Goal: Communication & Community: Answer question/provide support

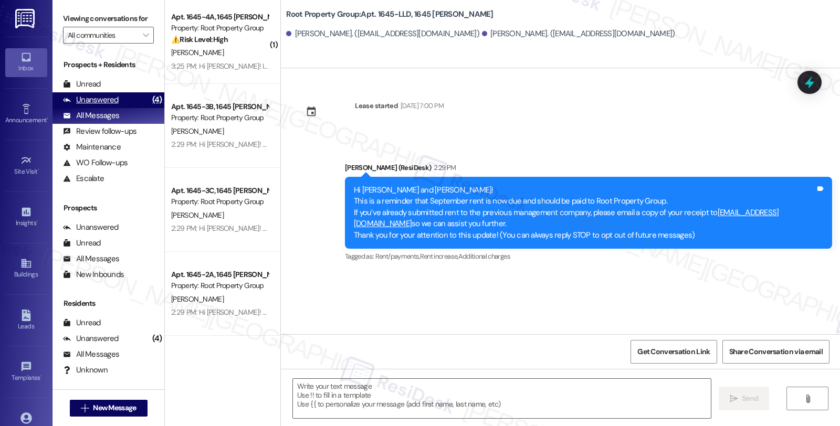
click at [114, 106] on div "Unanswered" at bounding box center [91, 99] width 56 height 11
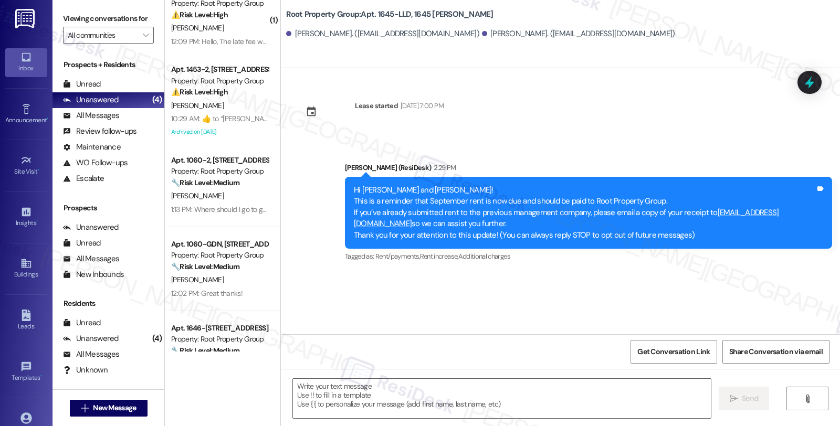
scroll to position [152, 0]
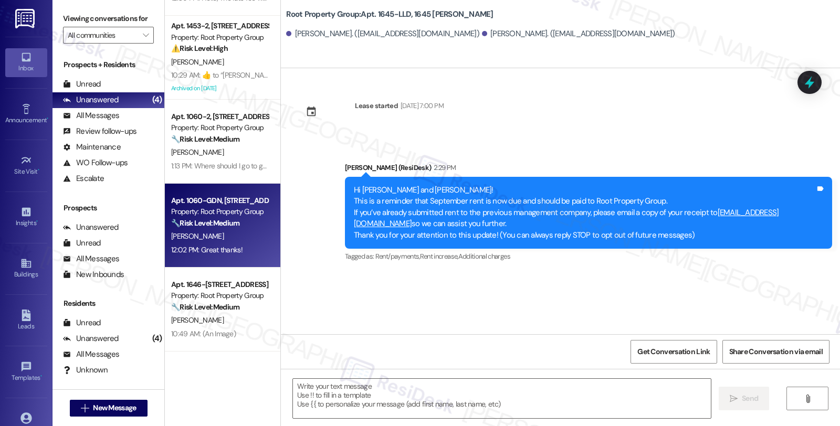
click at [220, 216] on div "Property: Root Property Group" at bounding box center [219, 211] width 97 height 11
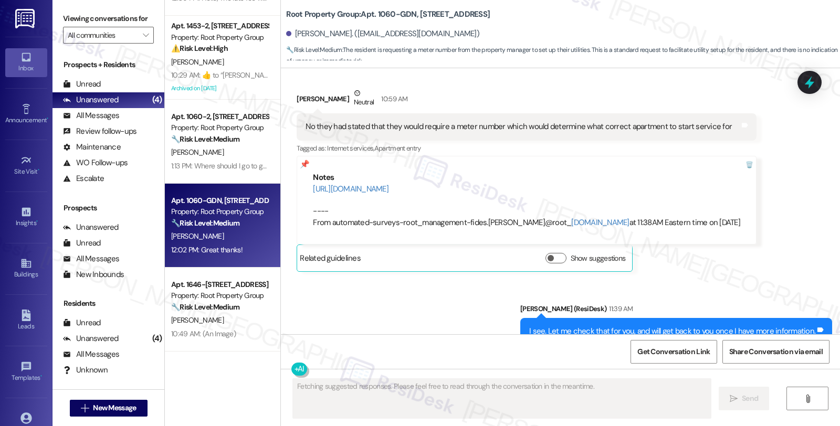
scroll to position [1216, 0]
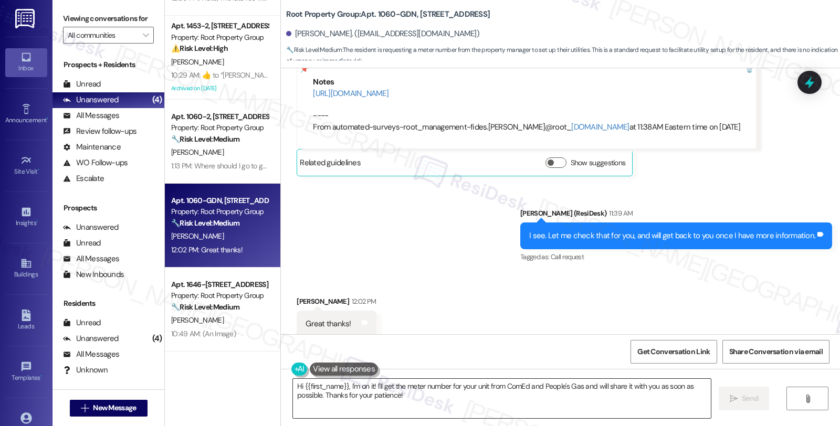
click at [328, 385] on textarea "Hi {{first_name}}, I'm on it! I'll get the meter number for your unit from ComE…" at bounding box center [502, 398] width 418 height 39
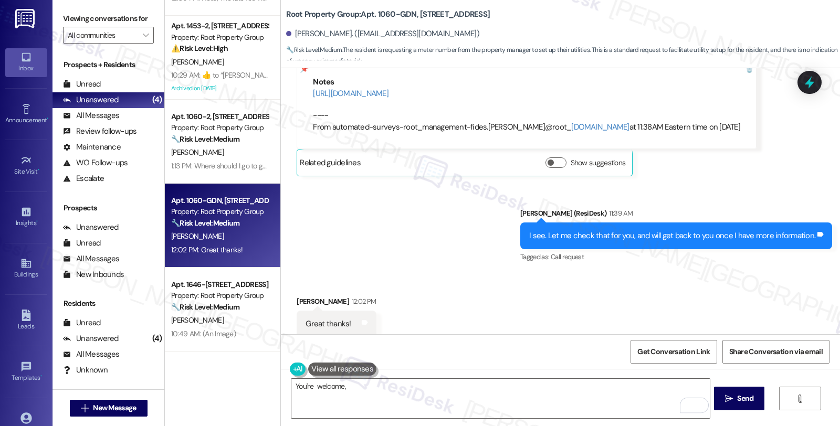
click at [297, 296] on div "[PERSON_NAME] 12:02 PM" at bounding box center [336, 303] width 79 height 15
copy div "[PERSON_NAME]"
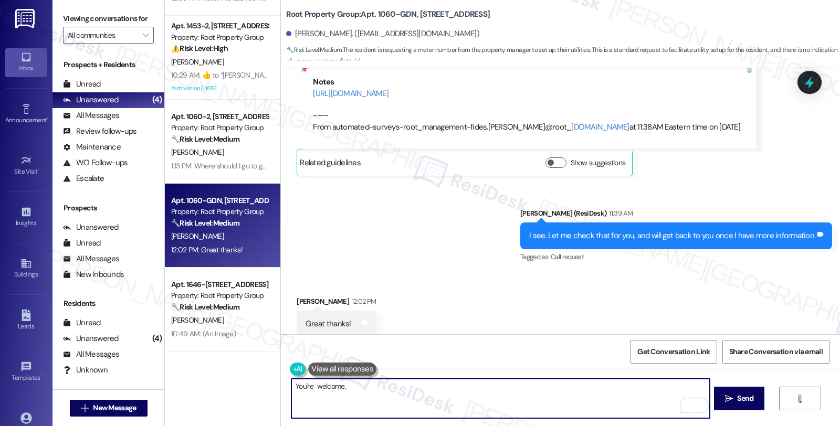
click at [385, 386] on textarea "You're welcome," at bounding box center [500, 398] width 418 height 39
paste textarea "[PERSON_NAME]"
type textarea "You're welcome, [PERSON_NAME]!"
drag, startPoint x: 728, startPoint y: 395, endPoint x: 717, endPoint y: 395, distance: 11.5
click at [729, 395] on icon "" at bounding box center [729, 399] width 8 height 8
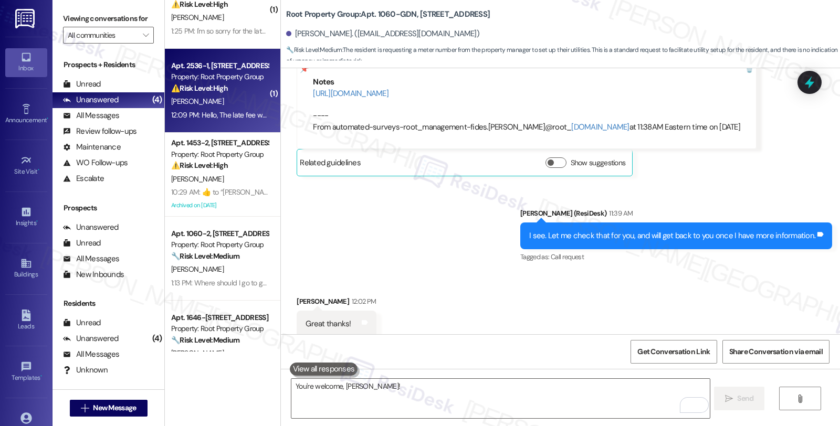
scroll to position [0, 0]
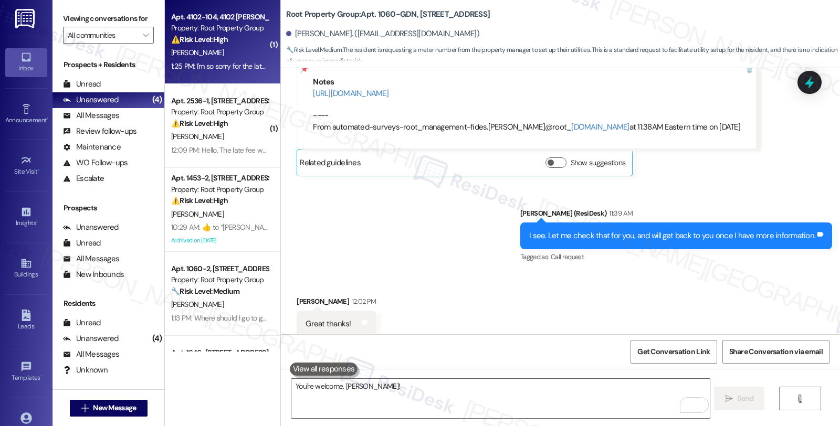
click at [224, 56] on div "[PERSON_NAME]" at bounding box center [219, 52] width 99 height 13
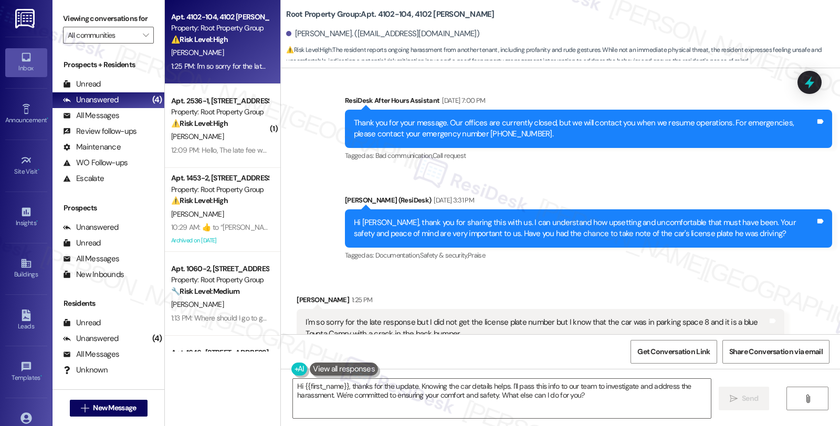
scroll to position [915, 0]
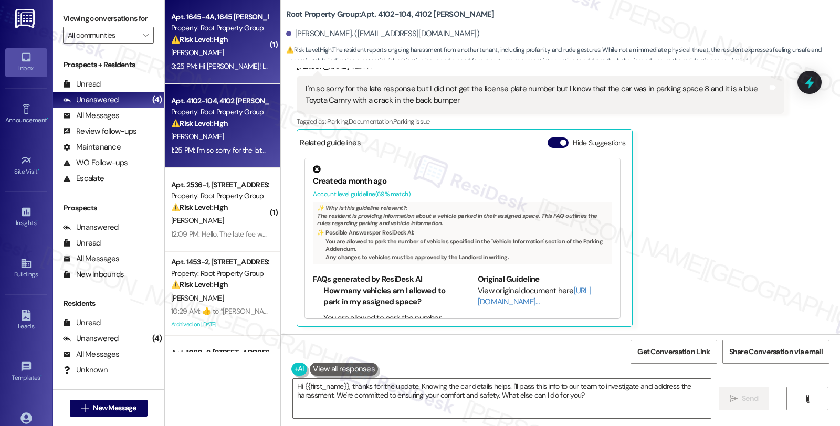
click at [239, 68] on div "3:25 PM: Hi [PERSON_NAME]! I'm so sorry it did go through to the previous manag…" at bounding box center [359, 65] width 376 height 9
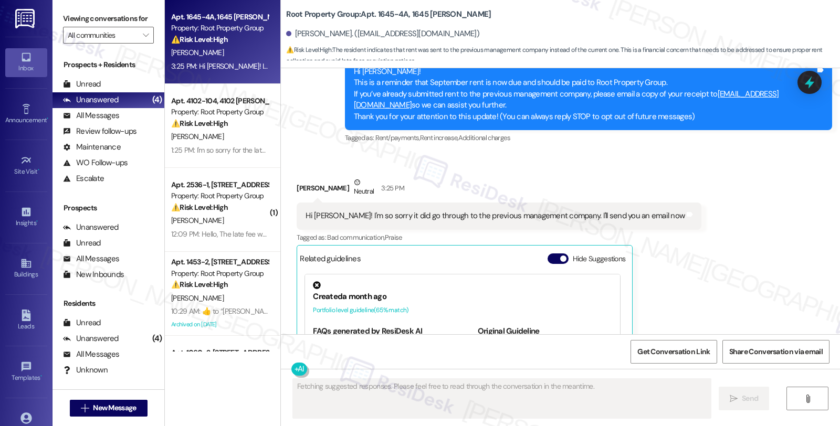
scroll to position [118, 0]
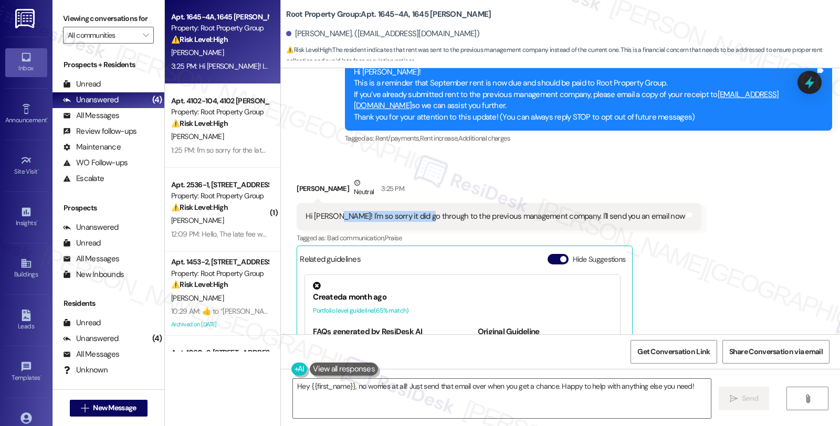
drag, startPoint x: 329, startPoint y: 218, endPoint x: 418, endPoint y: 216, distance: 89.3
click at [418, 216] on div "Hi [PERSON_NAME]! I'm so sorry it did go through to the previous management com…" at bounding box center [495, 216] width 379 height 11
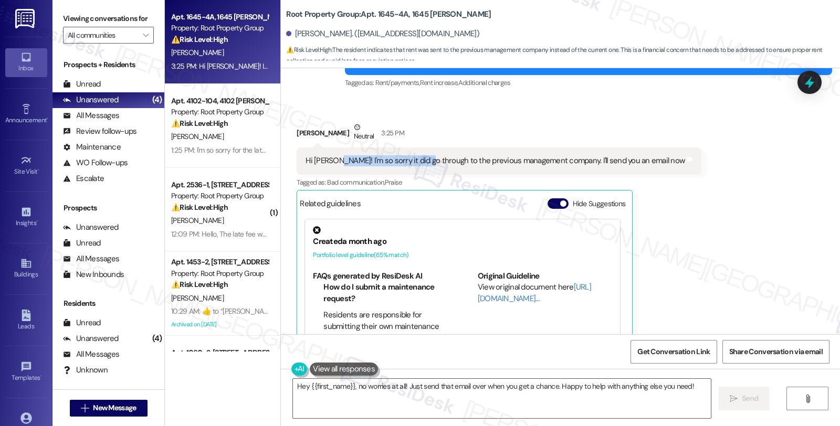
scroll to position [235, 0]
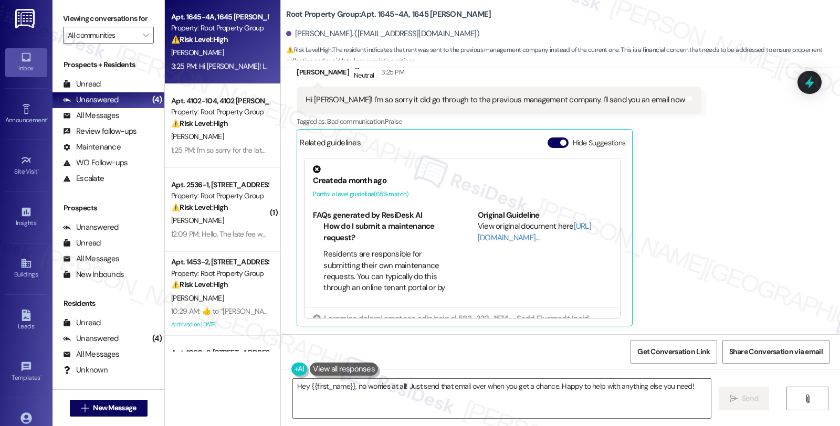
click at [287, 387] on div "Hey {{first_name}}, no worries at all! Just send that email over when you get a…" at bounding box center [496, 398] width 419 height 40
click at [293, 385] on textarea "Hey {{first_name}}, no worries at all! Just send that email over when you get a…" at bounding box center [502, 398] width 418 height 39
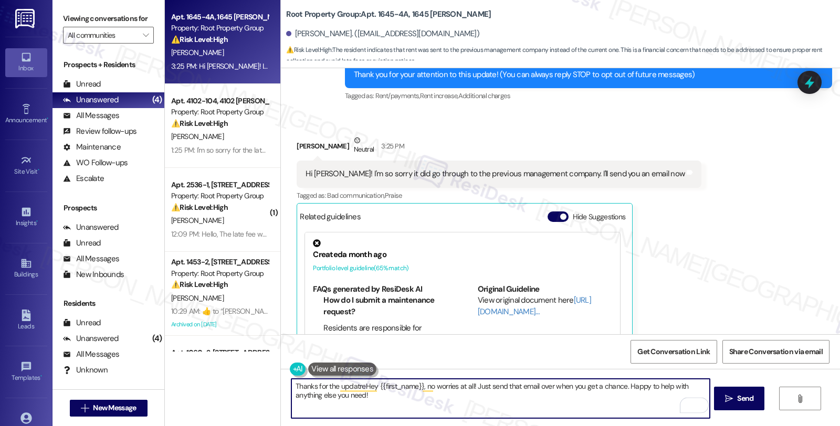
scroll to position [60, 0]
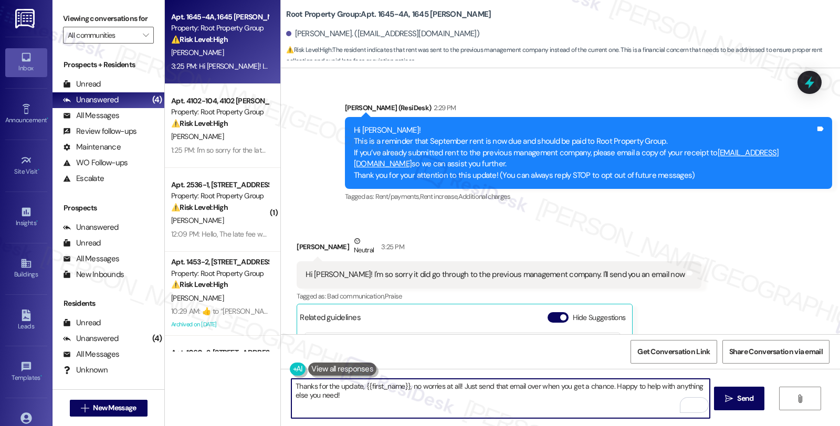
click at [401, 386] on textarea "Thanks for the update, {{first_name}}, no worries at all! Just send that email …" at bounding box center [500, 398] width 418 height 39
click at [356, 387] on textarea "Thanks for the update, {{first_name}}, no worries at all! Just send that email …" at bounding box center [500, 398] width 418 height 39
drag, startPoint x: 357, startPoint y: 386, endPoint x: 401, endPoint y: 384, distance: 44.1
click at [401, 384] on textarea "Thanks for the update, {{first_name}}, no worries at all! Just send that email …" at bounding box center [500, 398] width 418 height 39
click at [479, 385] on textarea "Thanks for the update, {{first_name}}, no worries at all! Just send that email …" at bounding box center [500, 398] width 418 height 39
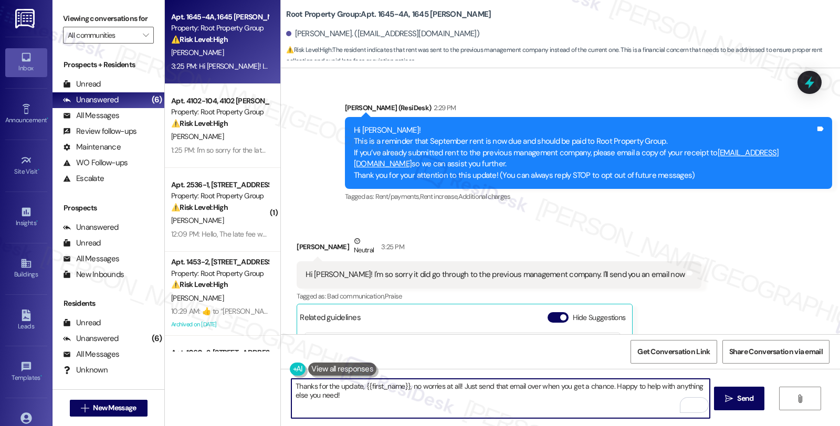
click at [455, 385] on textarea "Thanks for the update, {{first_name}}, no worries at all! Just send that email …" at bounding box center [500, 398] width 418 height 39
drag, startPoint x: 639, startPoint y: 386, endPoint x: 647, endPoint y: 412, distance: 27.1
click at [647, 412] on textarea "Thanks for the update, {{first_name}}, no worries at all! You may kindly send t…" at bounding box center [500, 398] width 418 height 39
type textarea "Thanks for the update, {{first_name}}, no worries at all! You may kindly send t…"
click at [422, 403] on textarea "Thanks for the update, {{first_name}}, no worries at all! You may kindly send t…" at bounding box center [500, 398] width 418 height 39
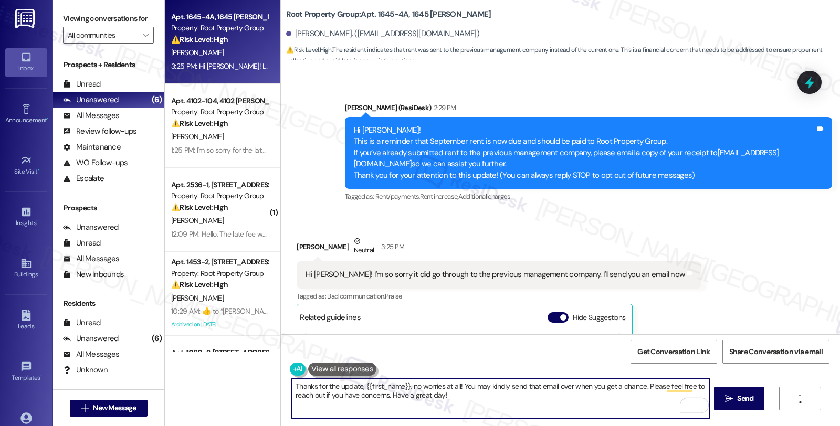
click at [494, 395] on textarea "Thanks for the update, {{first_name}}, no worries at all! You may kindly send t…" at bounding box center [500, 398] width 418 height 39
click at [598, 396] on textarea "Thanks for the update, {{first_name}}, no worries at all! You may kindly send t…" at bounding box center [500, 398] width 418 height 39
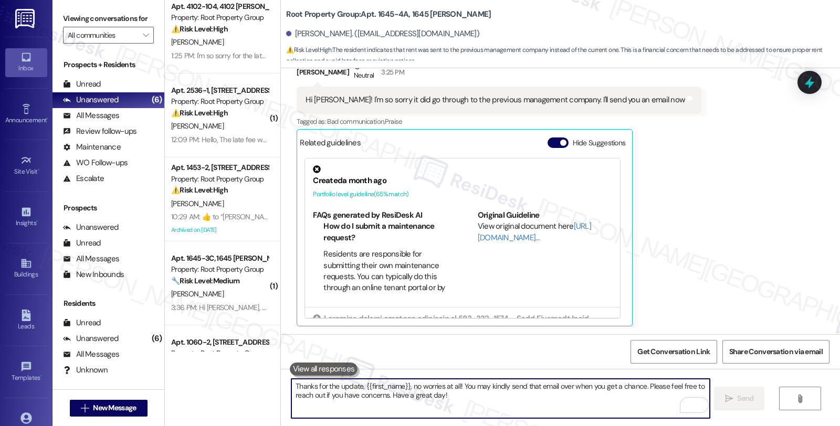
scroll to position [0, 0]
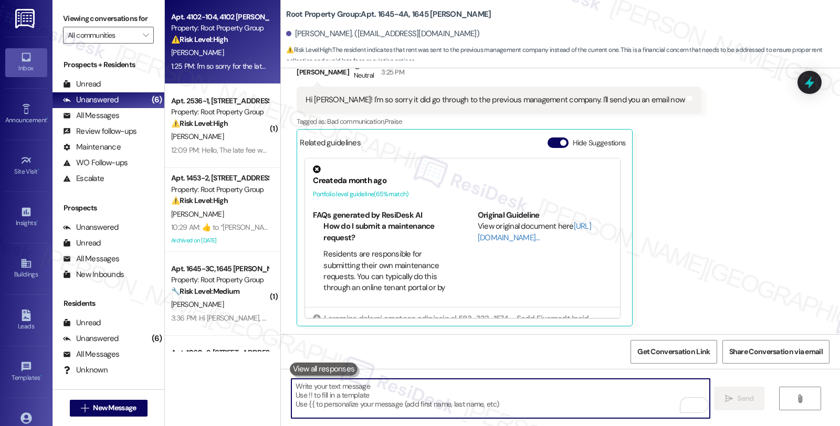
click at [227, 29] on div "Property: Root Property Group" at bounding box center [219, 28] width 97 height 11
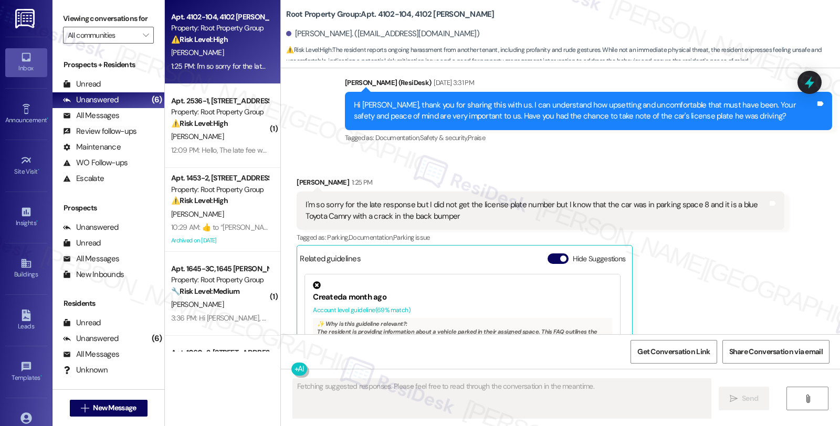
scroll to position [798, 0]
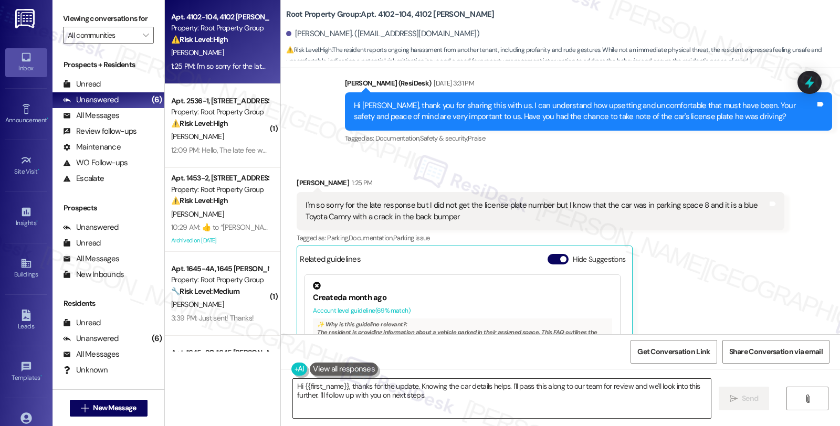
click at [451, 396] on textarea "Hi {{first_name}}, thanks for the update. Knowing the car details helps. I'll p…" at bounding box center [502, 398] width 418 height 39
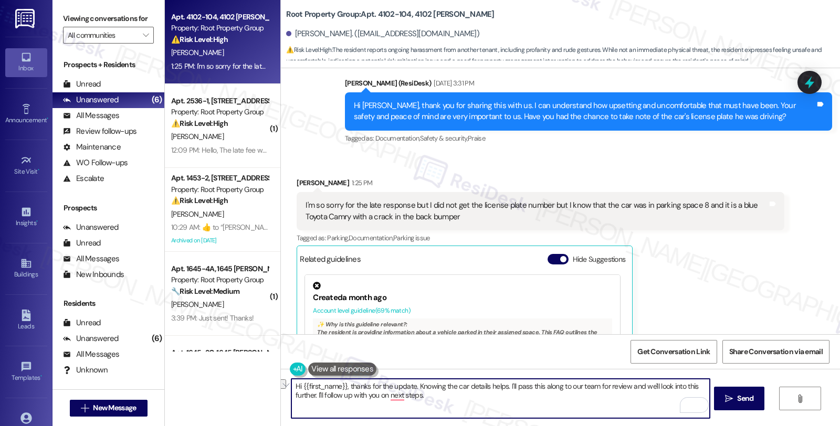
drag, startPoint x: 410, startPoint y: 385, endPoint x: 504, endPoint y: 386, distance: 94.0
click at [504, 386] on textarea "Hi {{first_name}}, thanks for the update. Knowing the car details helps. I'll p…" at bounding box center [500, 398] width 418 height 39
click at [463, 387] on textarea "Hi {{first_name}}, thanks for the update. I'll share this with the team 'll pas…" at bounding box center [500, 398] width 418 height 39
click at [465, 386] on textarea "Hi {{first_name}}, thanks for the update. I'll share this with for review and w…" at bounding box center [500, 398] width 418 height 39
drag, startPoint x: 615, startPoint y: 387, endPoint x: 620, endPoint y: 400, distance: 13.9
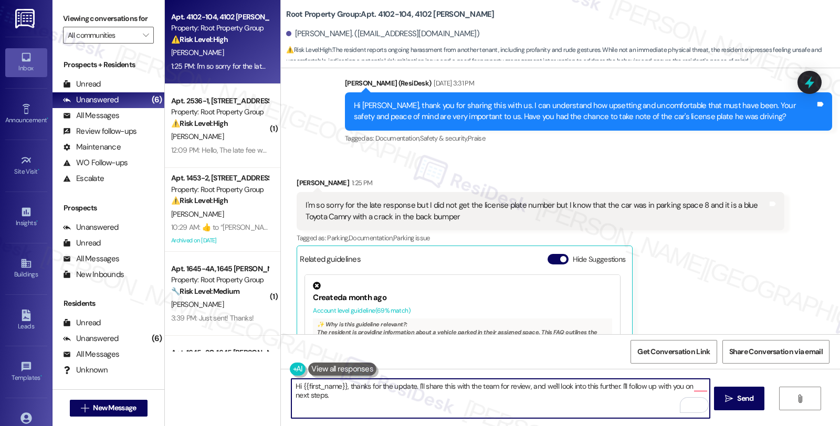
click at [620, 400] on textarea "Hi {{first_name}}, thanks for the update. I'll share this with the team for rev…" at bounding box center [500, 398] width 418 height 39
click at [626, 392] on textarea "Hi {{first_name}}, thanks for the update. I'll share this with the team for rev…" at bounding box center [500, 398] width 418 height 39
click at [507, 393] on textarea "Hi {{first_name}}, thanks for the update. I'll share this with the team for rev…" at bounding box center [500, 398] width 418 height 39
drag, startPoint x: 621, startPoint y: 386, endPoint x: 639, endPoint y: 399, distance: 22.2
click at [639, 399] on textarea "Hi {{first_name}}, thanks for the update. I'll share this with the team for rev…" at bounding box center [500, 398] width 418 height 39
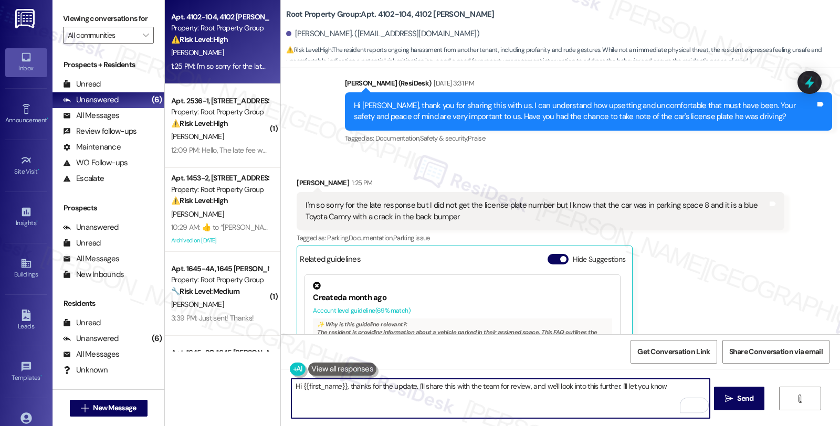
click at [620, 386] on textarea "Hi {{first_name}}, thanks for the update. I'll share this with the team for rev…" at bounding box center [500, 398] width 418 height 39
click at [481, 396] on textarea "Hi {{first_name}}, thanks for the update. I'll share this with the team for rev…" at bounding box center [500, 398] width 418 height 39
type textarea "Hi {{first_name}}, thanks for the update. I'll share this with the team for rev…"
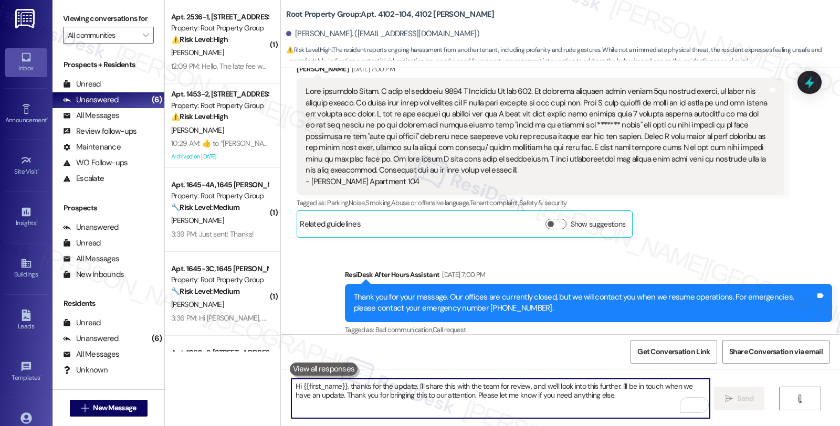
scroll to position [507, 0]
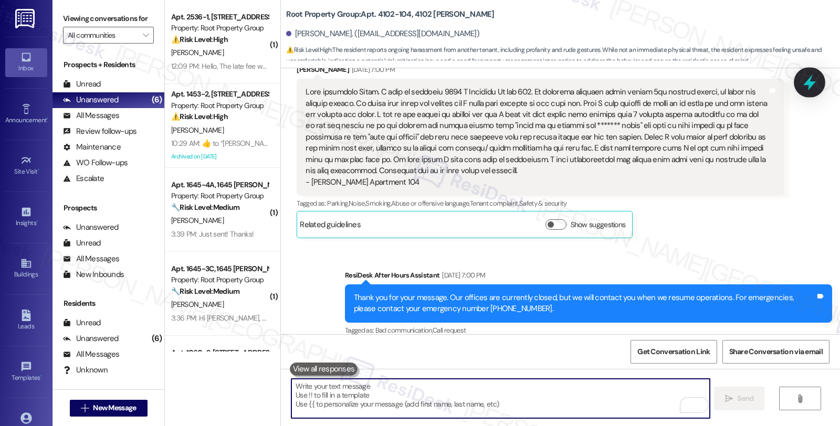
click at [812, 80] on icon at bounding box center [810, 82] width 18 height 18
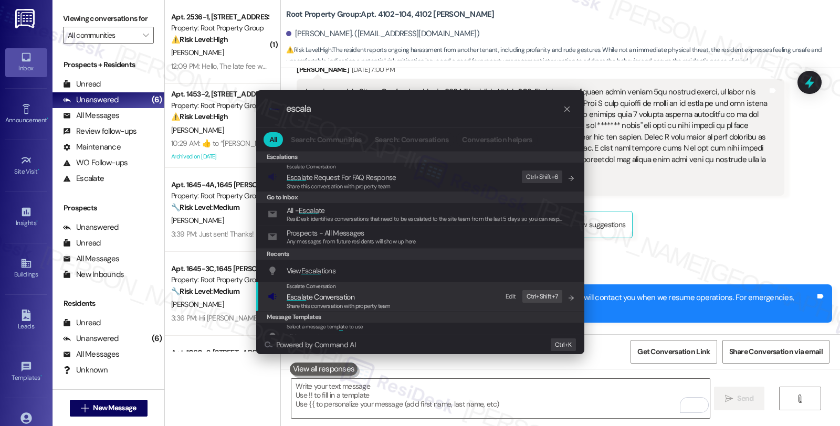
type input "escala"
click at [345, 294] on span "Escala te Conversation" at bounding box center [321, 296] width 68 height 9
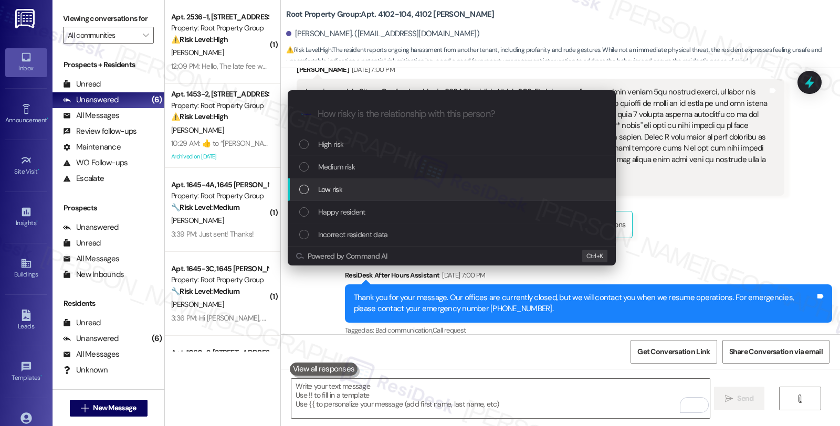
click at [343, 185] on div "Low risk" at bounding box center [452, 190] width 307 height 12
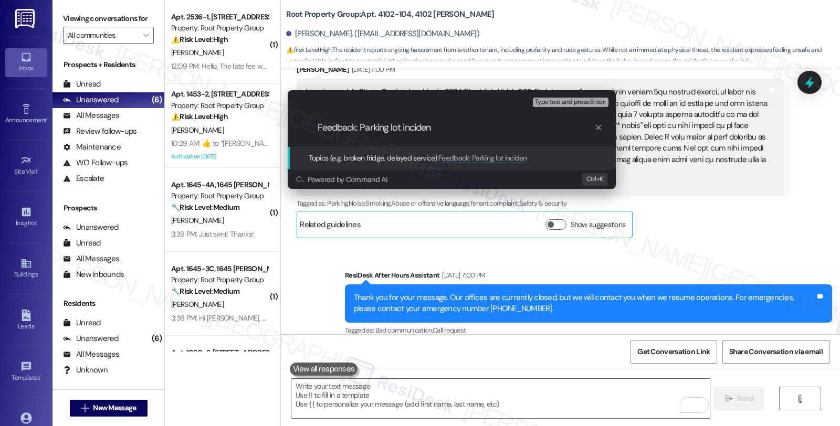
type input "Feedback: Parking lot incident"
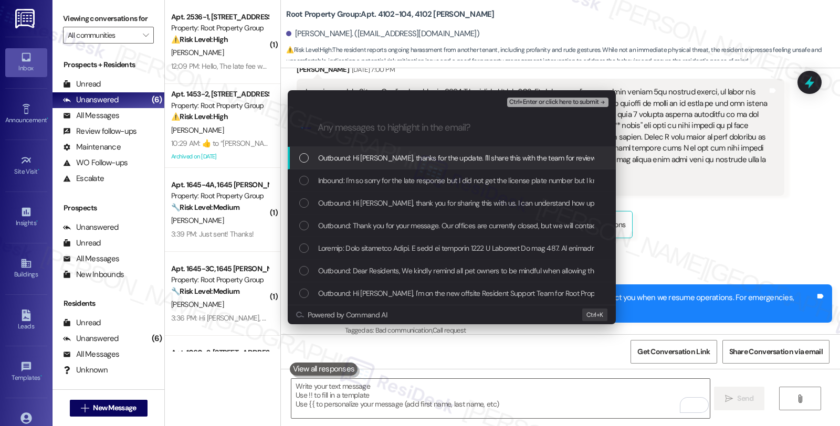
click at [344, 185] on span "Inbound: I'm so sorry for the late response but I did not get the license plate…" at bounding box center [612, 181] width 588 height 12
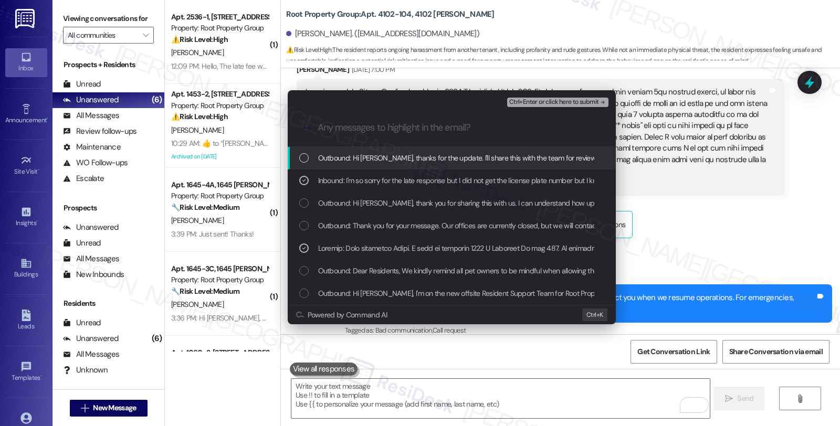
click at [562, 103] on span "Ctrl+Enter or click here to submit" at bounding box center [554, 102] width 90 height 7
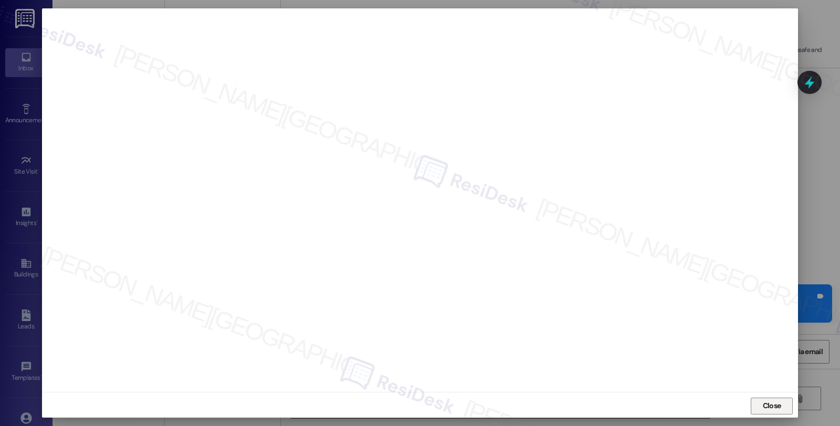
click at [771, 407] on span "Close" at bounding box center [772, 406] width 18 height 11
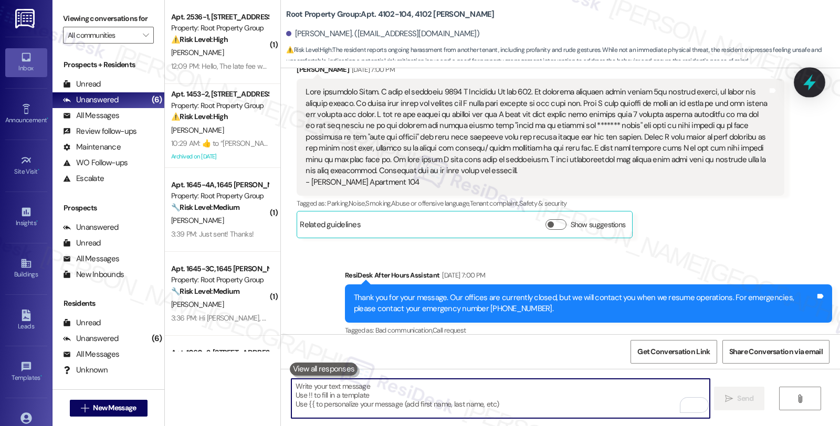
click at [806, 85] on icon at bounding box center [809, 83] width 13 height 16
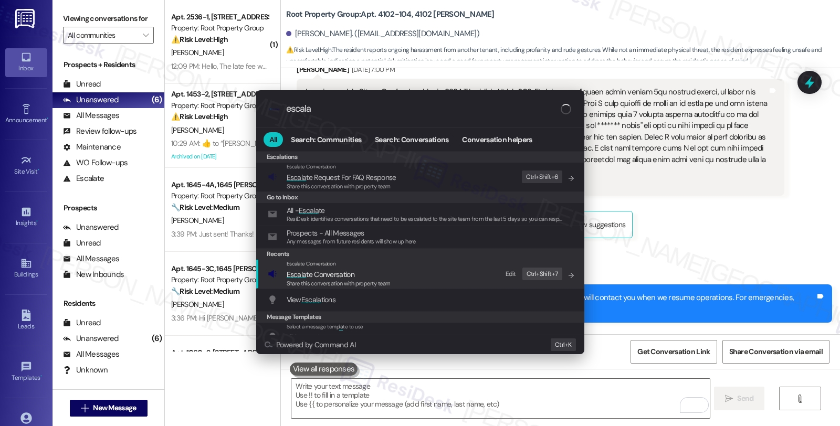
type input "escala"
click at [326, 279] on div "Share this conversation with property team" at bounding box center [339, 283] width 104 height 9
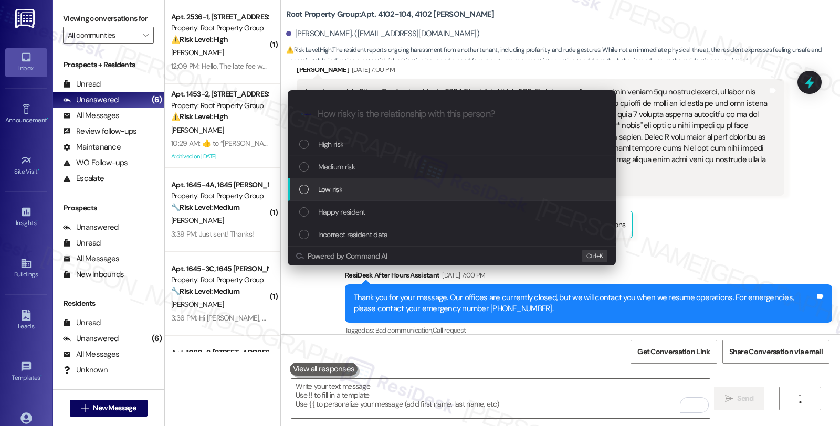
click at [328, 182] on div "Low risk" at bounding box center [452, 189] width 328 height 23
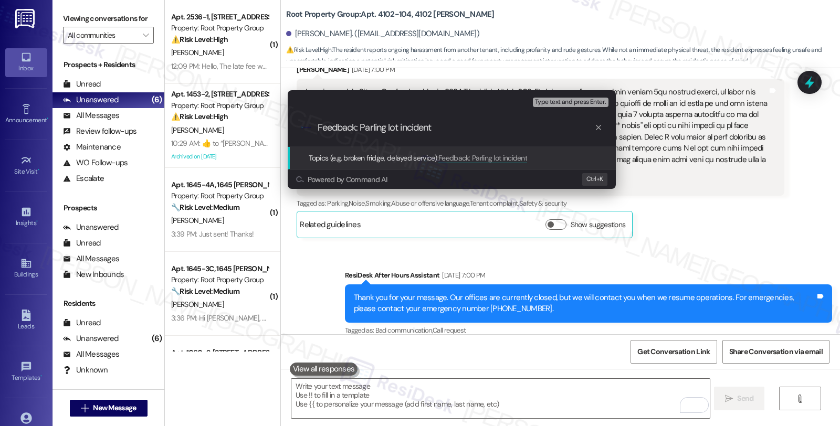
click at [373, 129] on input "Feedback: Parling lot incident" at bounding box center [456, 127] width 277 height 11
type input "Feedback: Parking lot incident"
click at [396, 117] on div ".cls-1{fill:#0a055f;}.cls-2{fill:#0cc4c4;} resideskLogoBlueOrange Feedback: Par…" at bounding box center [452, 127] width 328 height 37
click at [402, 129] on input "Feedback: Parking lot incident" at bounding box center [456, 127] width 277 height 11
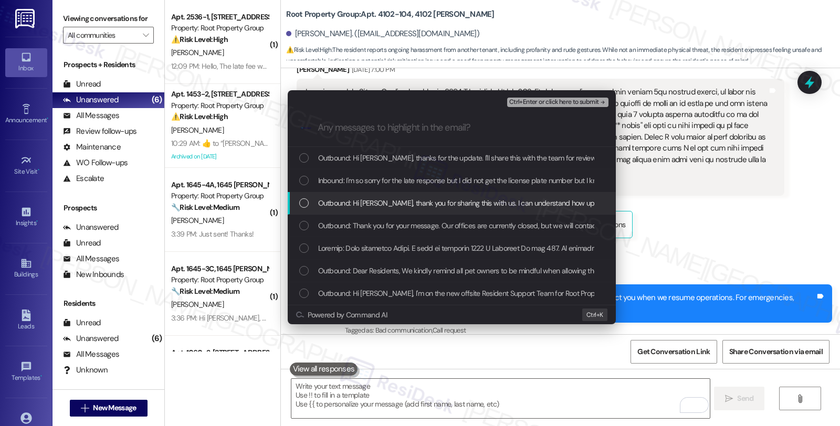
click at [393, 193] on div "Outbound: Hi [PERSON_NAME], thank you for sharing this with us. I can understan…" at bounding box center [452, 203] width 328 height 23
click at [389, 201] on span "Outbound: Hi [PERSON_NAME], thank you for sharing this with us. I can understan…" at bounding box center [737, 203] width 838 height 12
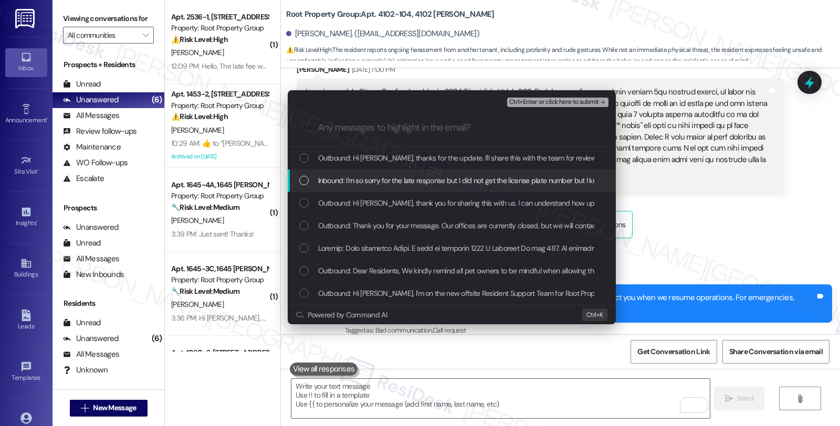
click at [388, 178] on span "Inbound: I'm so sorry for the late response but I did not get the license plate…" at bounding box center [612, 181] width 588 height 12
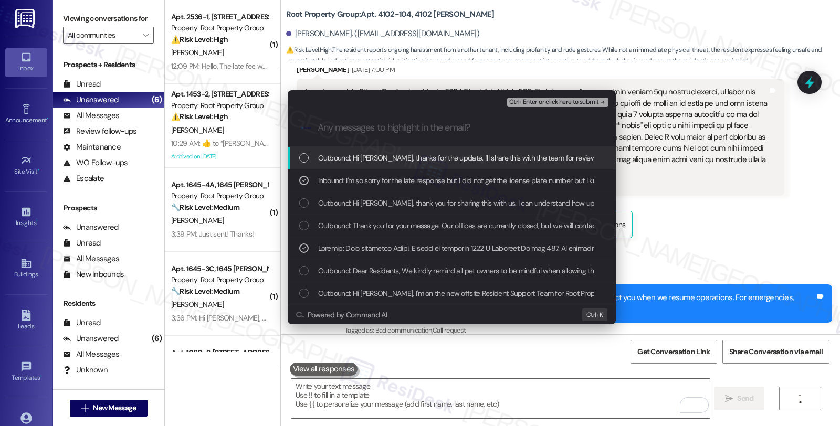
click at [552, 103] on span "Ctrl+Enter or click here to submit" at bounding box center [554, 102] width 90 height 7
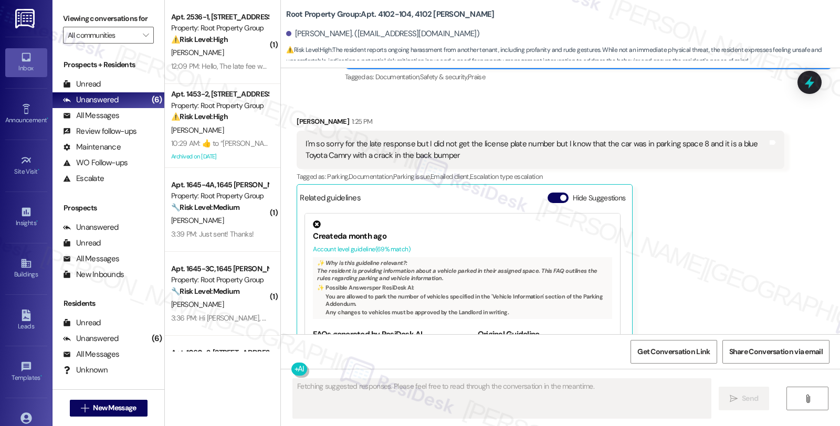
scroll to position [915, 0]
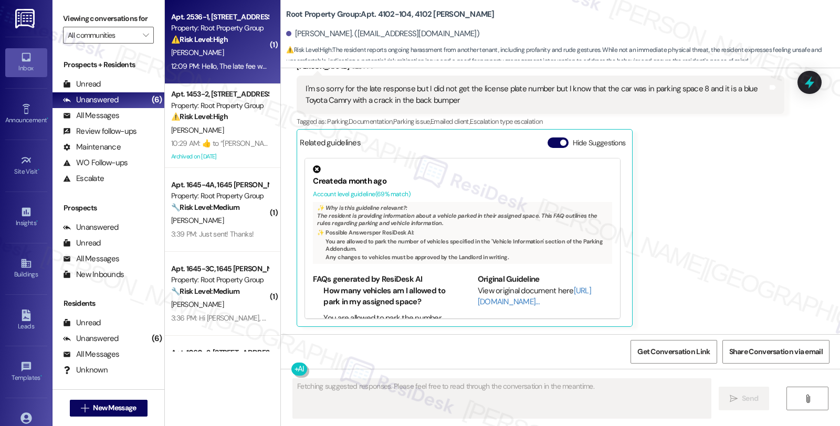
click at [259, 50] on div "Apt. 2536-1, [STREET_ADDRESS][PERSON_NAME] Property: Root Property Group ⚠️ Ris…" at bounding box center [222, 42] width 115 height 84
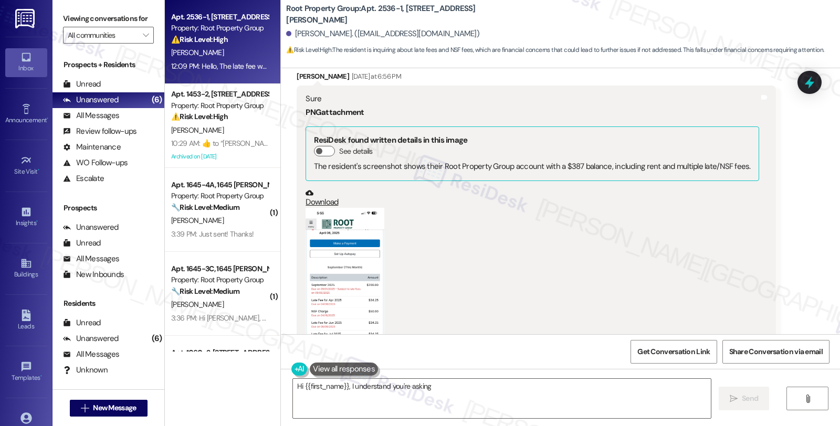
scroll to position [735, 0]
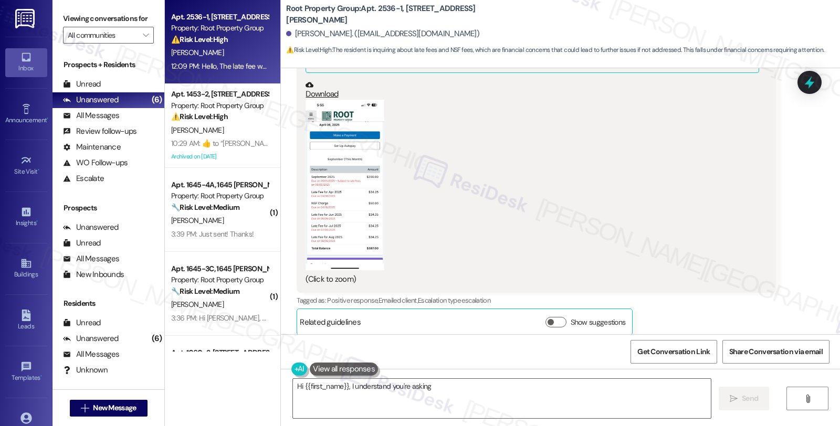
click at [339, 210] on button "Zoom image" at bounding box center [345, 185] width 79 height 171
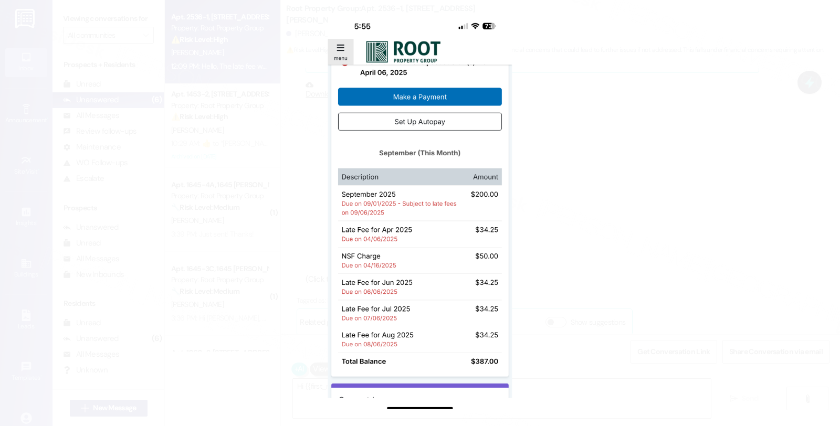
click at [602, 189] on button "Unzoom image" at bounding box center [420, 213] width 840 height 426
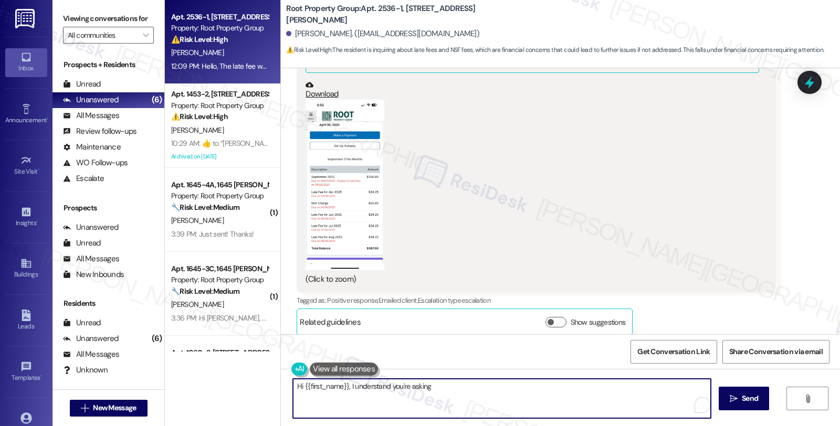
drag, startPoint x: 445, startPoint y: 402, endPoint x: 200, endPoint y: 392, distance: 244.8
click at [200, 392] on div "Apt. 2536-1, [STREET_ADDRESS][PERSON_NAME] Property: Root Property Group ⚠️ Ris…" at bounding box center [502, 213] width 675 height 426
click at [433, 395] on textarea "Hi {{first_name}}, I understand you're asking if the late fee is due to the NSF…" at bounding box center [500, 398] width 418 height 39
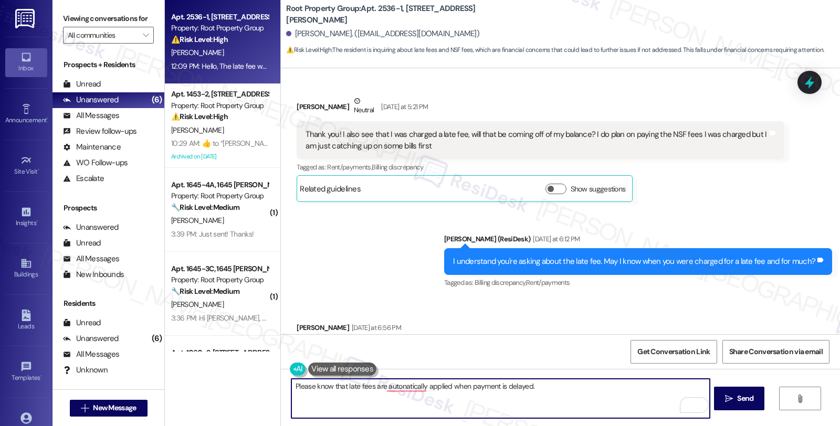
scroll to position [326, 0]
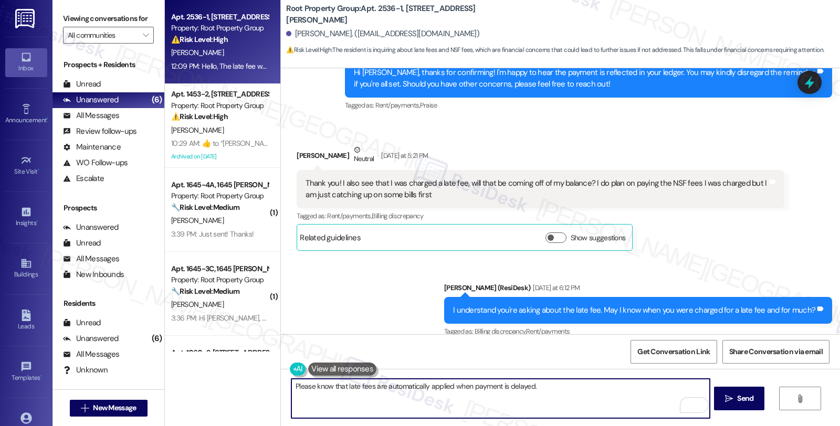
click at [550, 387] on textarea "Please know that late fees are automatically applied when payment is delayed." at bounding box center [500, 398] width 418 height 39
type textarea "Please know that late fees are automatically applied when payment is delayed."
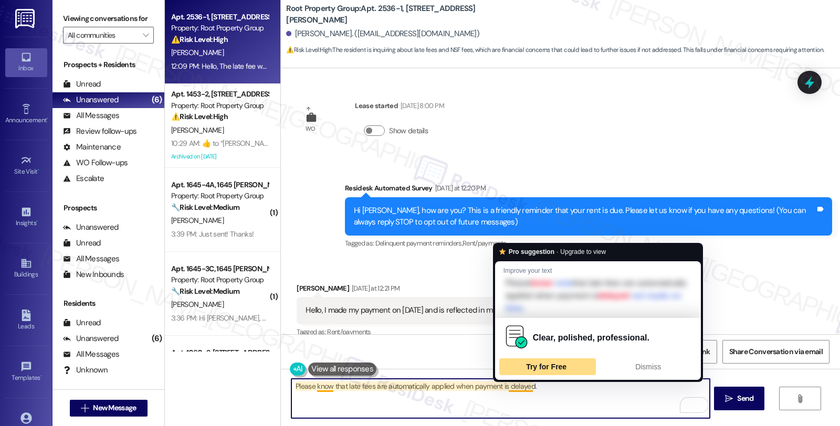
scroll to position [326, 0]
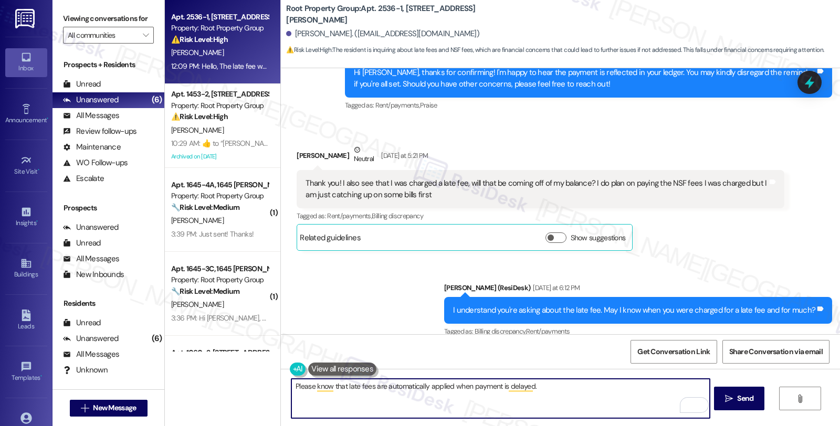
click at [580, 392] on textarea "Please know that late fees are automatically applied when payment is delayed." at bounding box center [500, 398] width 418 height 39
click at [413, 394] on textarea "Please know that late fees are automatically applied when payment is delayed. R…" at bounding box center [500, 398] width 418 height 39
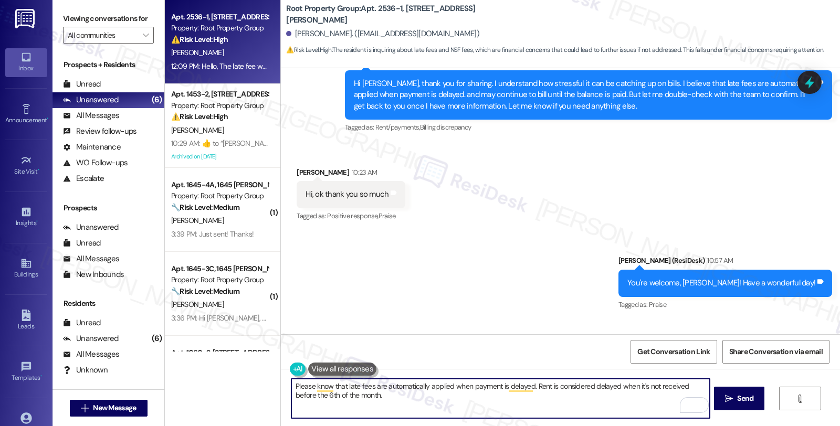
scroll to position [1084, 0]
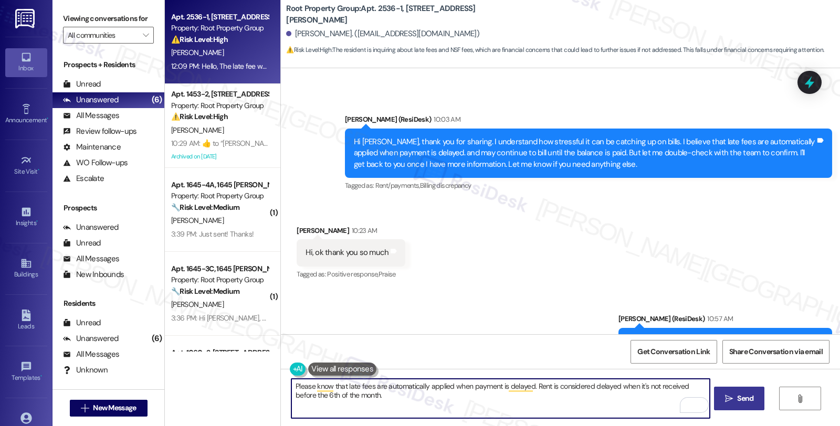
type textarea "Please know that late fees are automatically applied when payment is delayed. R…"
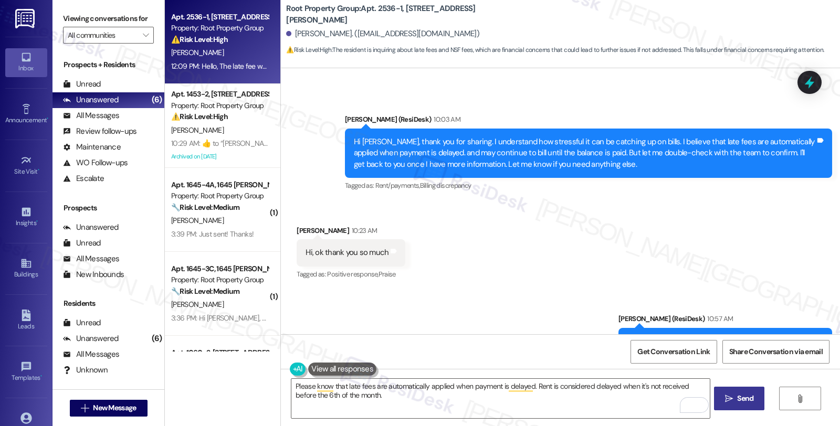
click at [742, 393] on span "Send" at bounding box center [745, 398] width 16 height 11
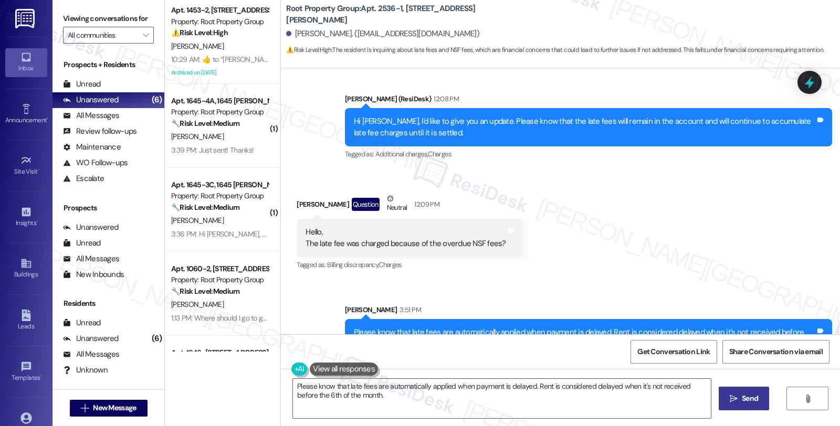
scroll to position [1519, 0]
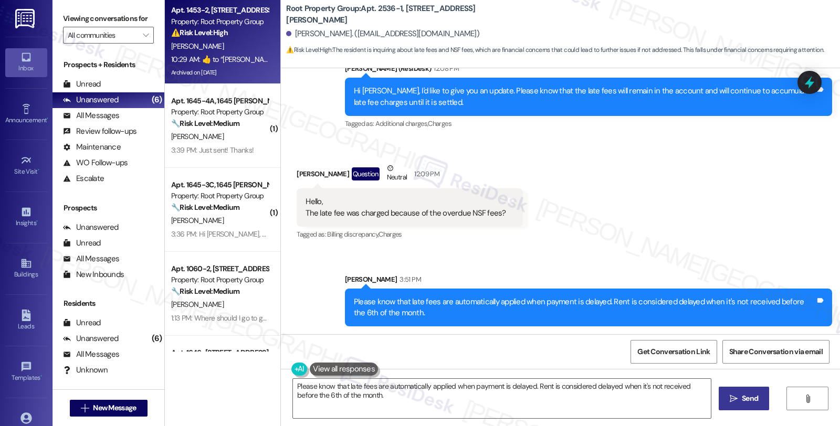
click at [203, 37] on strong "⚠️ Risk Level: High" at bounding box center [199, 32] width 57 height 9
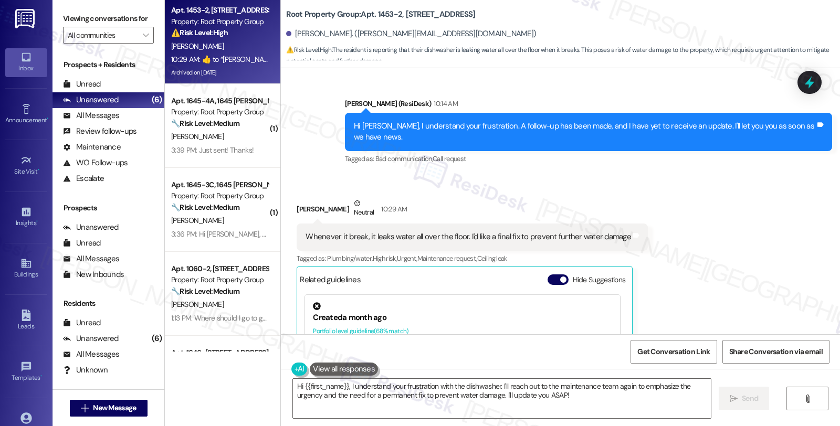
scroll to position [1563, 0]
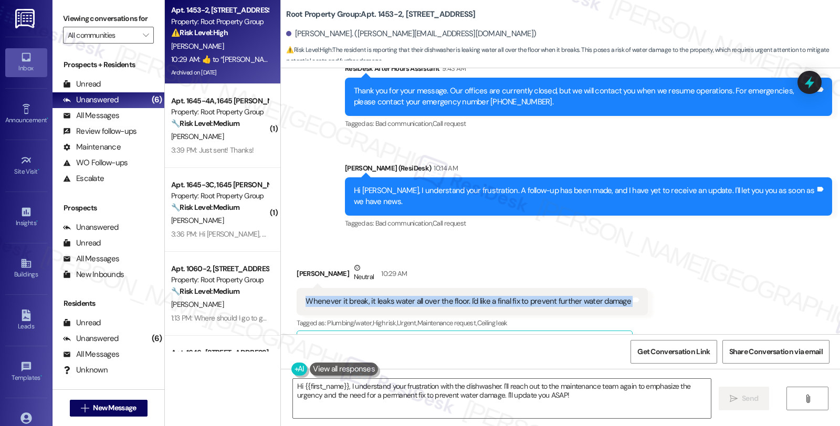
drag, startPoint x: 296, startPoint y: 281, endPoint x: 634, endPoint y: 282, distance: 338.1
click at [634, 282] on div "Received via SMS Jared Jantz Neutral 10:29 AM Whenever it break, it leaks water…" at bounding box center [472, 395] width 367 height 281
copy div "Whenever it break, it leaks water all over the floor. I'd like a final fix to p…"
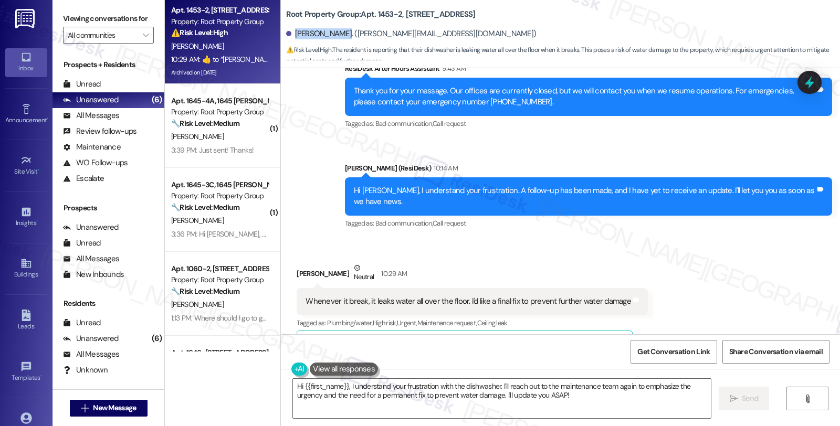
drag, startPoint x: 288, startPoint y: 35, endPoint x: 327, endPoint y: 35, distance: 39.4
click at [327, 35] on div "Jared Jantz. (jared_jantzi@hotmail.com)" at bounding box center [411, 33] width 250 height 11
copy div "Jared Jantz."
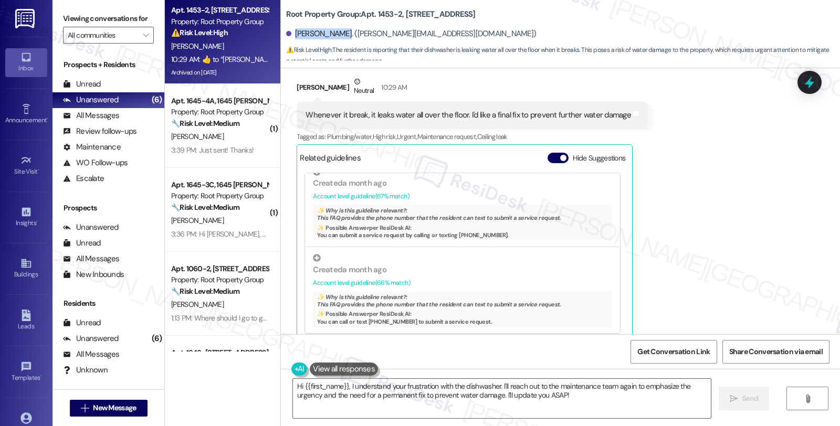
scroll to position [1855, 0]
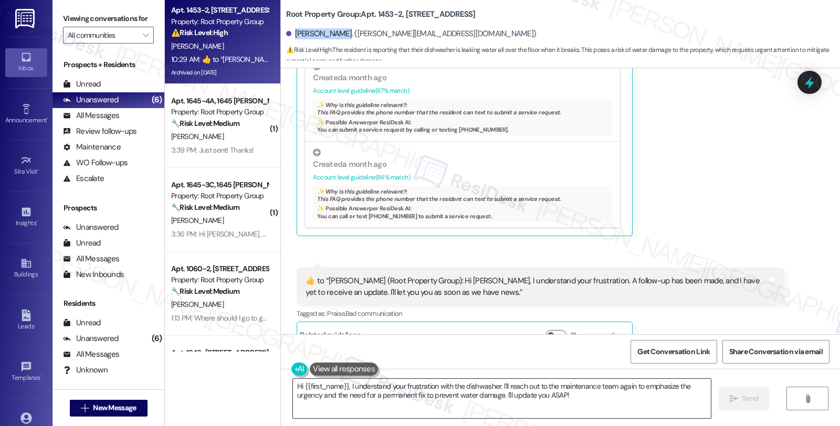
click at [293, 383] on textarea "Hi {{first_name}}, I understand your frustration with the dishwasher. I'll reac…" at bounding box center [502, 398] width 418 height 39
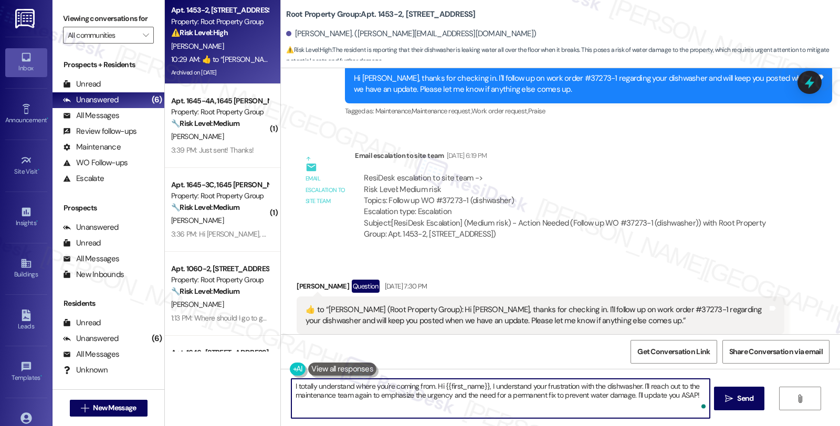
scroll to position [1038, 0]
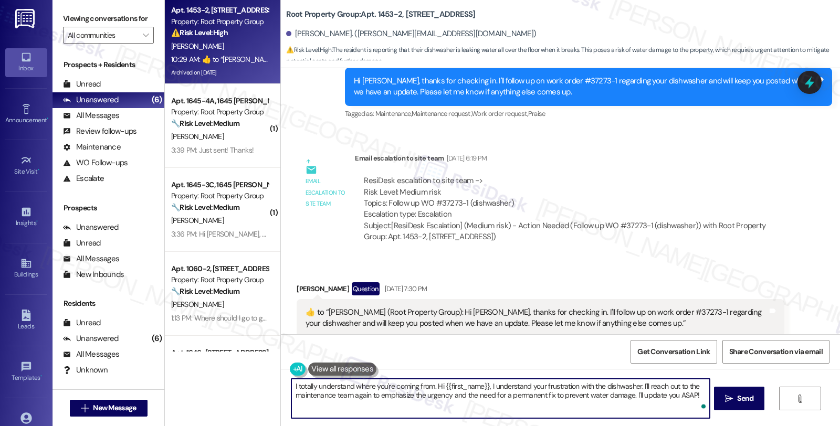
click at [429, 386] on textarea "I totally understand where you're coming from. Hi {{first_name}}, I understand …" at bounding box center [500, 398] width 418 height 39
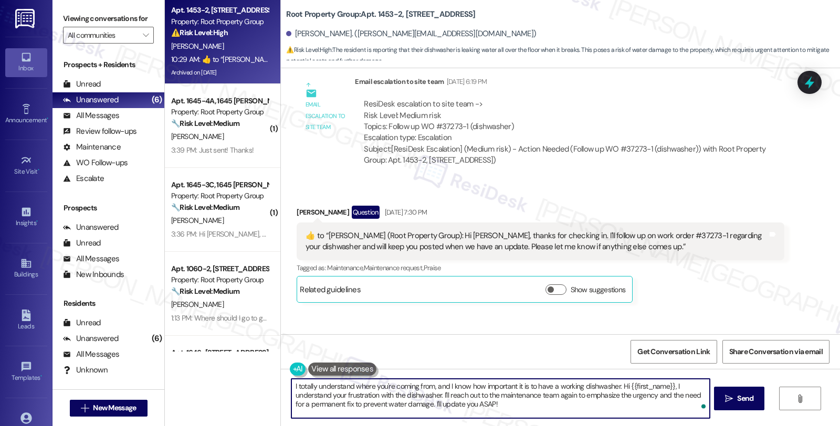
scroll to position [1213, 0]
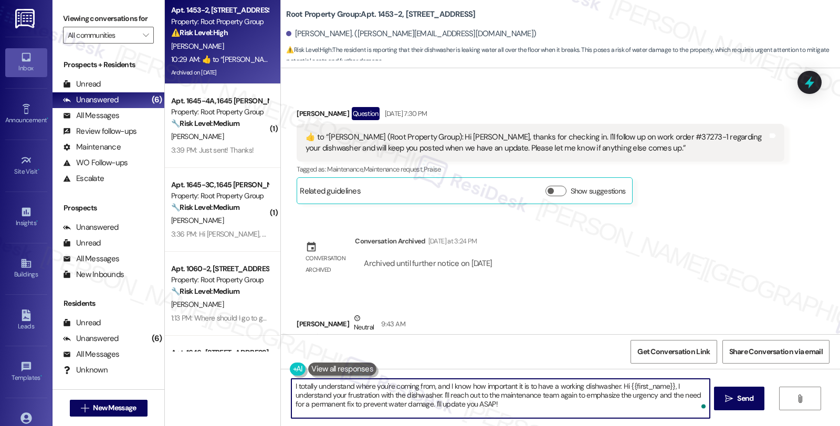
click at [563, 413] on textarea "I totally understand where you're coming from, and I know how important it is t…" at bounding box center [500, 398] width 418 height 39
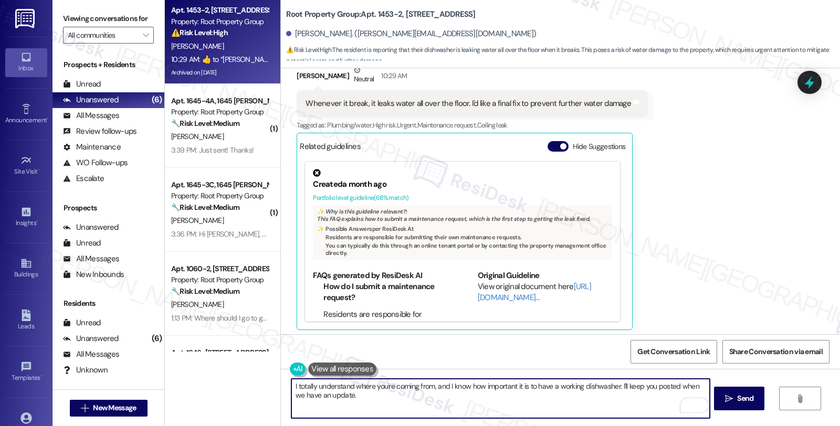
scroll to position [1796, 0]
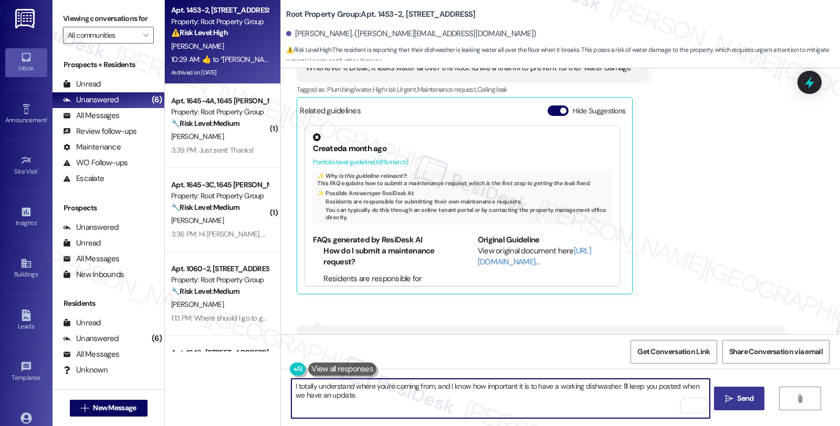
type textarea "I totally understand where you're coming from, and I know how important it is t…"
click at [740, 400] on span "Send" at bounding box center [745, 398] width 16 height 11
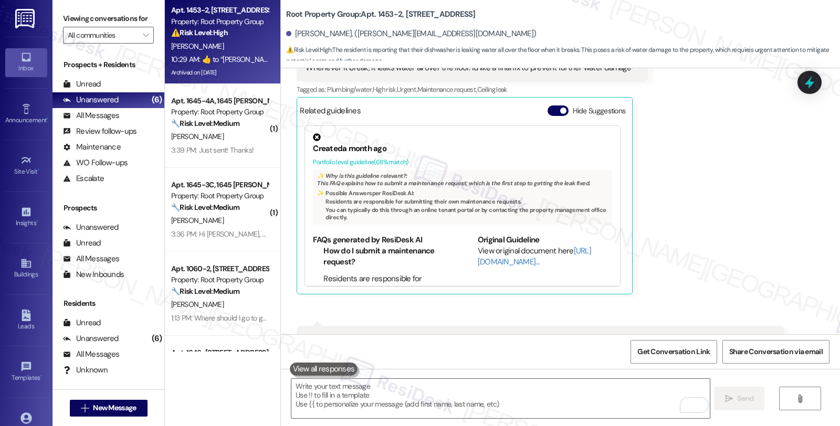
scroll to position [1854, 0]
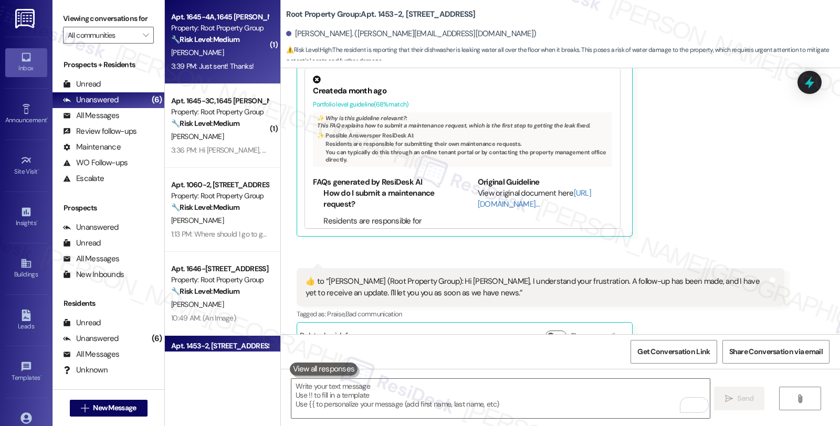
click at [241, 48] on div "[PERSON_NAME]" at bounding box center [219, 52] width 99 height 13
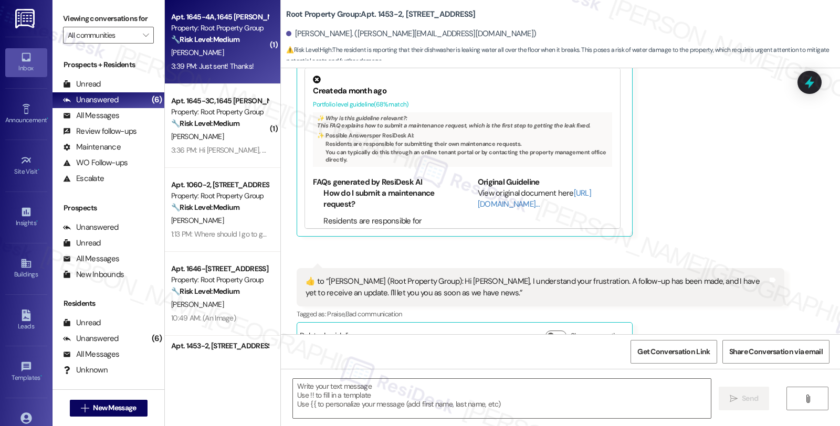
type textarea "Fetching suggested responses. Please feel free to read through the conversation…"
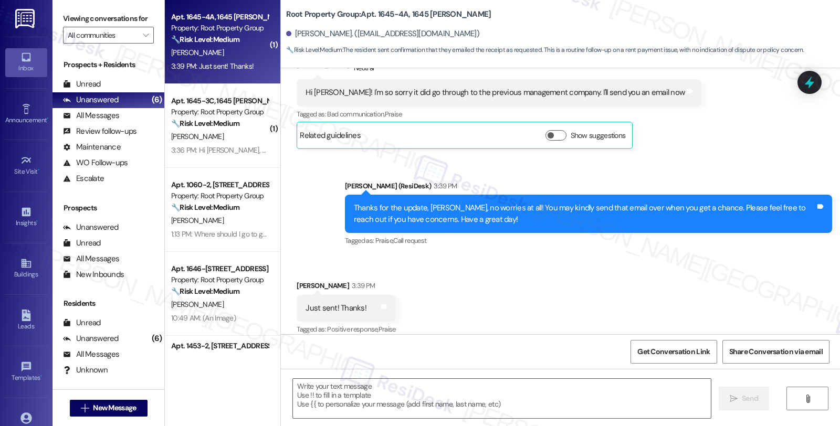
scroll to position [252, 0]
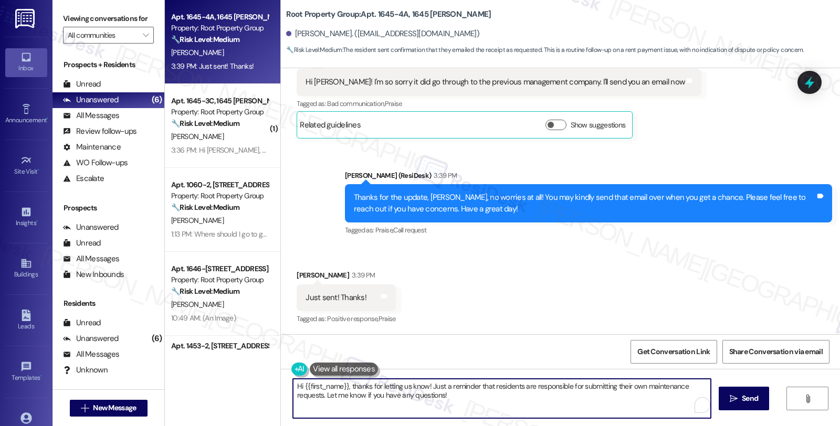
drag, startPoint x: 464, startPoint y: 400, endPoint x: 237, endPoint y: 361, distance: 230.2
click at [237, 361] on div "Apt. 1645-4A, 1645 N. Wells Property: Root Property Group 🔧 Risk Level: Medium …" at bounding box center [502, 213] width 675 height 426
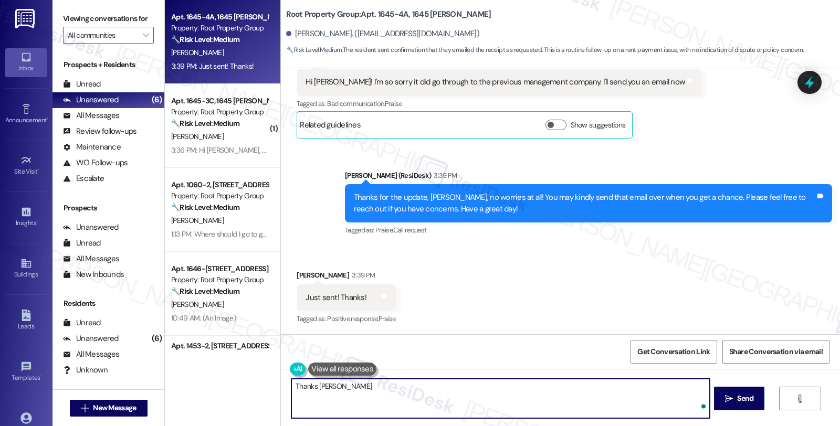
type textarea "Thanks Adam!"
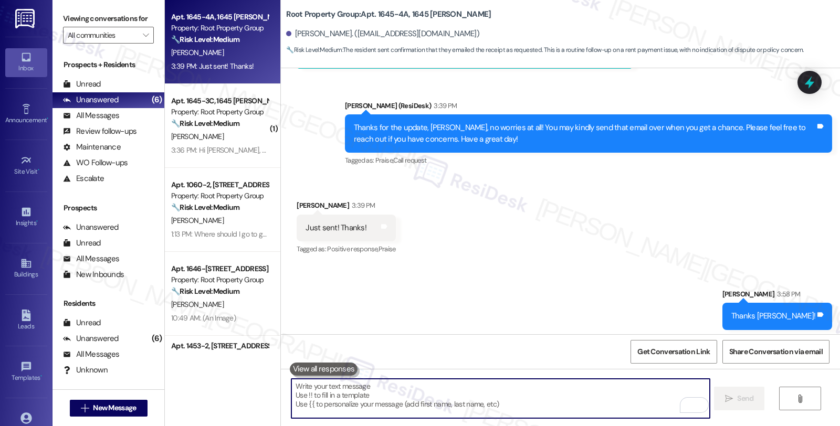
scroll to position [326, 0]
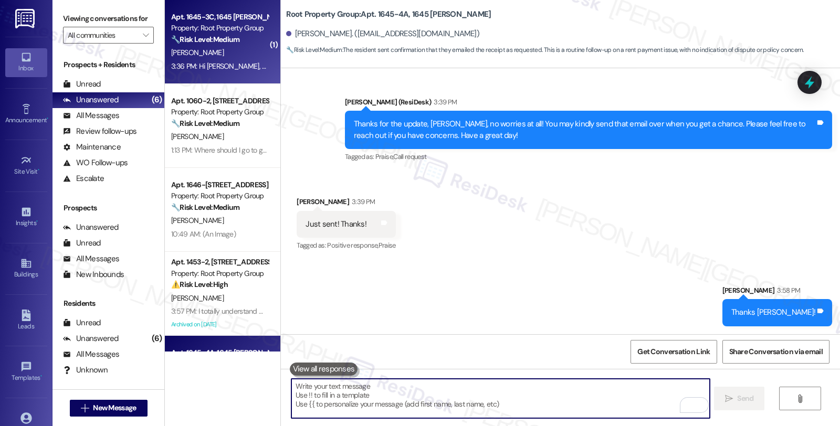
click at [220, 41] on strong "🔧 Risk Level: Medium" at bounding box center [205, 39] width 68 height 9
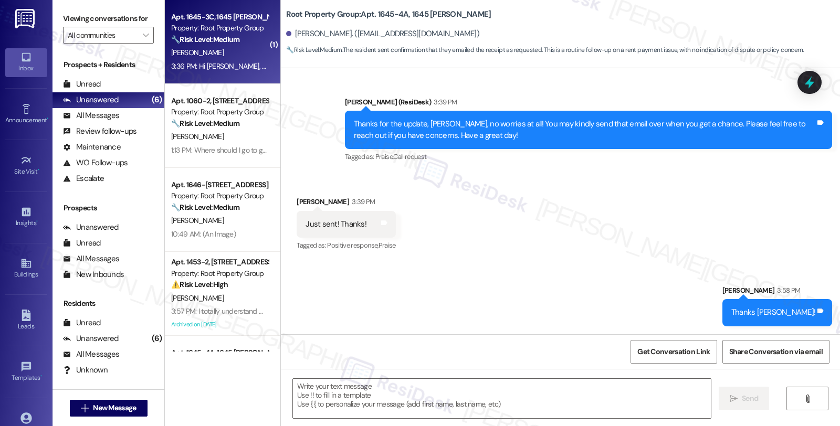
type textarea "Fetching suggested responses. Please feel free to read through the conversation…"
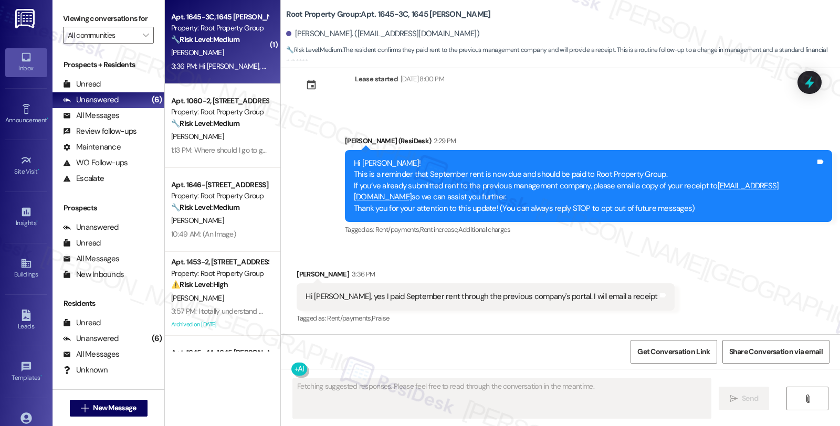
scroll to position [26, 0]
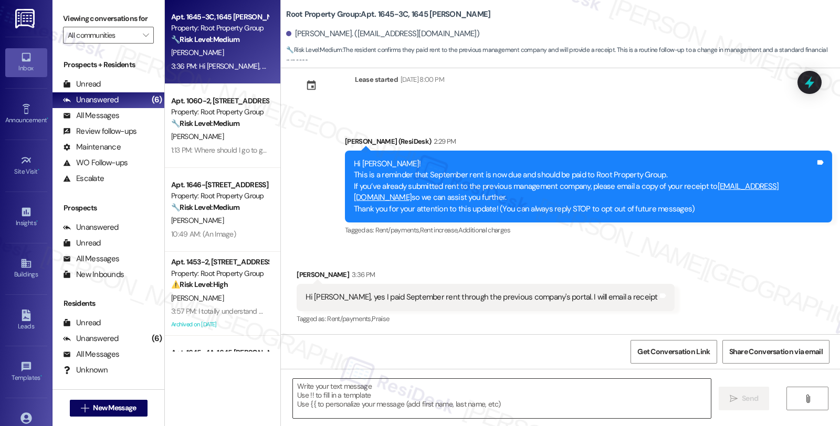
click at [353, 406] on textarea at bounding box center [502, 398] width 418 height 39
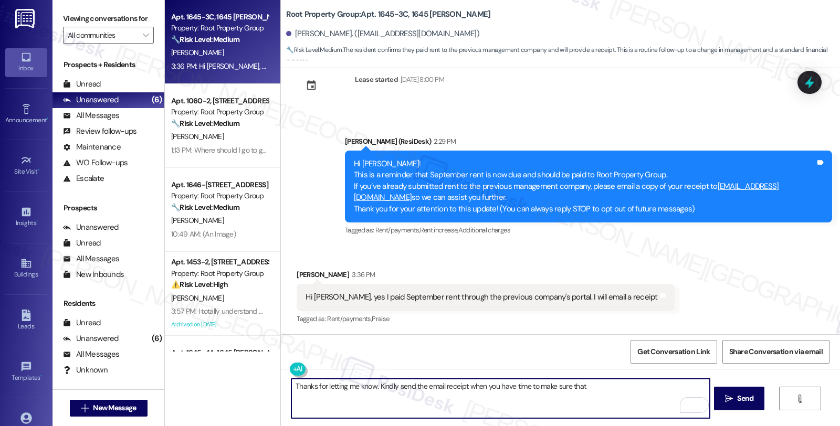
click at [588, 385] on textarea "Thanks for letting me know. Kindly send the email receipt when you have time to…" at bounding box center [500, 398] width 418 height 39
click at [630, 387] on textarea "Thanks for letting me know. Kindly send the email receipt when you have time to…" at bounding box center [500, 398] width 418 height 39
click at [544, 397] on textarea "Thanks for letting me know. Kindly send the email receipt when you have time to…" at bounding box center [500, 398] width 418 height 39
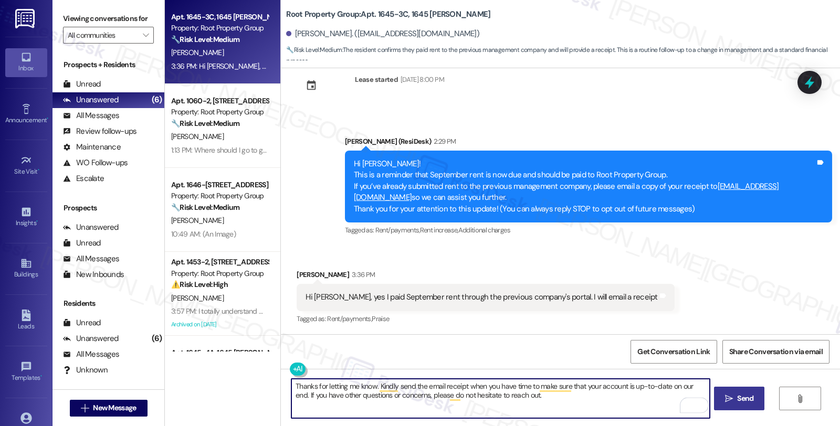
type textarea "Thanks for letting me know. Kindly send the email receipt when you have time to…"
click at [731, 397] on icon "" at bounding box center [729, 399] width 8 height 8
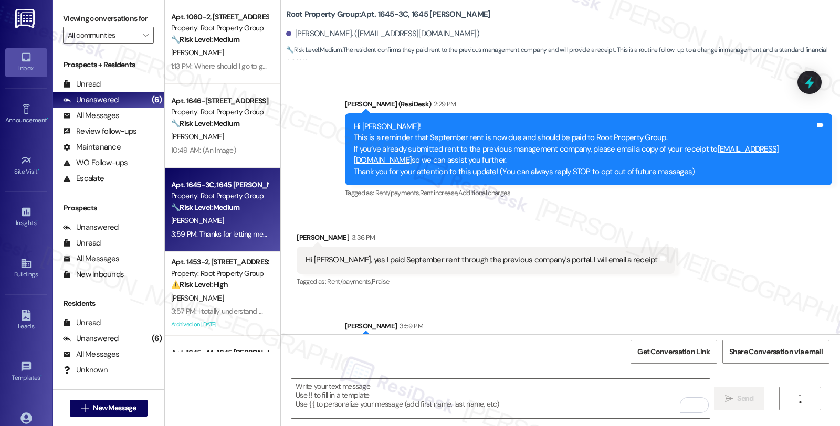
scroll to position [111, 0]
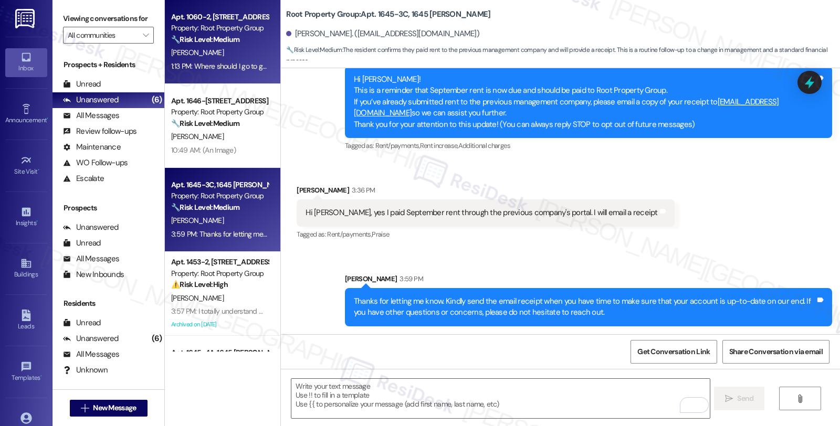
click at [237, 45] on div "🔧 Risk Level: Medium The resident is inquiring about parking permits after conf…" at bounding box center [219, 39] width 97 height 11
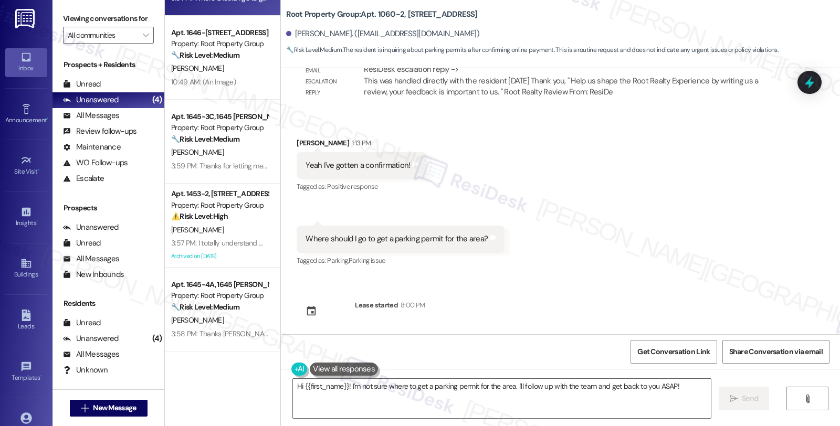
scroll to position [956, 0]
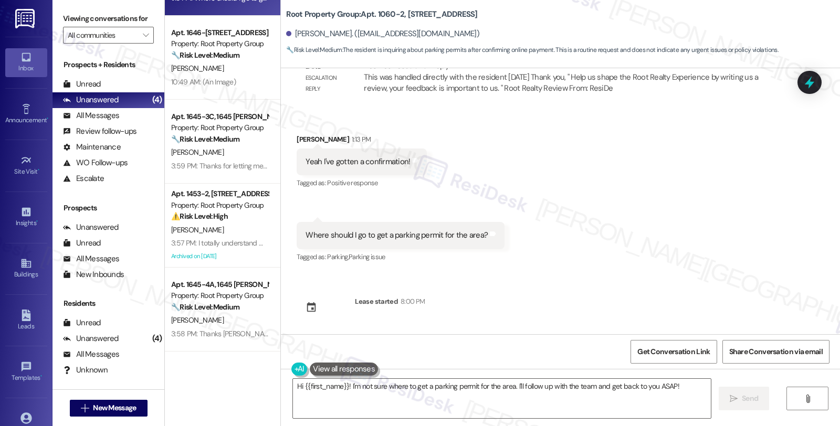
click at [756, 225] on div "Received via SMS Stephanie Heffner 1:13 PM Yeah I've gotten a confirmation! Tag…" at bounding box center [560, 191] width 559 height 163
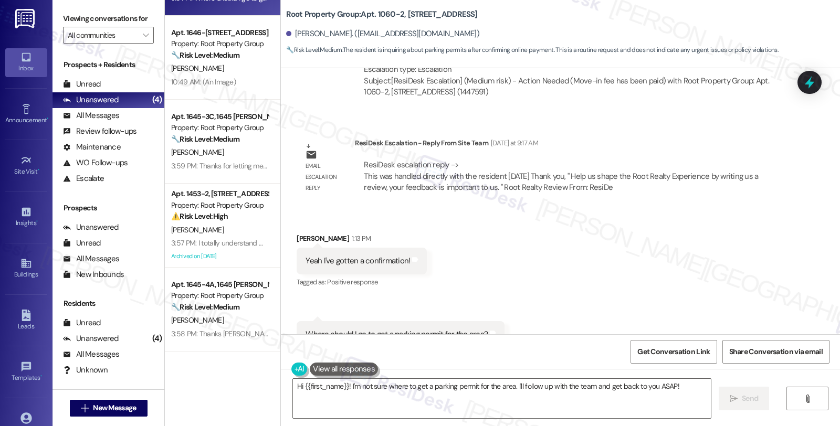
scroll to position [840, 0]
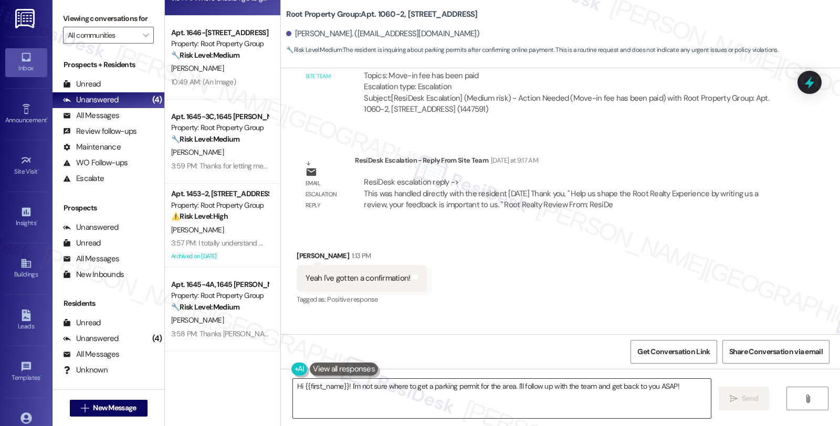
click at [343, 386] on textarea "Hi {{first_name}}! I'm not sure where to get a parking permit for the area. I'l…" at bounding box center [502, 398] width 418 height 39
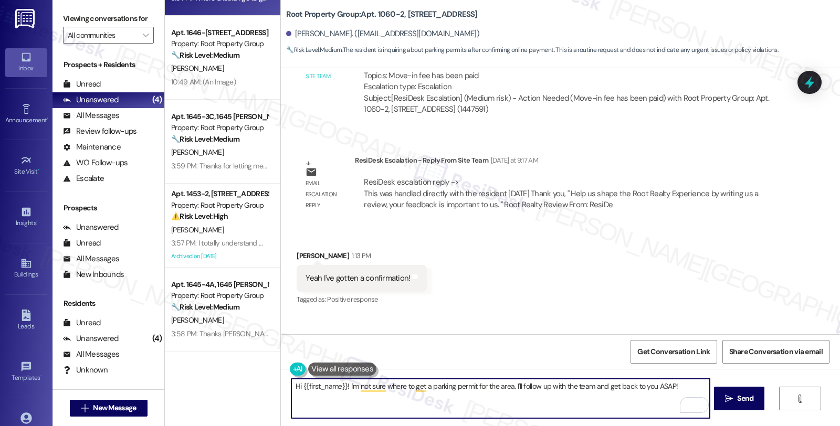
click at [341, 386] on textarea "Hi {{first_name}}! I'm not sure where to get a parking permit for the area. I'l…" at bounding box center [500, 398] width 418 height 39
click at [343, 386] on textarea "Hi {{first_name}}! I'm not sure where to get a parking permit for the area. I'l…" at bounding box center [500, 398] width 418 height 39
click at [502, 387] on textarea "Hi {{first_name}}, I'm glad to hear that you have gotten a confirmation. I'm no…" at bounding box center [500, 398] width 418 height 39
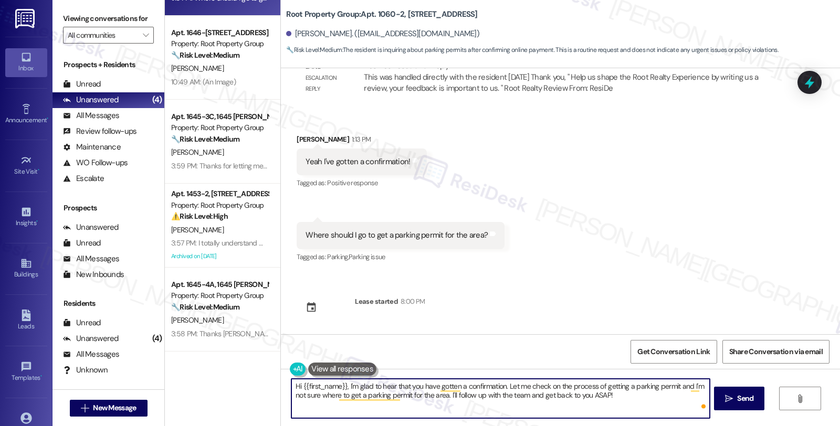
type textarea "Hi {{first_name}}, I'm glad to hear that you have gotten a confirmation. Let me…"
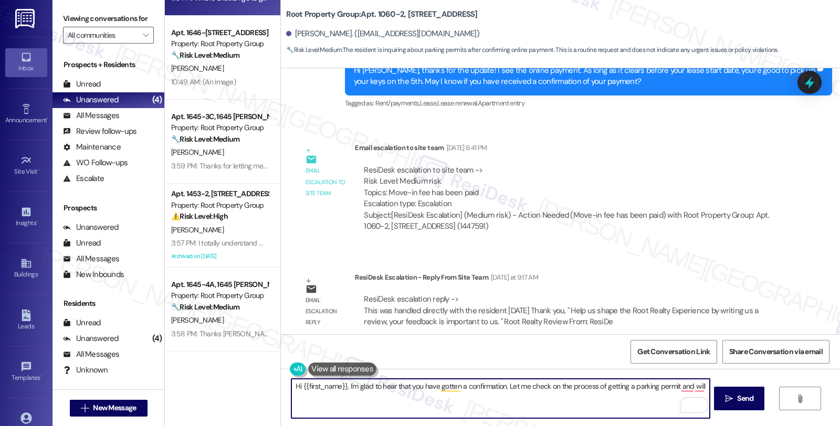
scroll to position [956, 0]
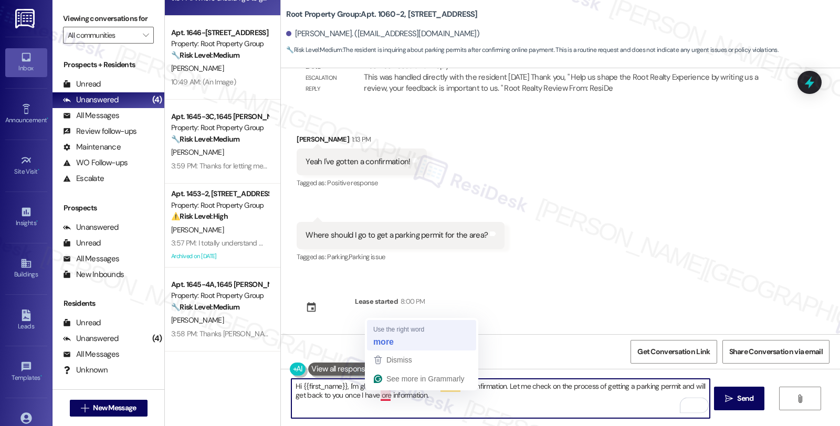
type textarea "Hi {{first_name}}, I'm glad to hear that you have gotten a confirmation. Let me…"
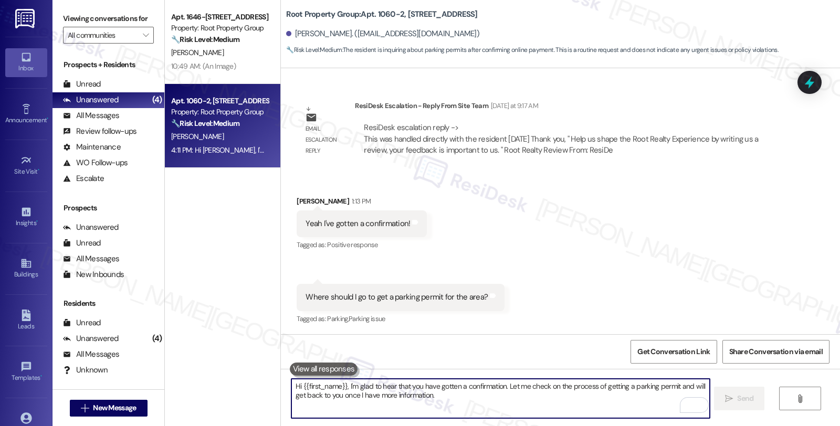
scroll to position [1041, 0]
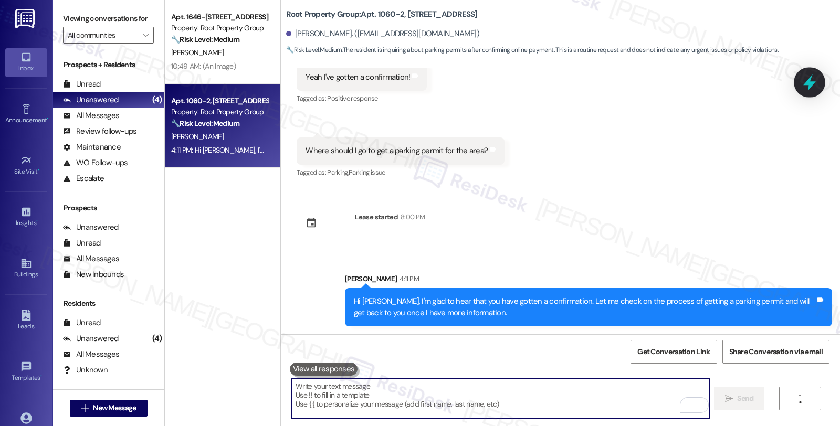
click at [807, 81] on icon at bounding box center [809, 83] width 13 height 16
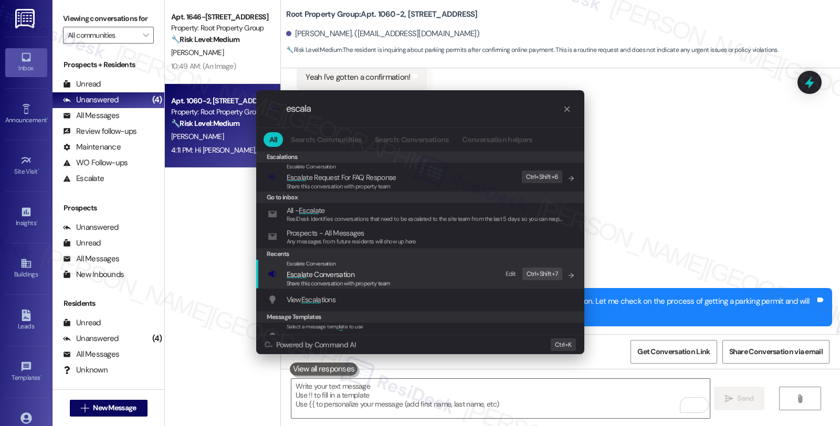
type input "escala"
click at [304, 276] on span "Escala" at bounding box center [297, 274] width 20 height 9
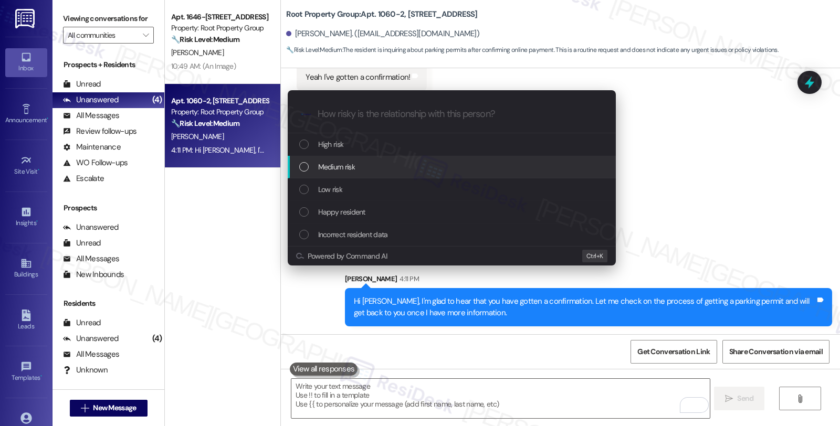
click at [324, 168] on span "Medium risk" at bounding box center [336, 167] width 37 height 12
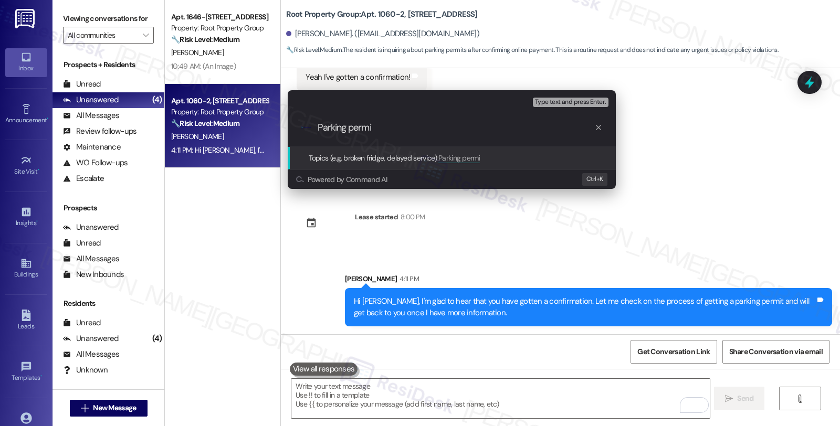
type input "Parking permit"
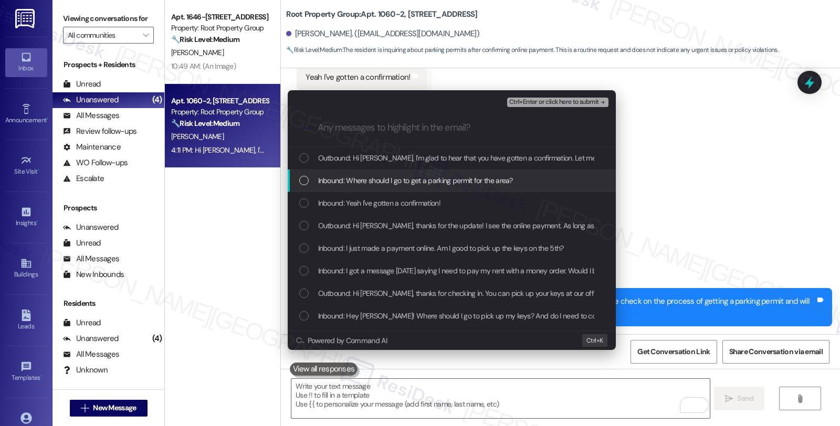
click at [334, 182] on span "Inbound: Where should I go to get a parking permit for the area?" at bounding box center [415, 181] width 195 height 12
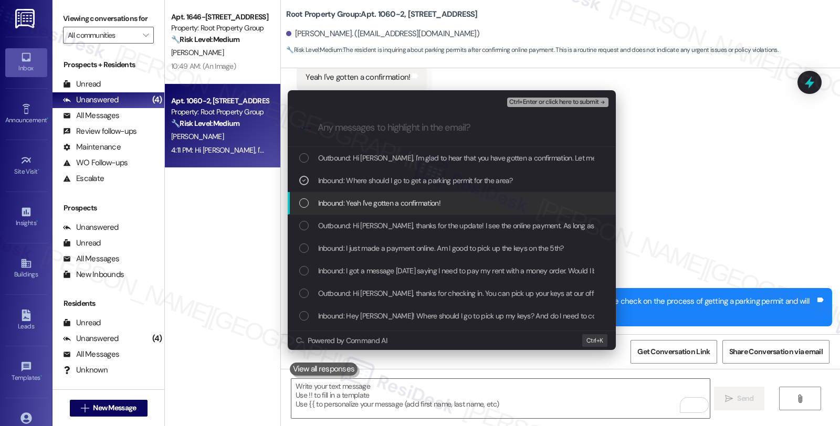
click at [340, 205] on span "Inbound: Yeah I've gotten a confirmation!" at bounding box center [379, 203] width 122 height 12
click at [341, 206] on span "Inbound: Yeah I've gotten a confirmation!" at bounding box center [379, 203] width 122 height 12
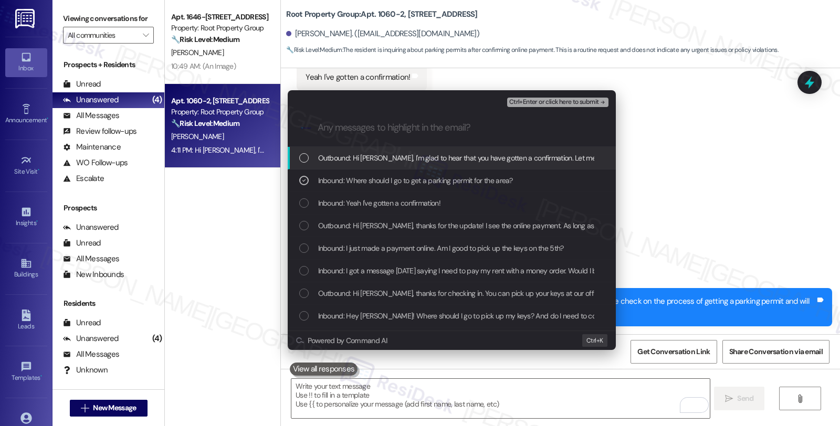
click at [554, 103] on span "Ctrl+Enter or click here to submit" at bounding box center [554, 102] width 90 height 7
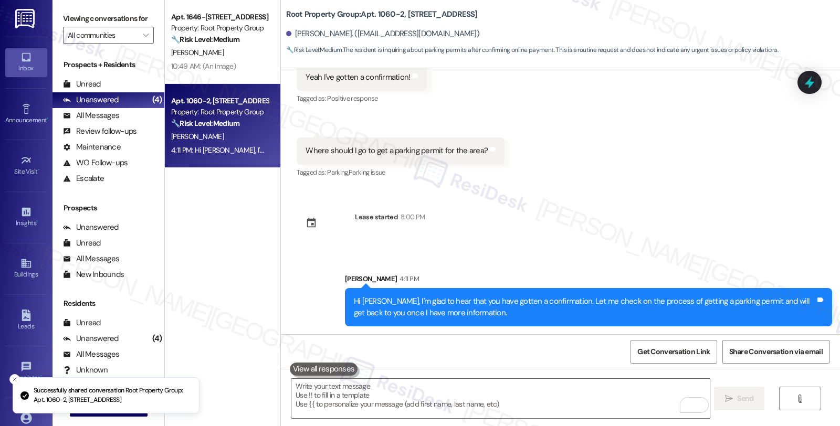
scroll to position [894, 0]
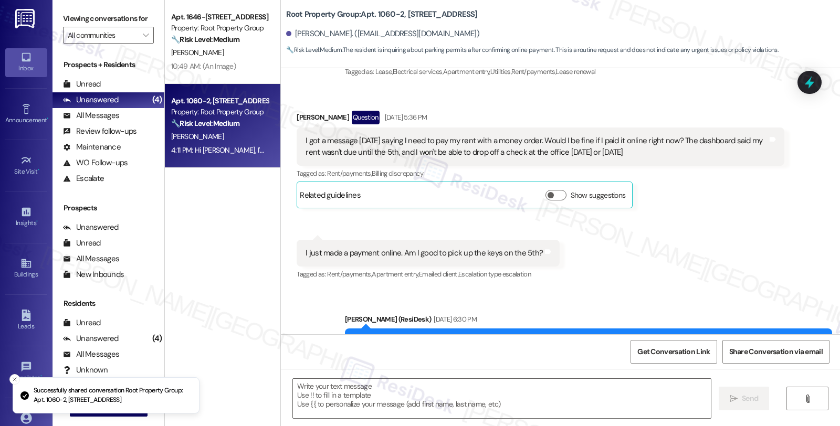
type textarea "Fetching suggested responses. Please feel free to read through the conversation…"
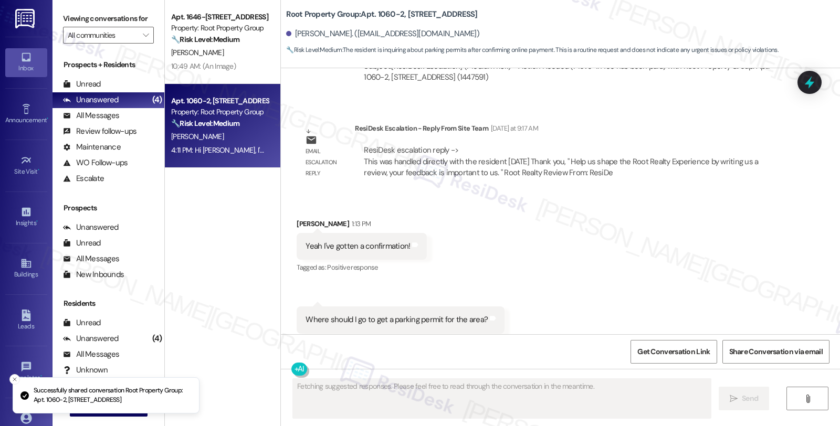
scroll to position [1057, 0]
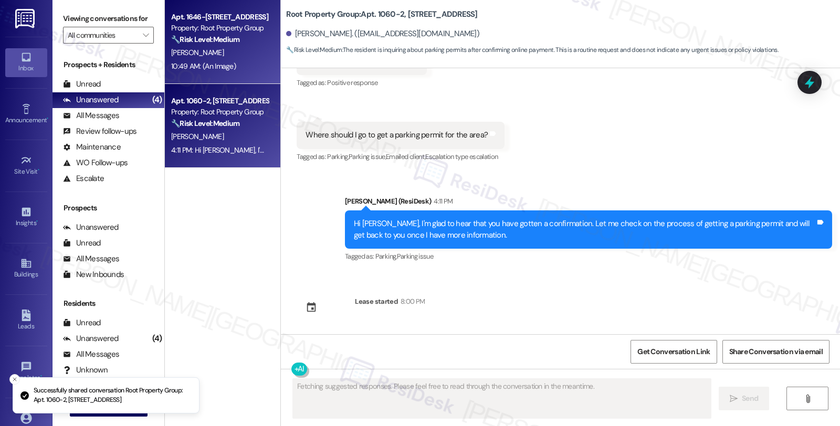
click at [224, 33] on div "Property: Root Property Group" at bounding box center [219, 28] width 97 height 11
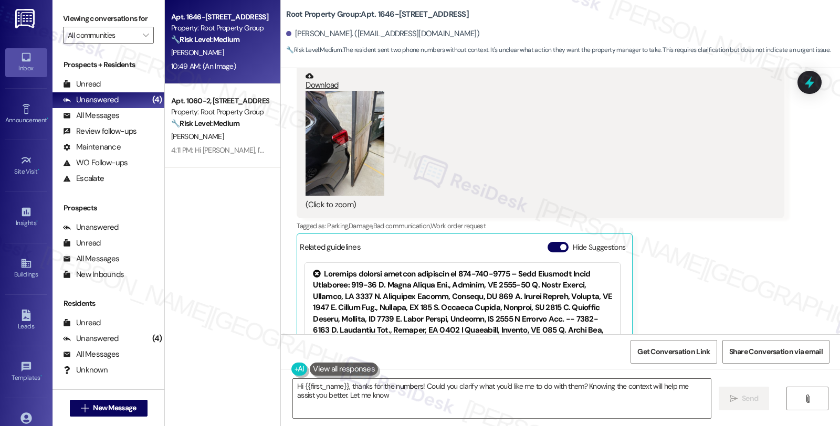
type textarea "Hi {{first_name}}, thanks for the numbers! Could you clarify what you'd like me…"
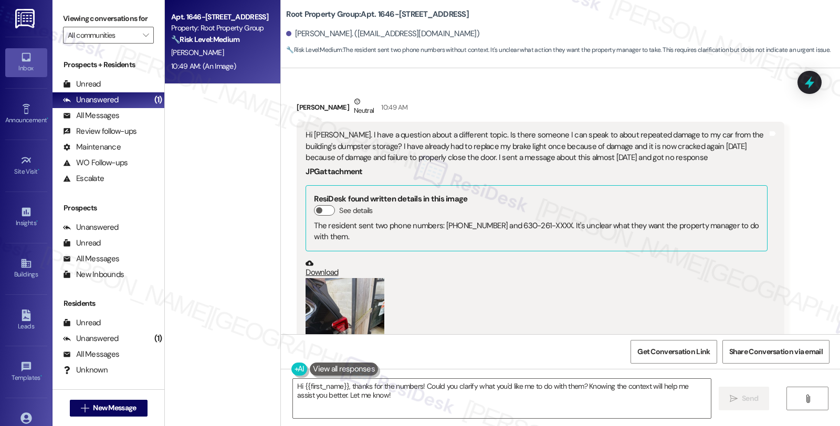
scroll to position [842, 0]
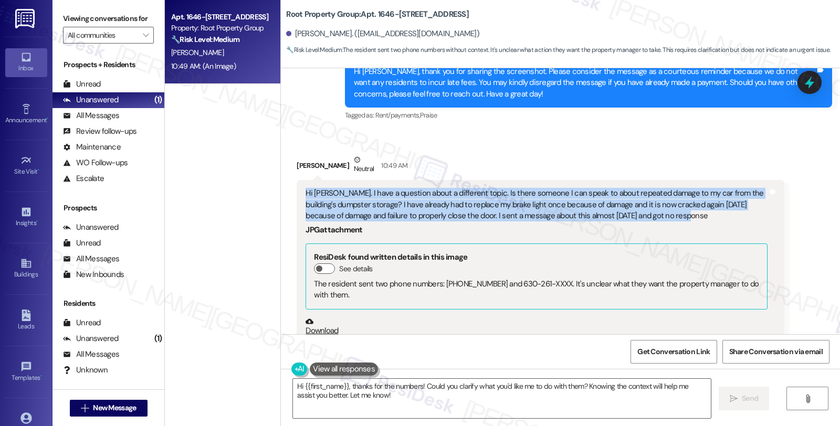
drag, startPoint x: 294, startPoint y: 189, endPoint x: 738, endPoint y: 219, distance: 444.5
click at [738, 219] on div "Hi Sarah. I have a question about a different topic. Is there someone I can spe…" at bounding box center [540, 322] width 487 height 284
copy div "Hi Sarah. I have a question about a different topic. Is there someone I can spe…"
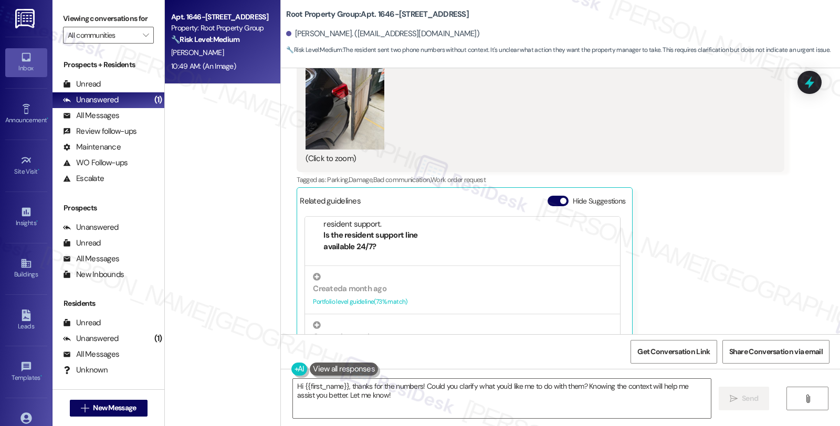
scroll to position [875, 0]
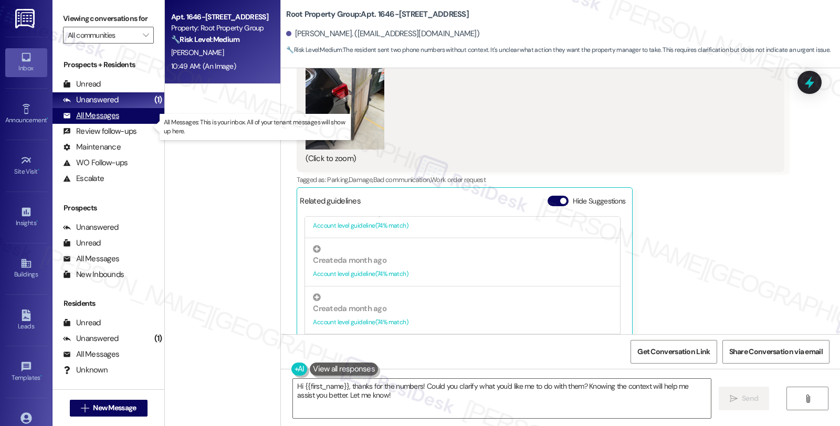
click at [111, 121] on div "All Messages" at bounding box center [91, 115] width 56 height 11
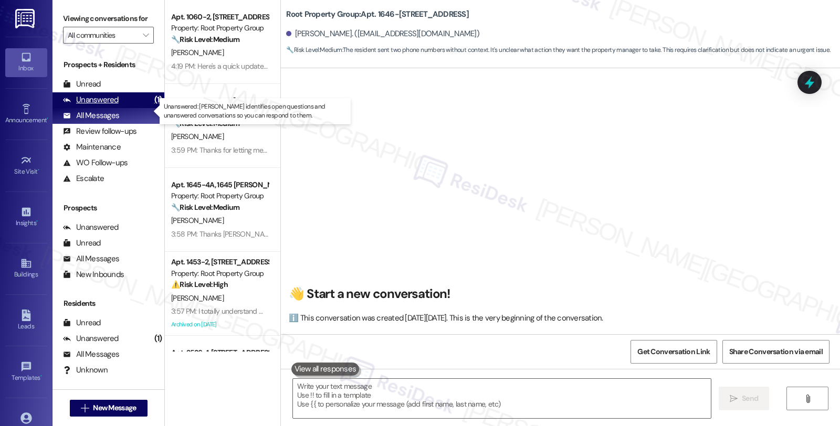
click at [112, 106] on div "Unanswered" at bounding box center [91, 99] width 56 height 11
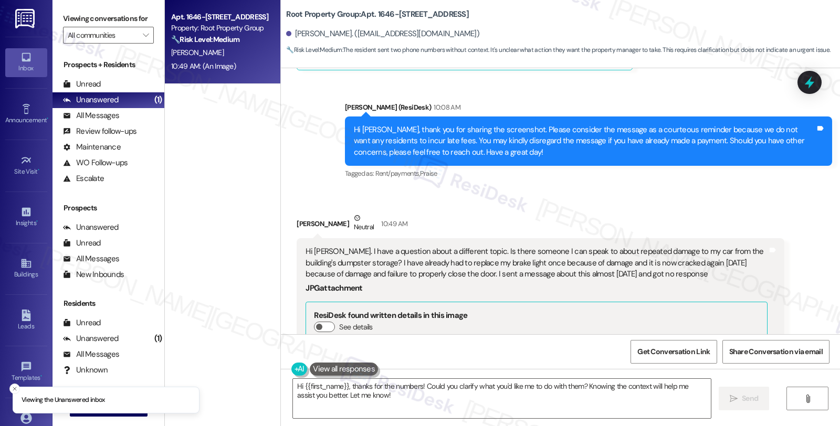
scroll to position [1192, 0]
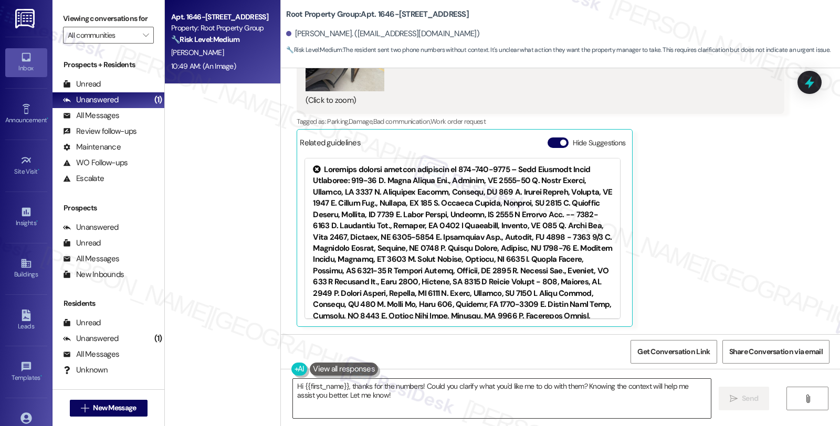
click at [401, 403] on textarea "Hi {{first_name}}, thanks for the numbers! Could you clarify what you'd like me…" at bounding box center [502, 398] width 418 height 39
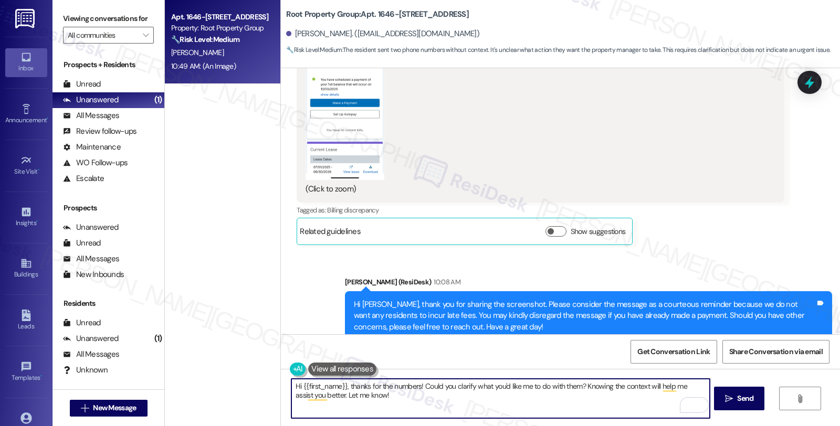
scroll to position [725, 0]
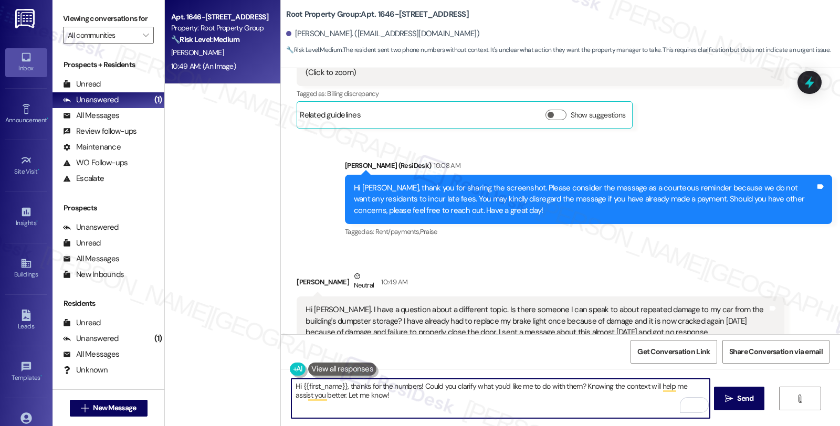
click at [407, 399] on textarea "Hi {{first_name}}, thanks for the numbers! Could you clarify what you'd like me…" at bounding box center [500, 398] width 418 height 39
click at [342, 385] on textarea "Hi {{first_name}}, thanks for the numbers! Could you clarify what you'd like me…" at bounding box center [500, 398] width 418 height 39
click at [378, 399] on textarea "Hi {{first_name}}, thanks for the numbers! Could you clarify what you'd like me…" at bounding box center [500, 398] width 418 height 39
paste textarea "I’m really sorry to hear about the damage to your car—that sounds very frustrat…"
click at [580, 385] on textarea "Hi {{first_name}}, I’m really sorry to hear about the damage to your car—that s…" at bounding box center [500, 398] width 418 height 39
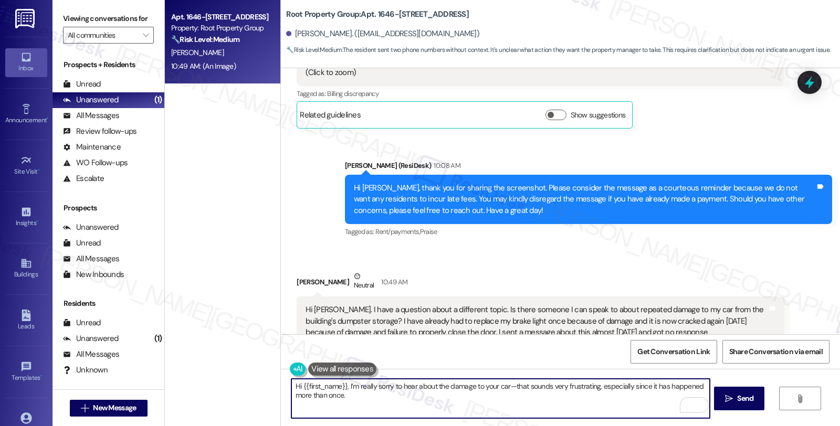
click at [580, 385] on textarea "Hi {{first_name}}, I’m really sorry to hear about the damage to your car—that s…" at bounding box center [500, 398] width 418 height 39
click at [580, 386] on textarea "Hi {{first_name}}, I’m really sorry to hear about the damage to your car—that s…" at bounding box center [500, 398] width 418 height 39
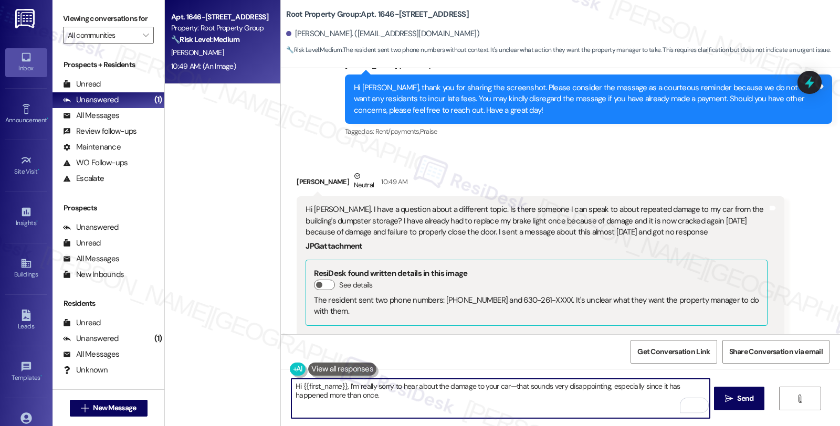
scroll to position [842, 0]
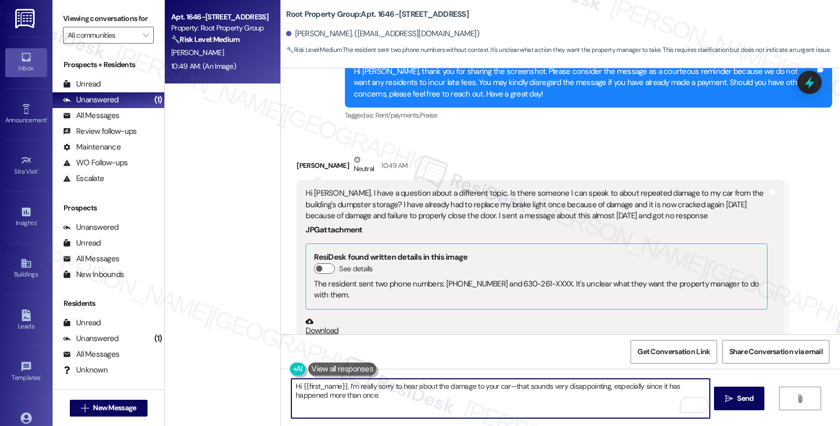
click at [462, 400] on textarea "Hi {{first_name}}, I’m really sorry to hear about the damage to your car—that s…" at bounding box center [500, 398] width 418 height 39
click at [394, 396] on textarea "Hi {{first_name}}, I’m really sorry to hear about the damage to your car—that s…" at bounding box center [500, 398] width 418 height 39
paste textarea "I don’t handle claims directly, but I can make sure this concern is passed alon…"
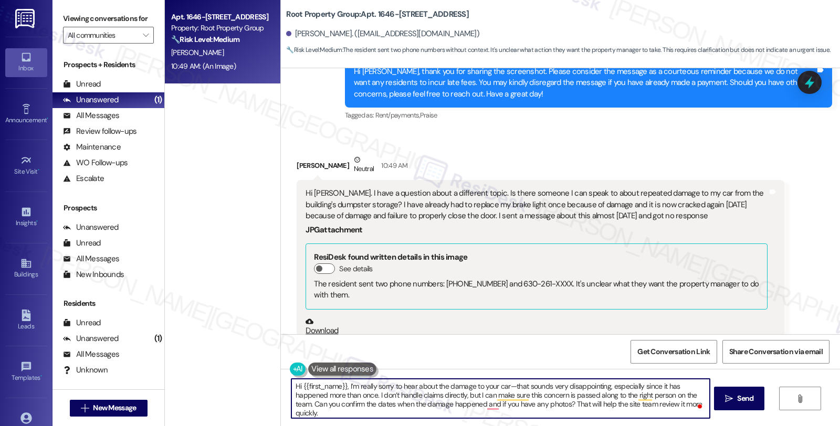
click at [373, 395] on textarea "Hi {{first_name}}, I’m really sorry to hear about the damage to your car—that s…" at bounding box center [500, 398] width 418 height 39
click at [455, 405] on textarea "Hi {{first_name}}, I’m really sorry to hear about the damage to your car—that s…" at bounding box center [500, 398] width 418 height 39
click at [549, 413] on textarea "Hi {{first_name}}, I’m really sorry to hear about the damage to your car—that s…" at bounding box center [500, 398] width 418 height 39
drag, startPoint x: 608, startPoint y: 403, endPoint x: 647, endPoint y: 402, distance: 39.4
click at [647, 402] on textarea "Hi {{first_name}}, I’m really sorry to hear about the damage to your car—that s…" at bounding box center [500, 398] width 418 height 39
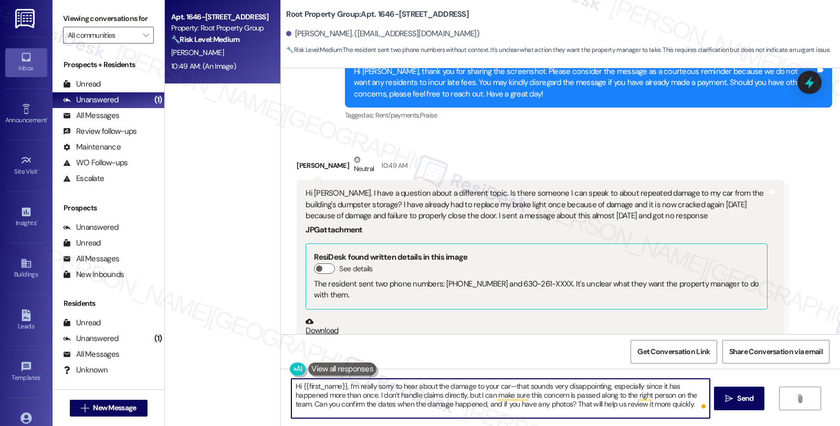
click at [508, 405] on textarea "Hi {{first_name}}, I’m really sorry to hear about the damage to your car—that s…" at bounding box center [500, 398] width 418 height 39
drag, startPoint x: 489, startPoint y: 396, endPoint x: 568, endPoint y: 397, distance: 78.7
click at [568, 397] on textarea "Hi {{first_name}}, I’m really sorry to hear about the damage to your car—that s…" at bounding box center [500, 398] width 418 height 39
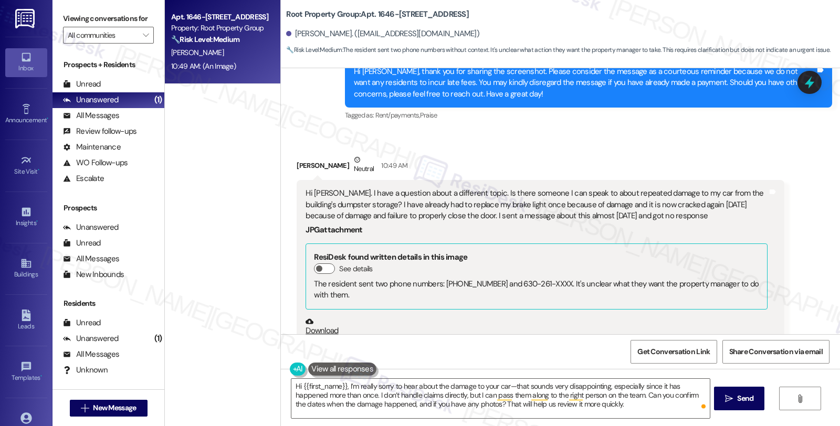
drag, startPoint x: 807, startPoint y: 298, endPoint x: 563, endPoint y: 371, distance: 254.3
click at [807, 298] on div "Received via SMS Michael Hutchinson Neutral 10:49 AM Hi Sarah. I have a questio…" at bounding box center [560, 408] width 559 height 554
click at [372, 394] on textarea "Hi {{first_name}}, I’m really sorry to hear about the damage to your car—that s…" at bounding box center [500, 398] width 418 height 39
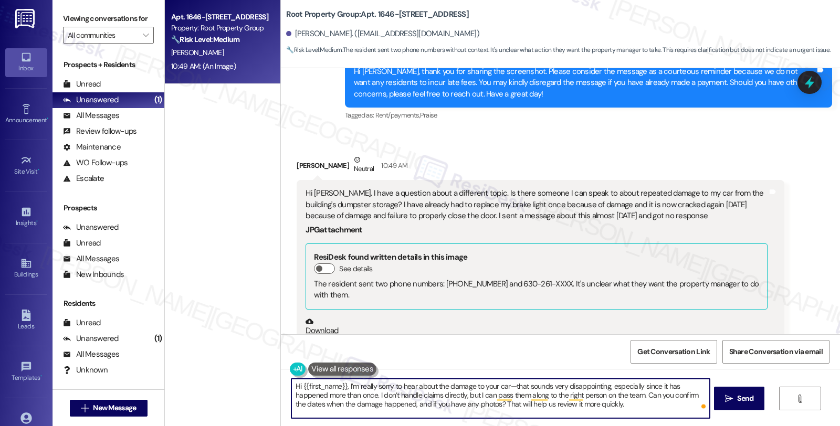
click at [372, 394] on textarea "Hi {{first_name}}, I’m really sorry to hear about the damage to your car—that s…" at bounding box center [500, 398] width 418 height 39
click at [373, 394] on textarea "Hi {{first_name}}, I’m really sorry to hear about the damage to your car—that s…" at bounding box center [500, 398] width 418 height 39
click at [557, 393] on textarea "Hi {{first_name}}, I’m really sorry to hear about the damage to your car—that s…" at bounding box center [500, 398] width 418 height 39
click at [515, 393] on textarea "Hi {{first_name}}, I’m really sorry to hear about the damage to your car—that s…" at bounding box center [500, 398] width 418 height 39
click at [401, 393] on textarea "Hi {{first_name}}, I’m really sorry to hear about the damage to your car—that s…" at bounding box center [500, 398] width 418 height 39
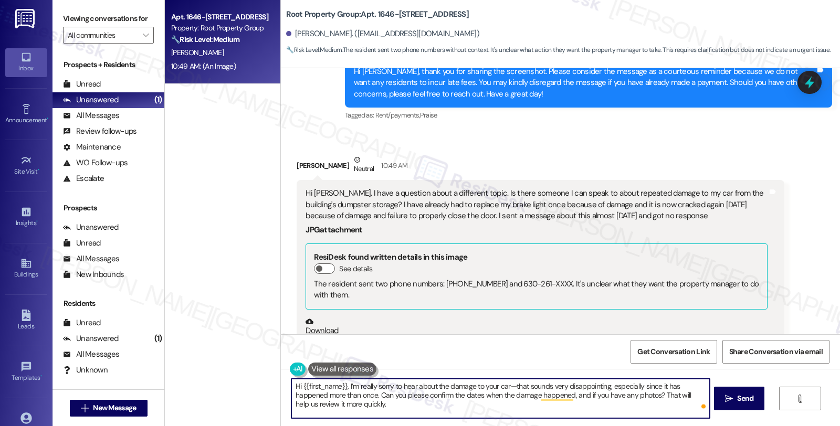
click at [397, 401] on textarea "Hi {{first_name}}, I’m really sorry to hear about the damage to your car—that s…" at bounding box center [500, 398] width 418 height 39
type textarea "Hi {{first_name}}, I’m really sorry to hear about the damage to your car—that s…"
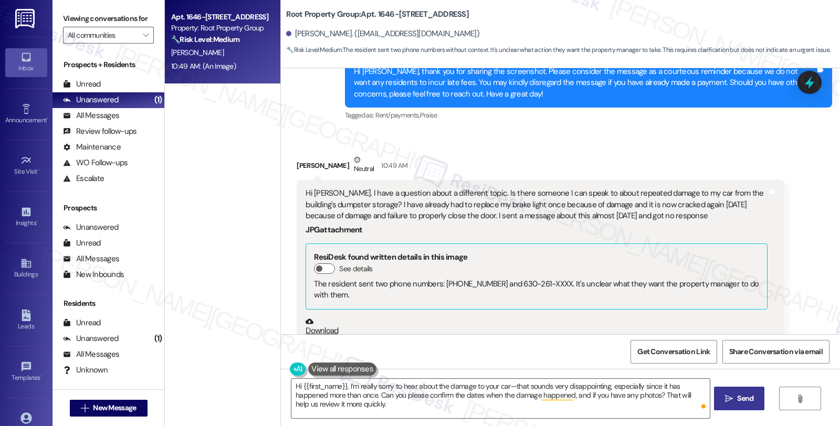
click at [759, 402] on button " Send" at bounding box center [739, 399] width 51 height 24
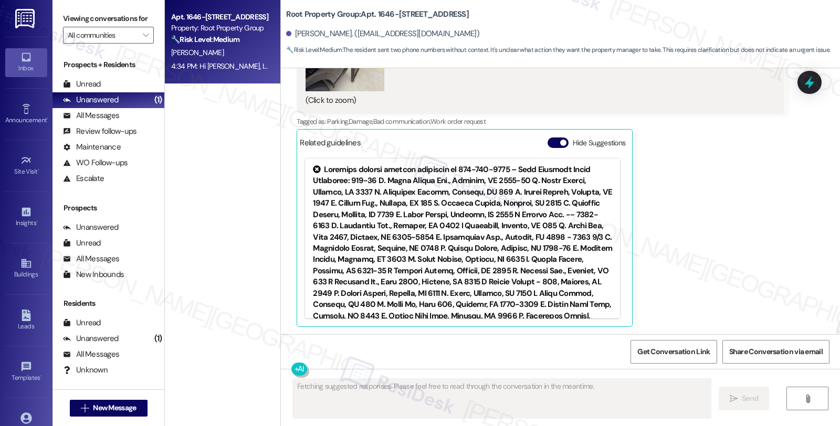
scroll to position [1277, 0]
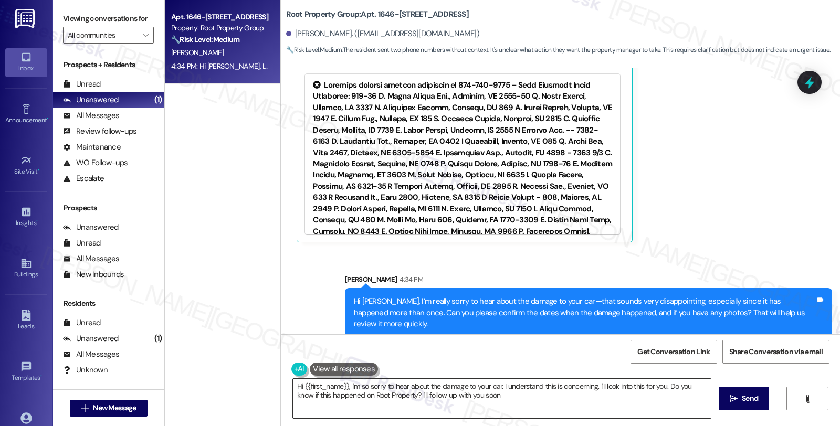
type textarea "Hi {{first_name}}, I'm so sorry to hear about the damage to your car. I underst…"
click at [112, 406] on span "New Message" at bounding box center [114, 408] width 43 height 11
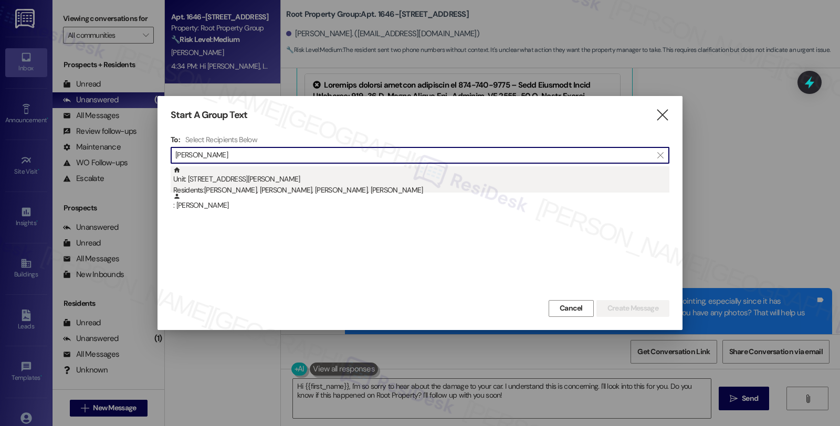
type input "Rozewicz"
click at [339, 189] on div "Residents: Christopher Lozier, Anna Lozier, Kenady Farwell, Charles Rozewicz" at bounding box center [421, 190] width 496 height 11
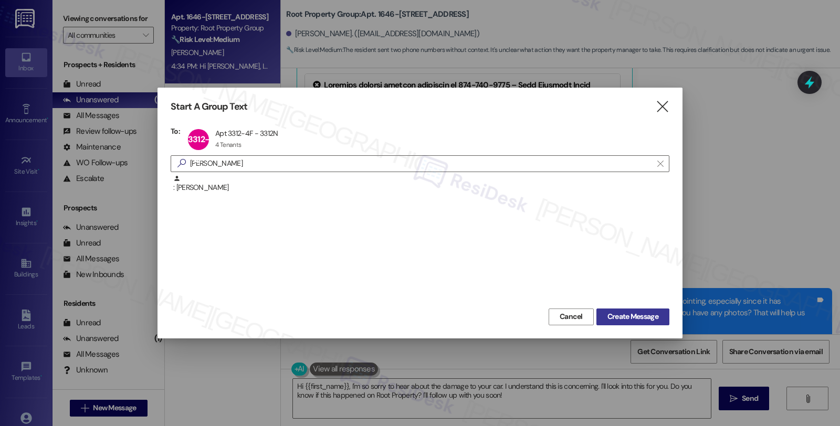
click at [612, 321] on span "Create Message" at bounding box center [632, 316] width 51 height 11
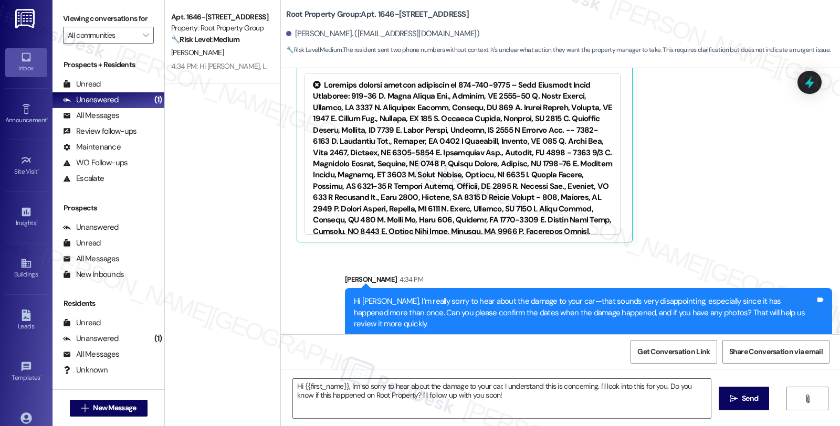
type textarea "Fetching suggested responses. Please feel free to read through the conversation…"
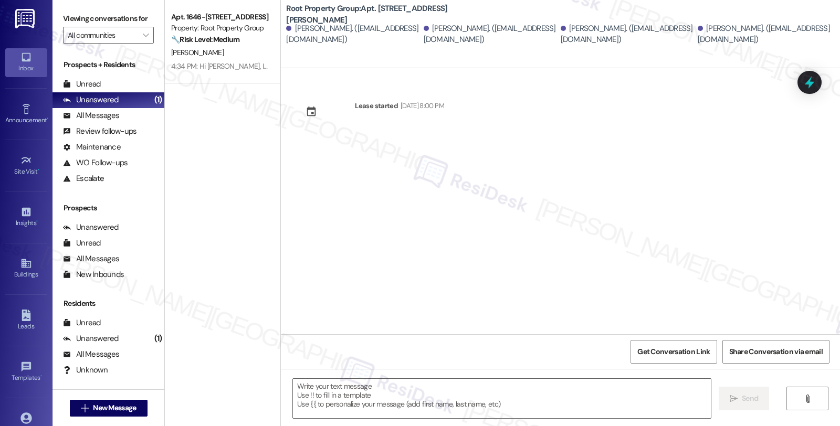
scroll to position [0, 0]
click at [124, 406] on span "New Message" at bounding box center [114, 408] width 43 height 11
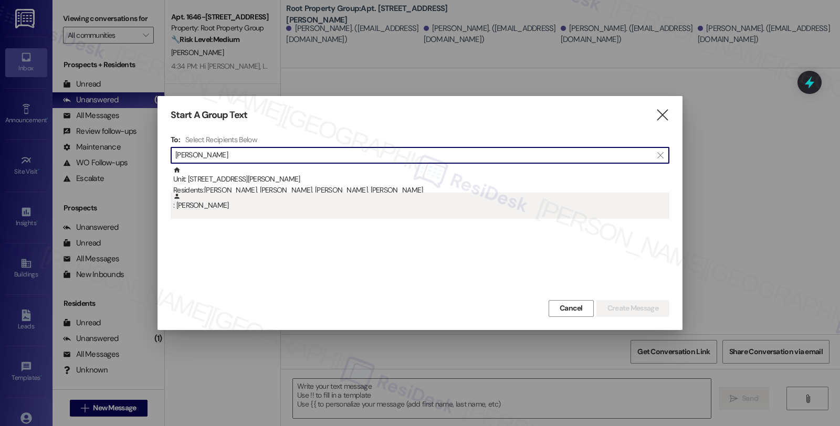
type input "Rozewicz"
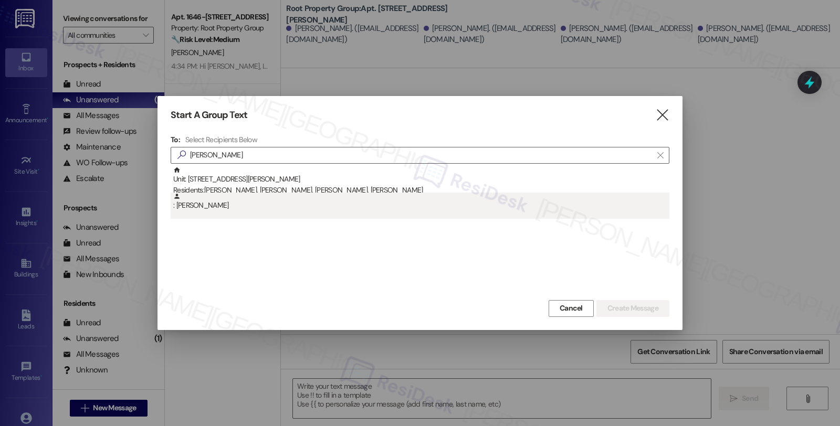
click at [262, 209] on div ": Charles Rozewicz" at bounding box center [421, 202] width 496 height 18
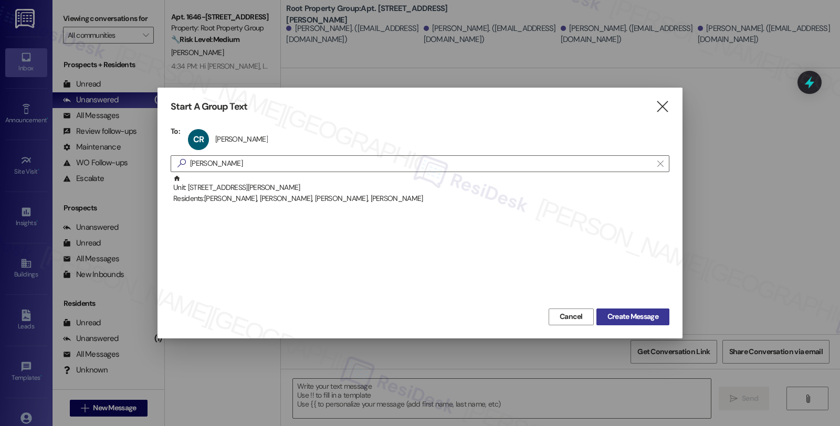
click at [628, 315] on span "Create Message" at bounding box center [632, 316] width 51 height 11
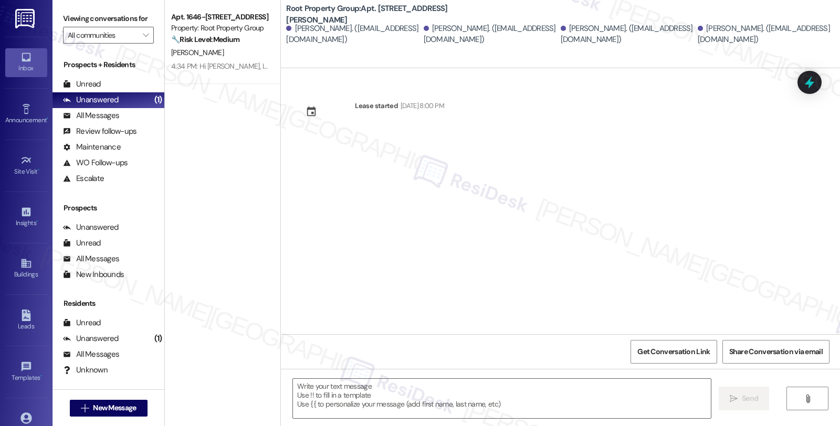
type textarea "Fetching suggested responses. Please feel free to read through the conversation…"
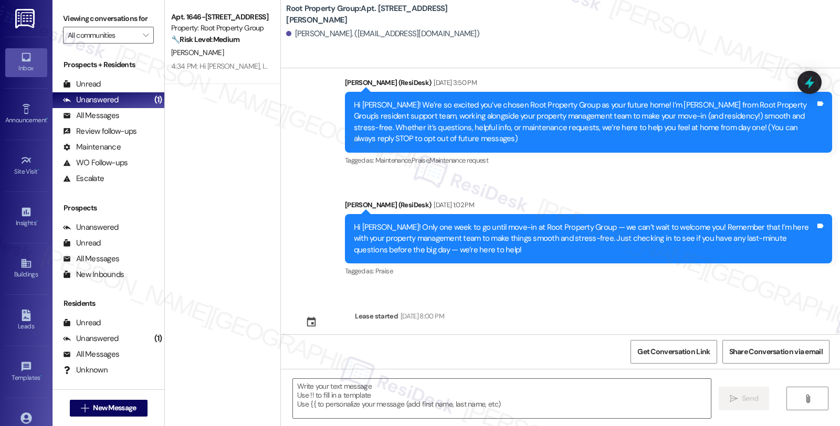
scroll to position [38, 0]
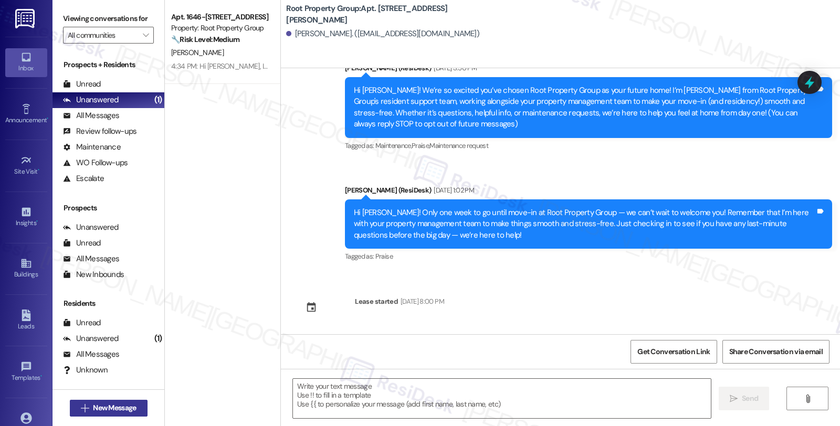
click at [127, 407] on span "New Message" at bounding box center [114, 408] width 43 height 11
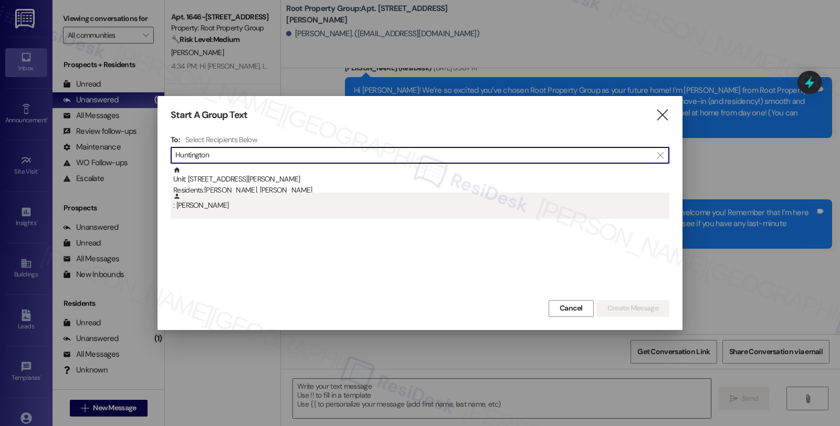
type input "Huntington"
click at [267, 201] on div ": Genevieve Huntington" at bounding box center [421, 202] width 496 height 18
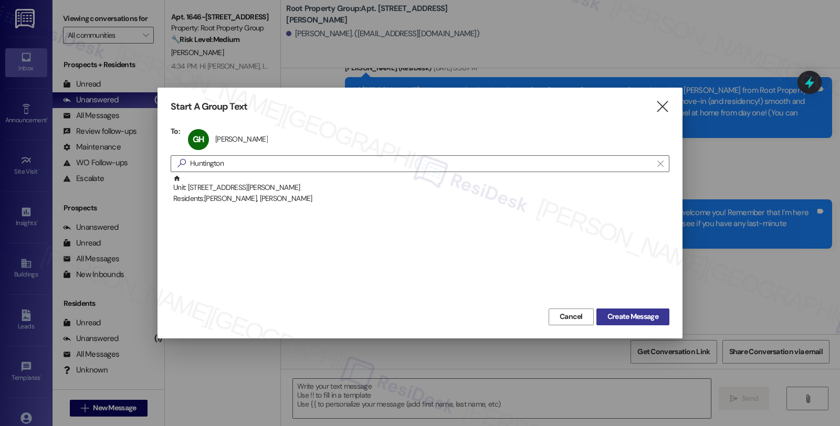
click at [615, 312] on span "Create Message" at bounding box center [632, 316] width 51 height 11
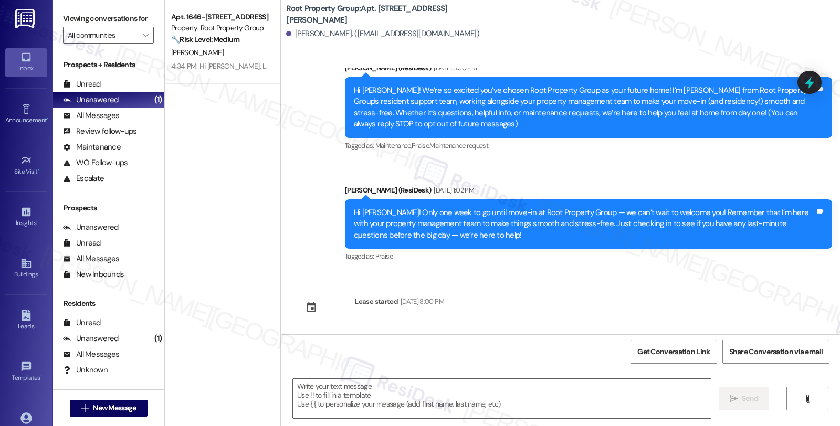
type textarea "Fetching suggested responses. Please feel free to read through the conversation…"
click at [118, 399] on div " New Message" at bounding box center [109, 408] width 78 height 26
click at [129, 406] on span "New Message" at bounding box center [114, 408] width 43 height 11
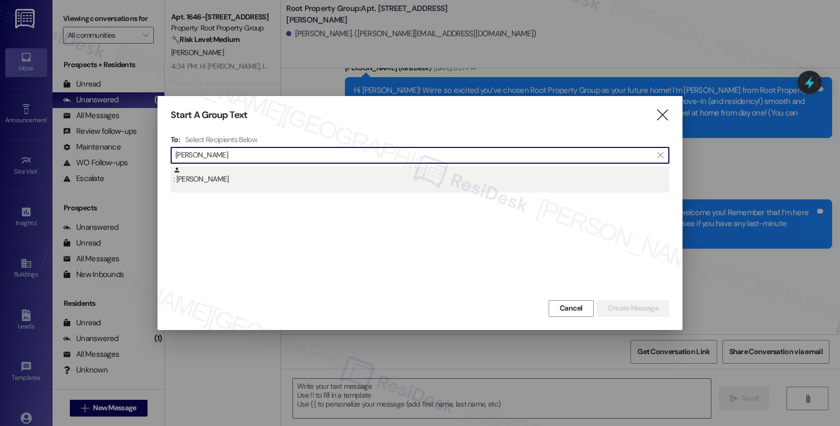
type input "Daugherity"
click at [284, 178] on div ": Logan Daugherity" at bounding box center [421, 175] width 496 height 18
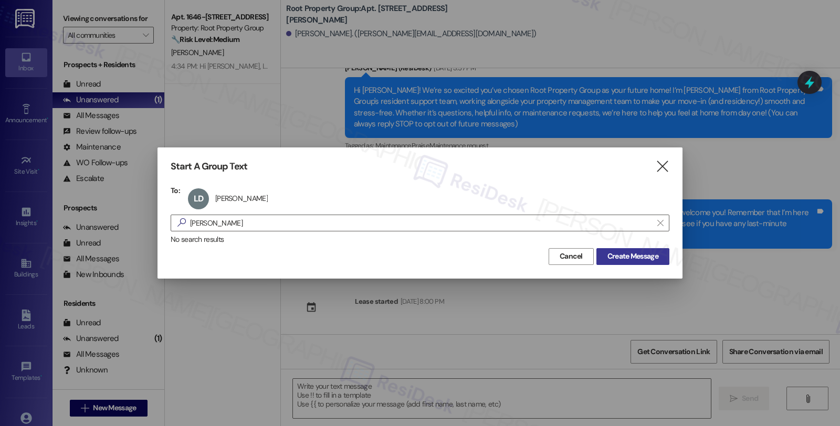
click at [659, 252] on span "Create Message" at bounding box center [632, 256] width 55 height 11
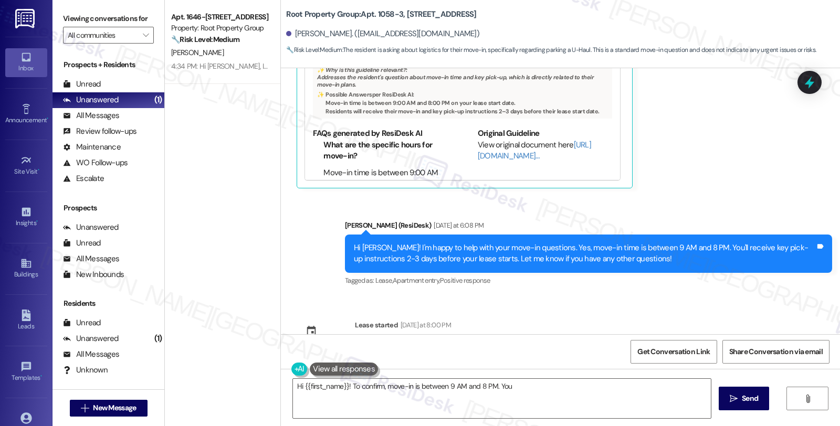
scroll to position [437, 0]
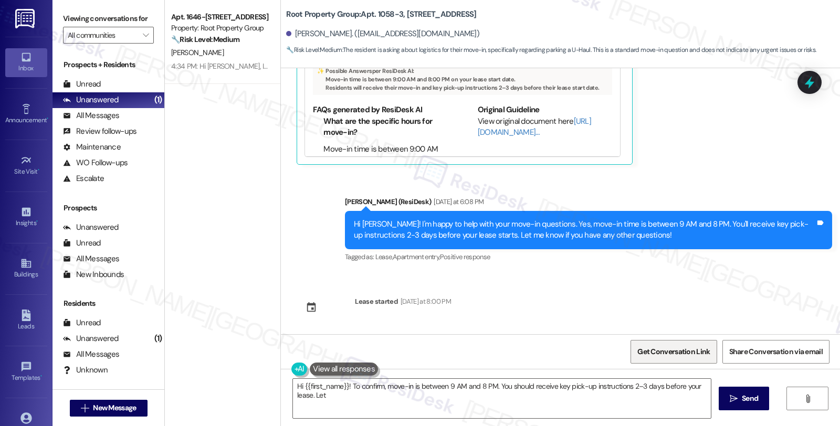
click at [672, 349] on span "Get Conversation Link" at bounding box center [673, 351] width 72 height 11
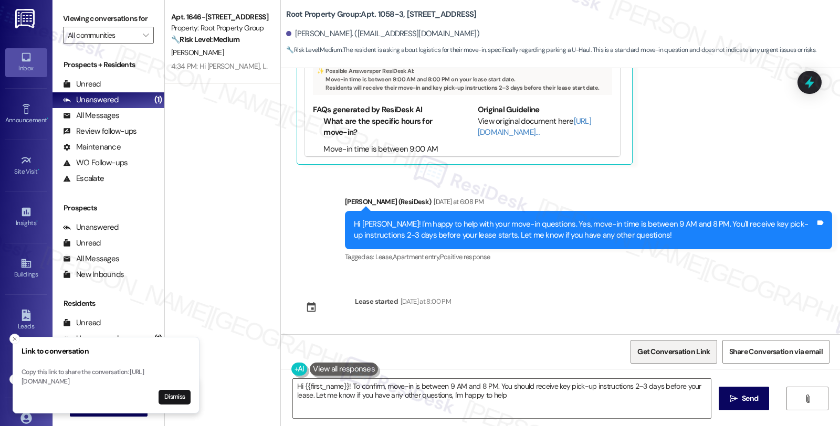
type textarea "Hi {{first_name}}! To confirm, move-in is between 9 AM and 8 PM. You should rec…"
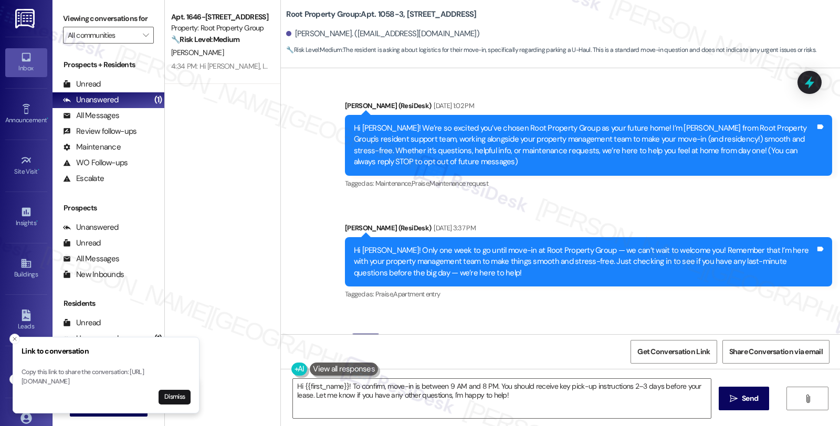
scroll to position [58, 0]
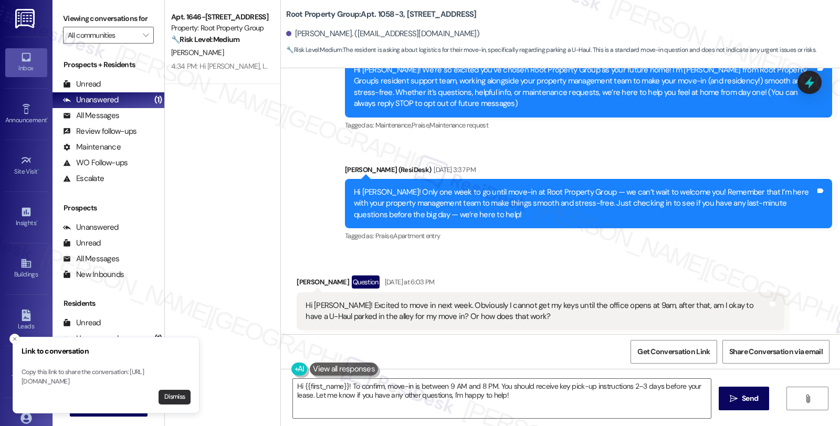
click at [179, 397] on button "Dismiss" at bounding box center [175, 397] width 32 height 15
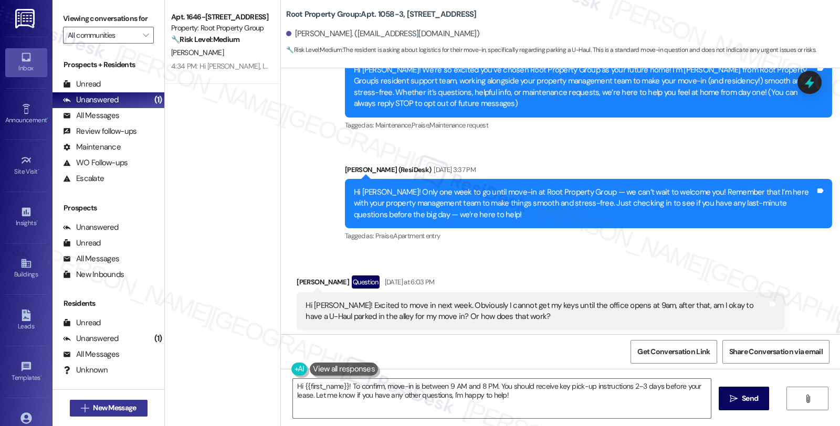
click at [112, 408] on span "New Message" at bounding box center [114, 408] width 43 height 11
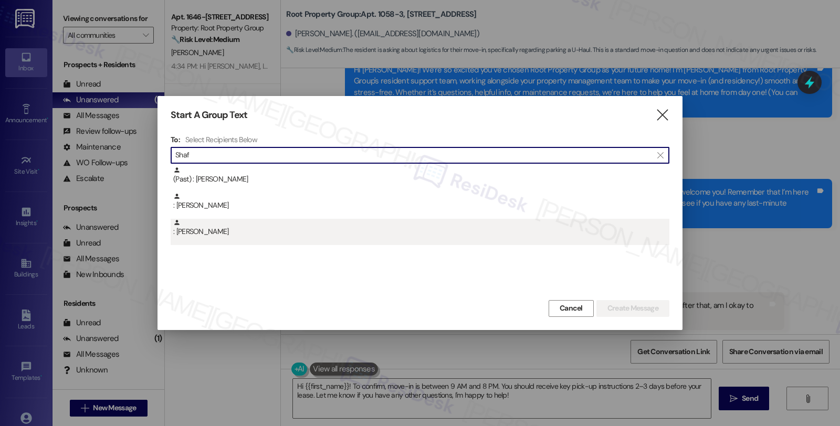
type input "Shaf"
click at [217, 229] on div ": Julia Shaf" at bounding box center [421, 228] width 496 height 18
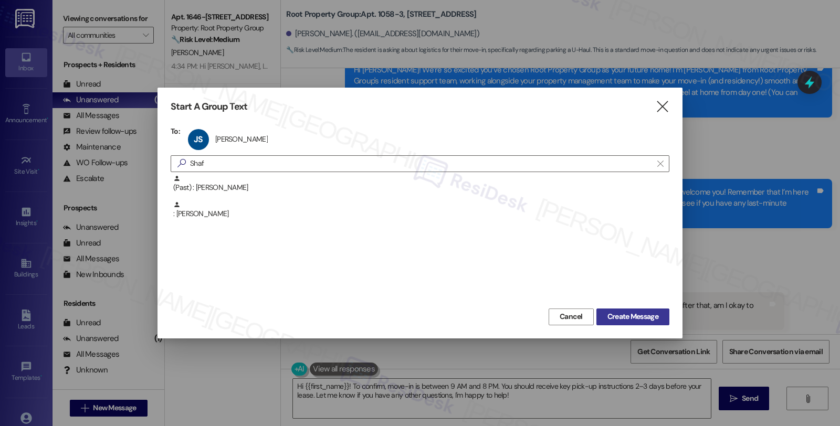
click at [617, 321] on span "Create Message" at bounding box center [632, 316] width 51 height 11
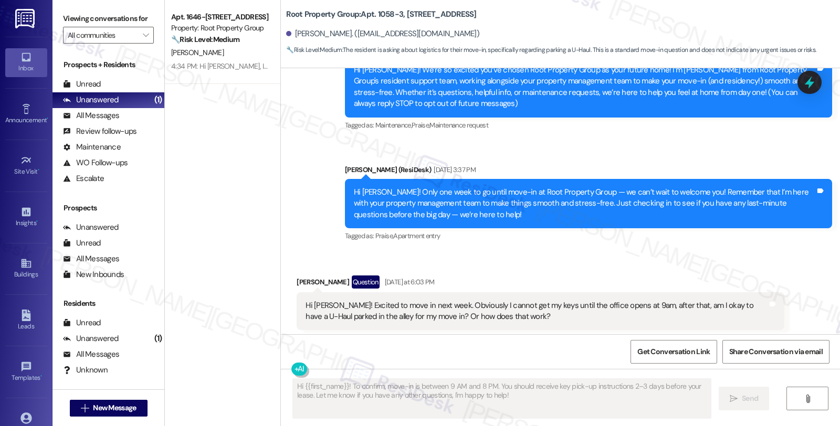
type textarea "Fetching suggested responses. Please feel free to read through the conversation…"
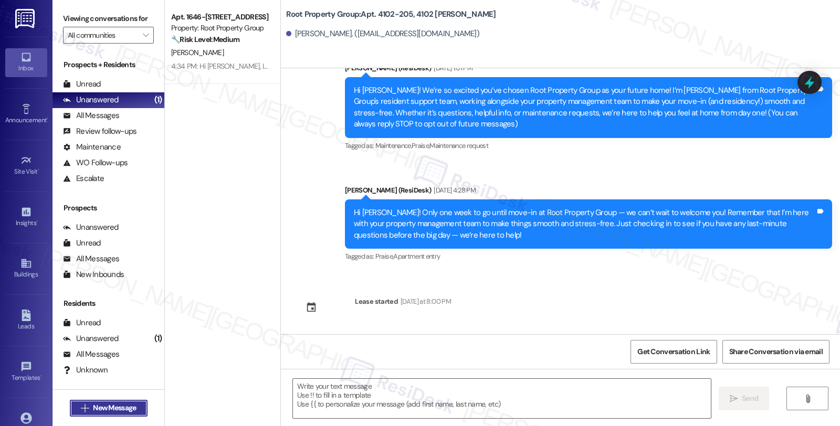
click at [124, 412] on button " New Message" at bounding box center [109, 408] width 78 height 17
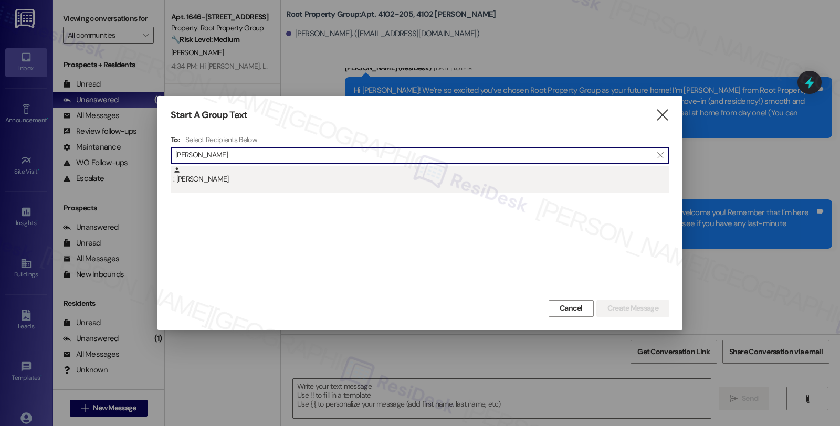
type input "Barry"
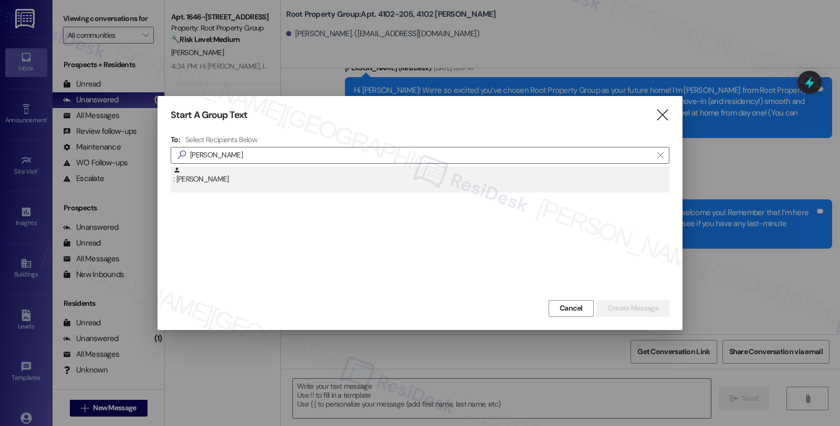
click at [251, 180] on div ": Jack Barry" at bounding box center [421, 175] width 496 height 18
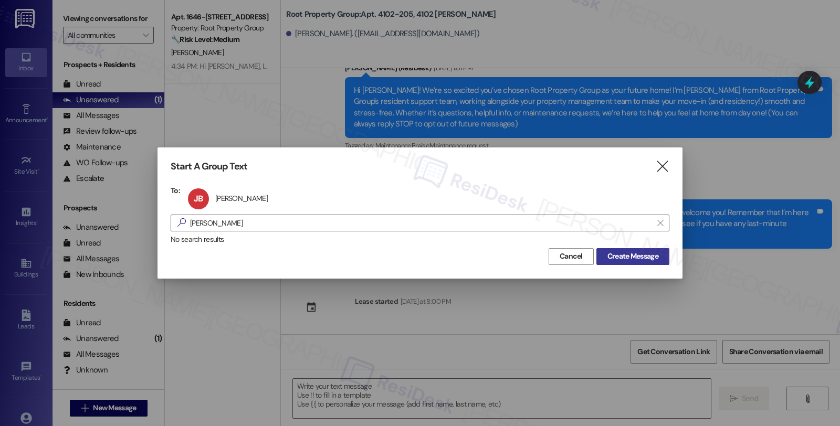
click at [653, 254] on span "Create Message" at bounding box center [632, 256] width 51 height 11
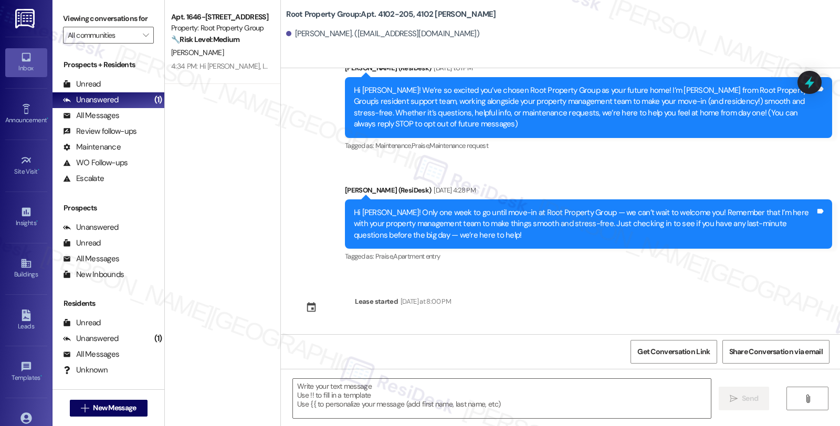
type textarea "Fetching suggested responses. Please feel free to read through the conversation…"
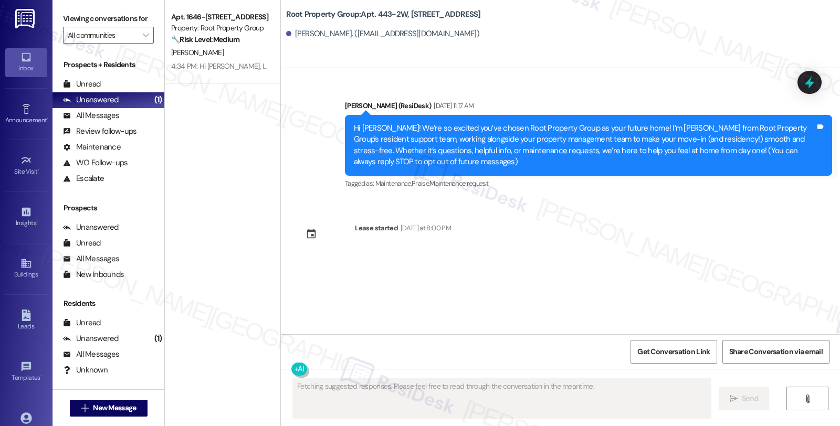
scroll to position [0, 0]
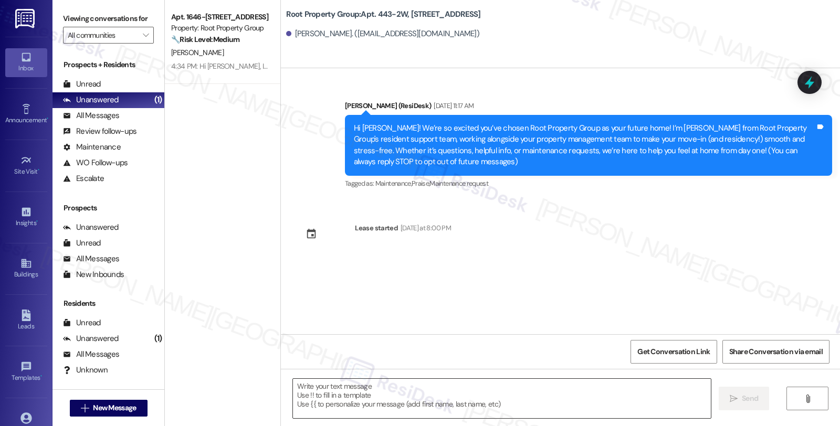
click at [479, 404] on textarea at bounding box center [502, 398] width 418 height 39
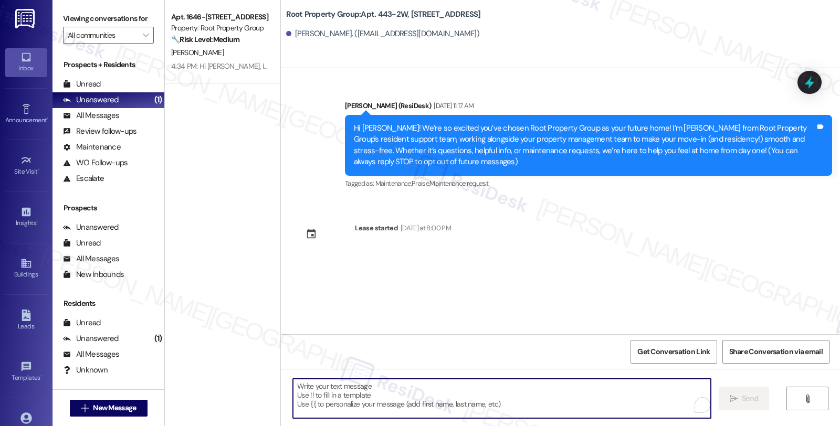
paste textarea "Hi {{first_name}}! Only one week to go until move-in at {{property}} — we can’t…"
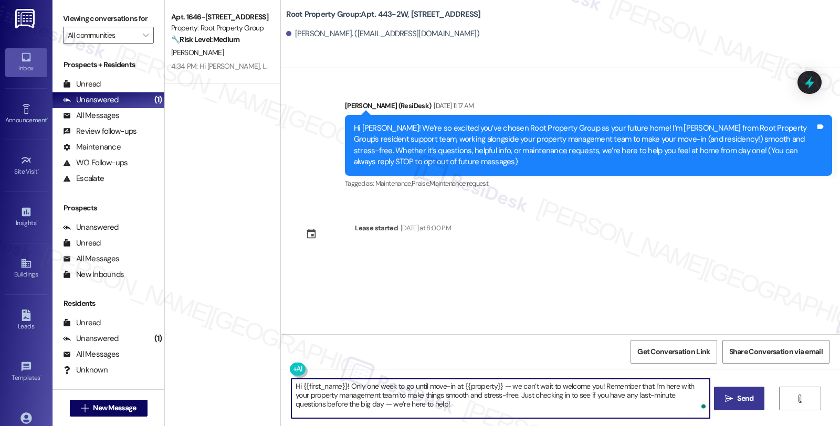
type textarea "Hi {{first_name}}! Only one week to go until move-in at {{property}} — we can’t…"
click at [725, 402] on icon "" at bounding box center [729, 399] width 8 height 8
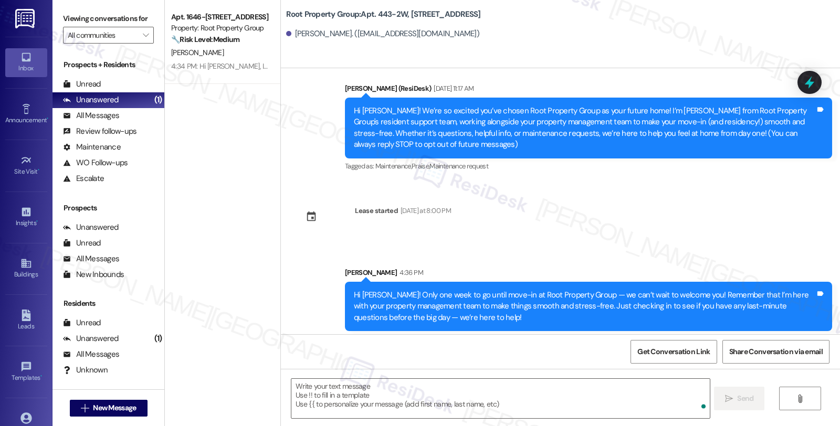
scroll to position [22, 0]
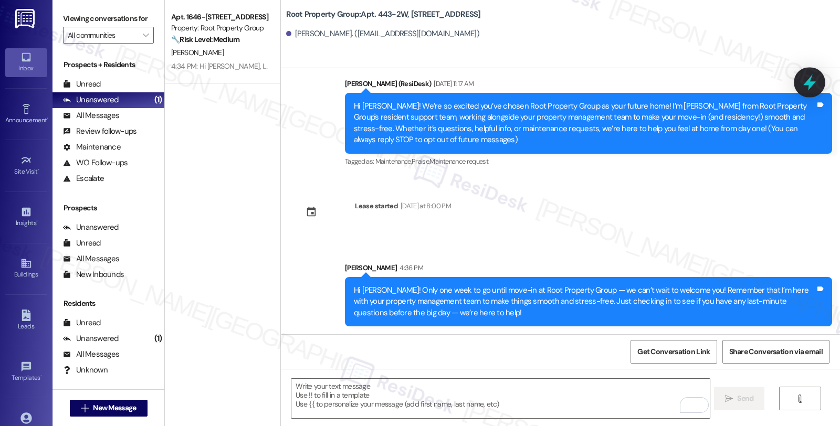
click at [815, 85] on icon at bounding box center [810, 82] width 18 height 18
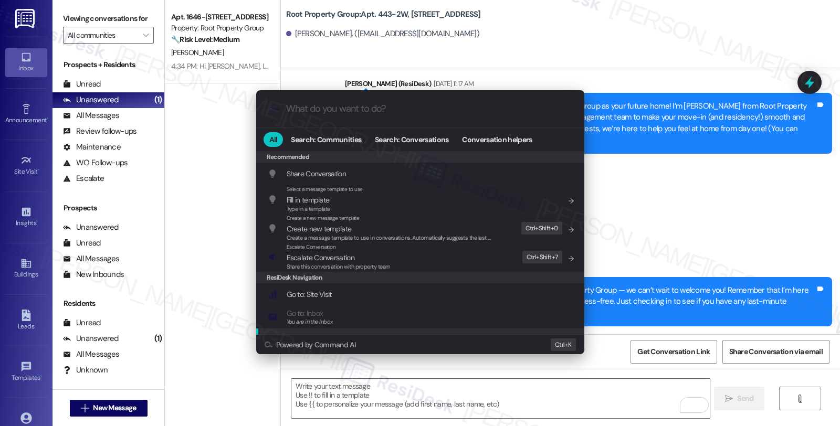
click at [117, 409] on div ".cls-1{fill:#0a055f;}.cls-2{fill:#0cc4c4;} resideskLogoBlueOrange All Search: C…" at bounding box center [420, 213] width 840 height 426
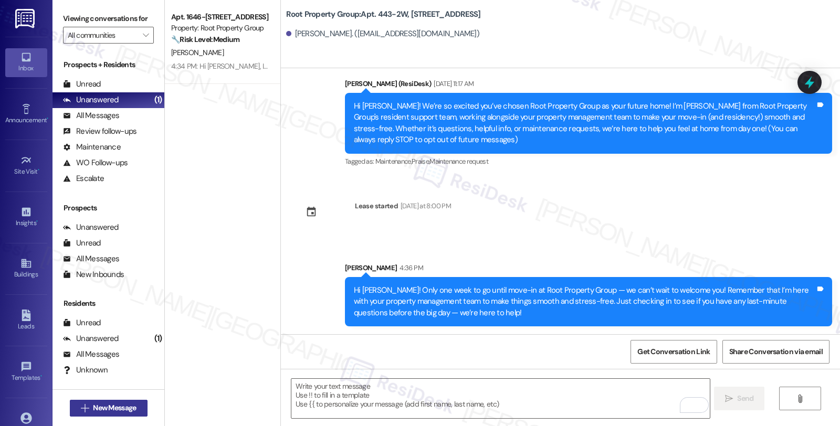
click at [117, 408] on span "New Message" at bounding box center [114, 408] width 43 height 11
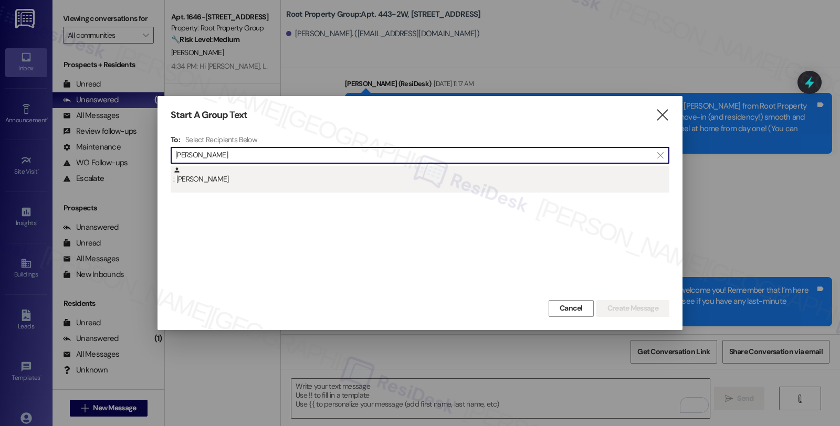
type input "Clough"
click at [256, 180] on div ": Daniel Clough" at bounding box center [421, 175] width 496 height 18
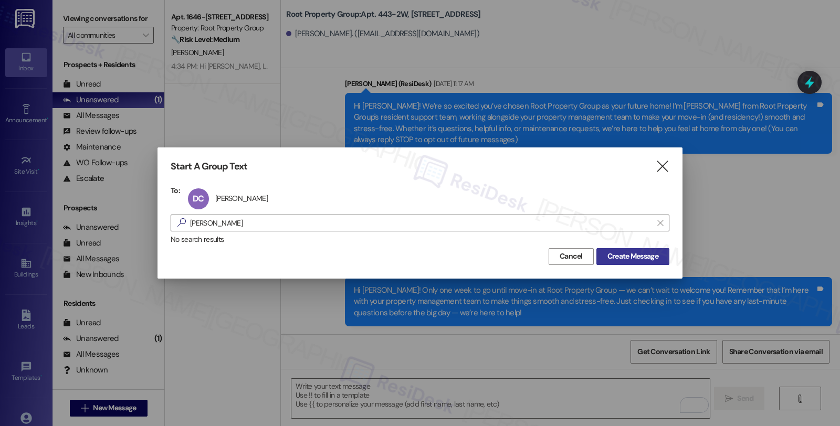
click at [643, 255] on span "Create Message" at bounding box center [632, 256] width 51 height 11
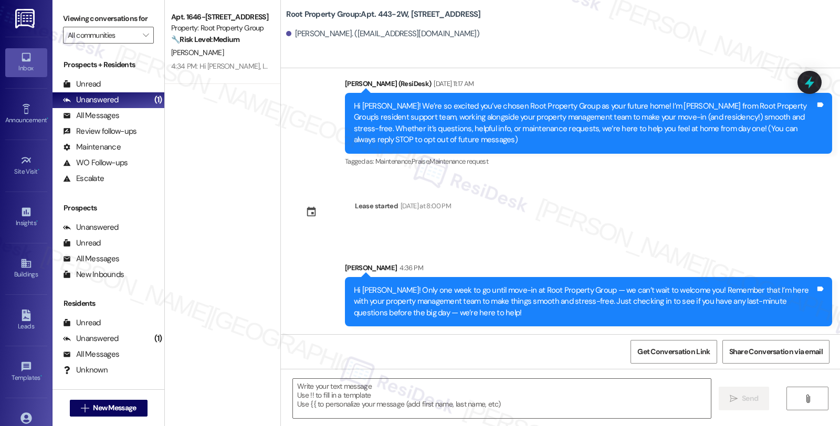
type textarea "Fetching suggested responses. Please feel free to read through the conversation…"
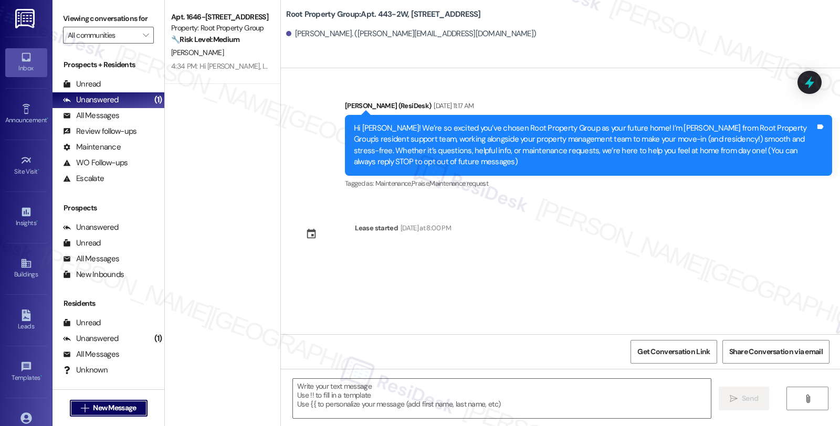
scroll to position [0, 0]
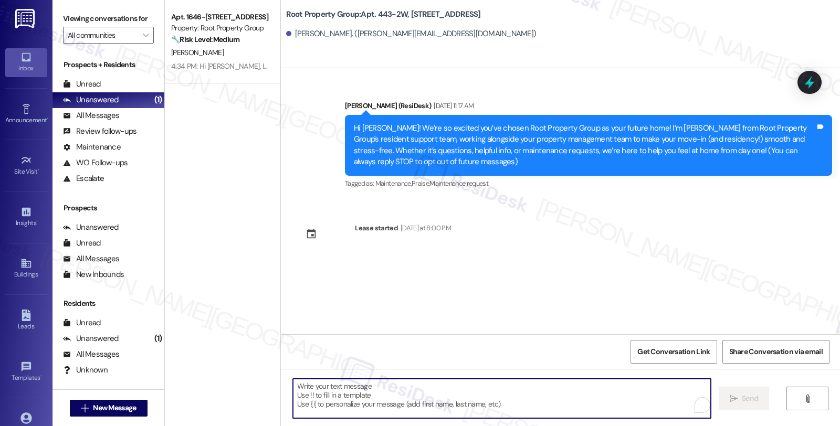
click at [413, 399] on textarea "To enrich screen reader interactions, please activate Accessibility in Grammarl…" at bounding box center [502, 398] width 418 height 39
paste textarea "Hi {{first_name}}! Only one week to go until move-in at {{property}} — we can’t…"
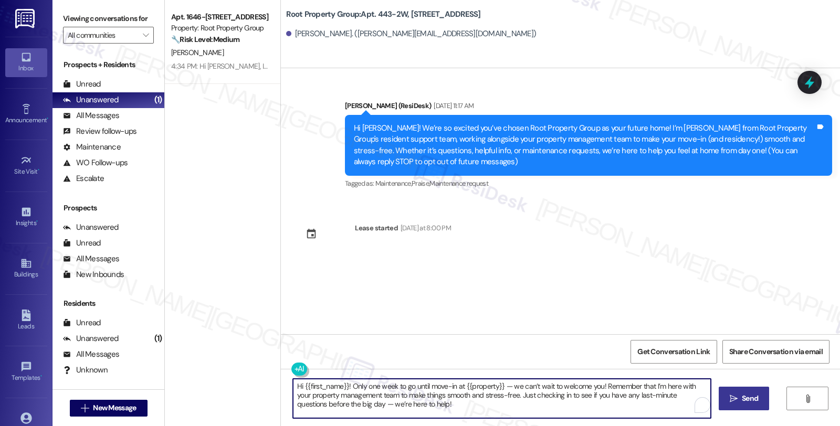
type textarea "Hi {{first_name}}! Only one week to go until move-in at {{property}} — we can’t…"
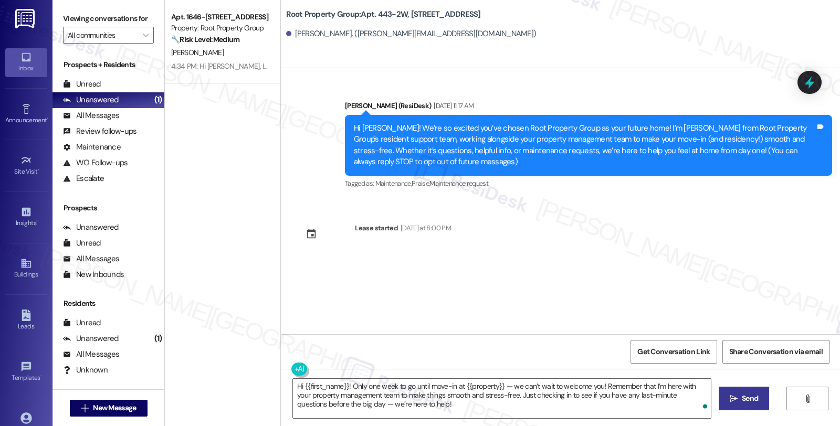
click at [728, 395] on span " Send" at bounding box center [744, 398] width 33 height 11
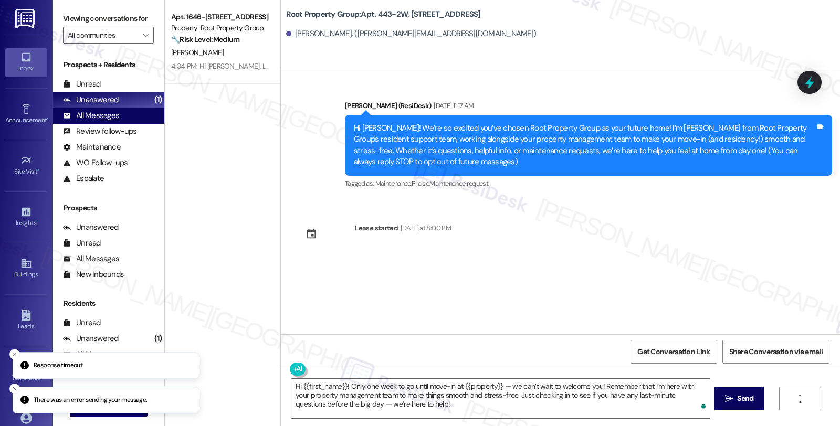
click at [101, 121] on div "All Messages" at bounding box center [91, 115] width 56 height 11
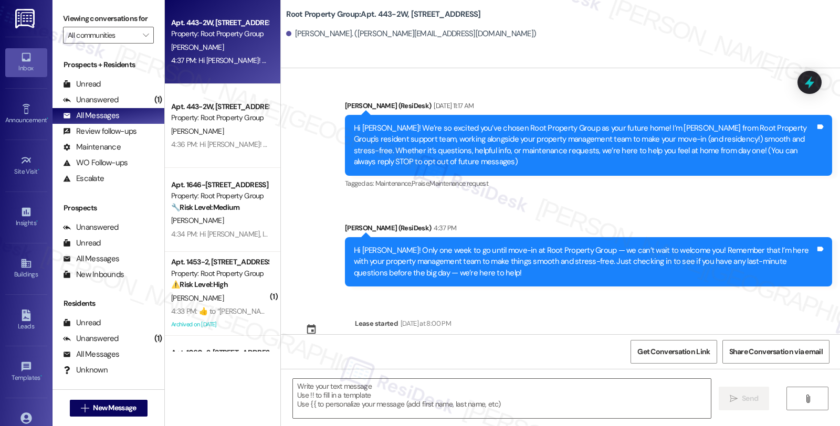
type textarea "Fetching suggested responses. Please feel free to read through the conversation…"
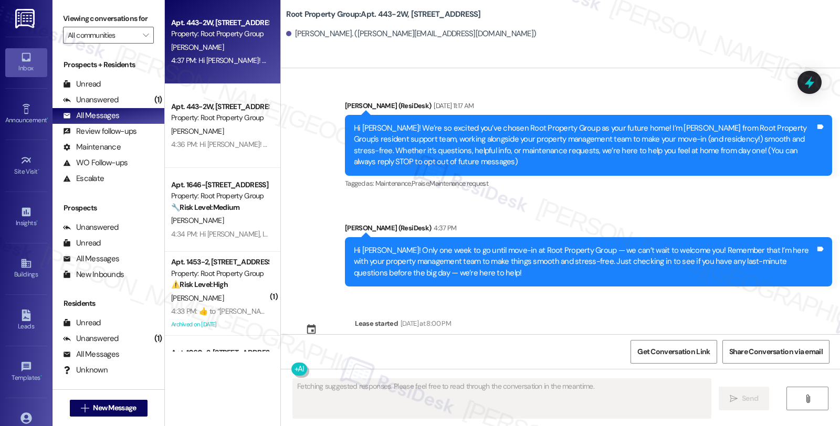
scroll to position [22, 0]
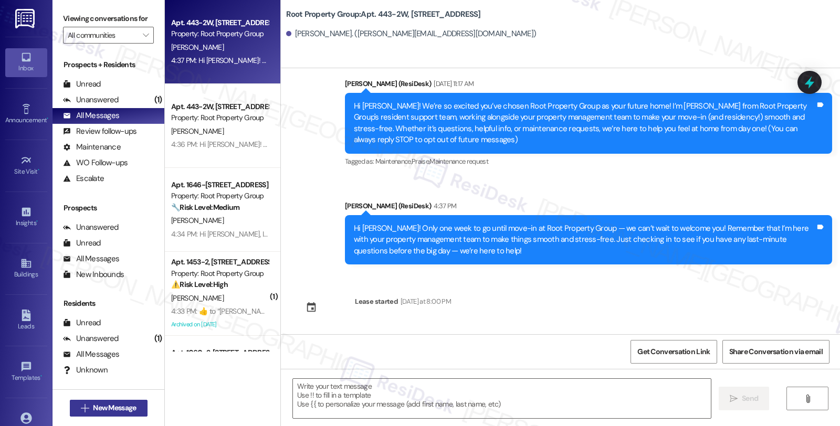
click at [134, 401] on button " New Message" at bounding box center [109, 408] width 78 height 17
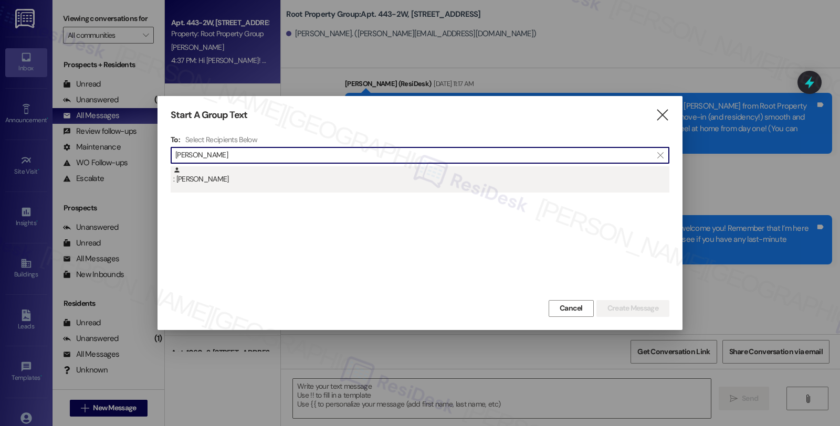
type input "Erickson"
click at [278, 173] on div ": Owen Erickson" at bounding box center [421, 175] width 496 height 18
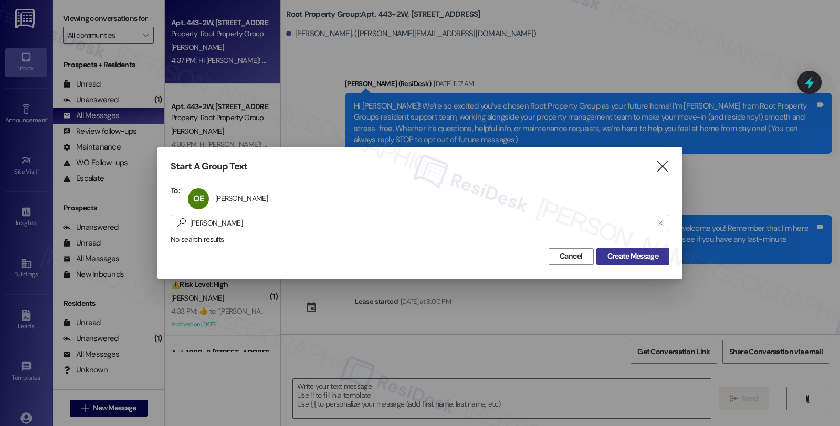
click at [631, 256] on span "Create Message" at bounding box center [632, 256] width 51 height 11
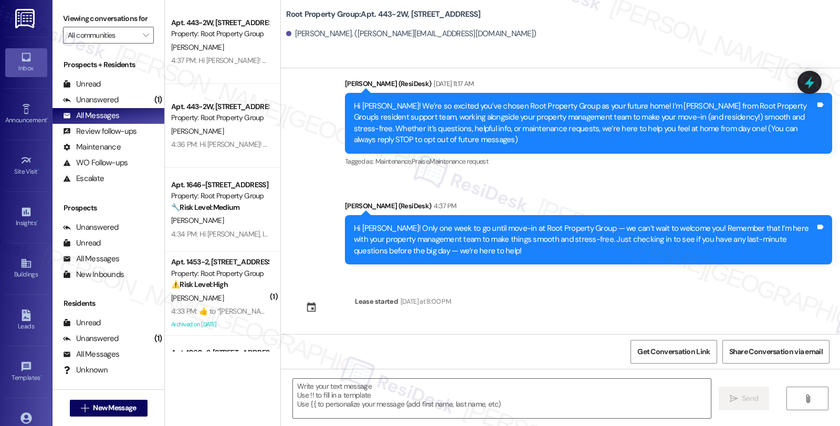
type textarea "Fetching suggested responses. Please feel free to read through the conversation…"
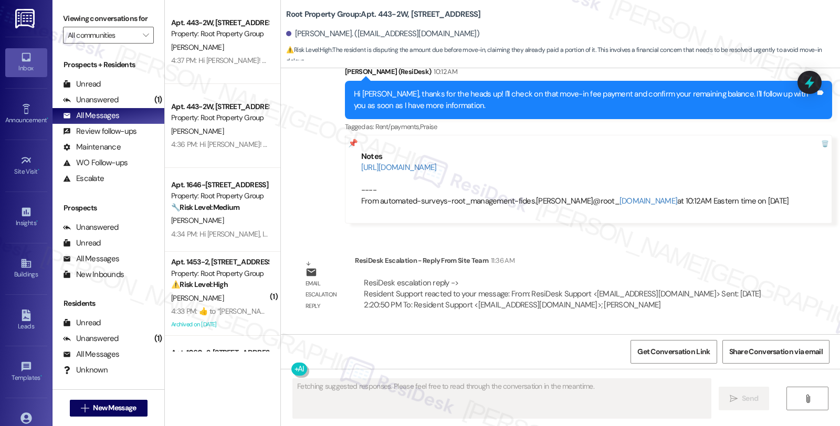
scroll to position [1591, 0]
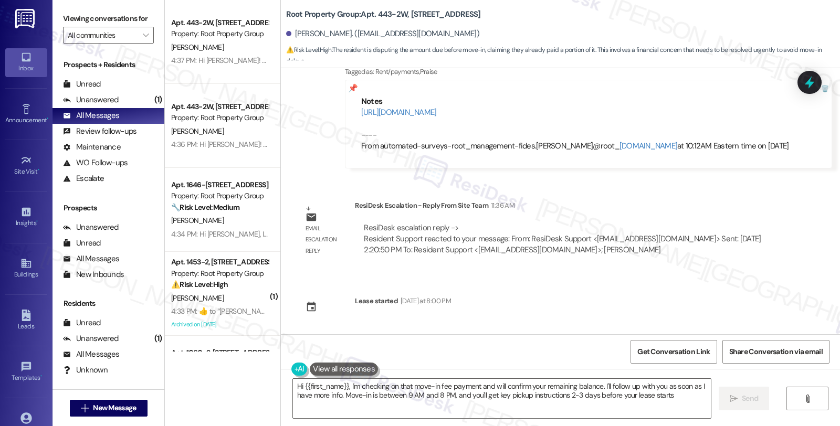
type textarea "Hi {{first_name}}, I'm checking on that move-in fee payment and will confirm yo…"
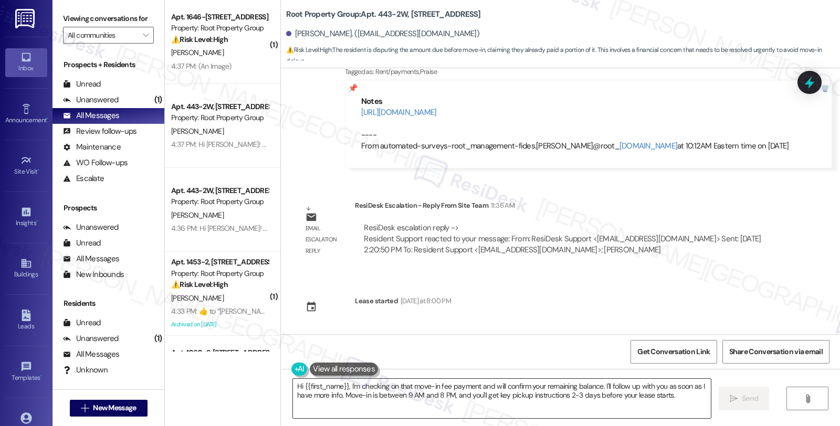
click at [417, 395] on textarea "Hi {{first_name}}, I'm checking on that move-in fee payment and will confirm yo…" at bounding box center [502, 398] width 418 height 39
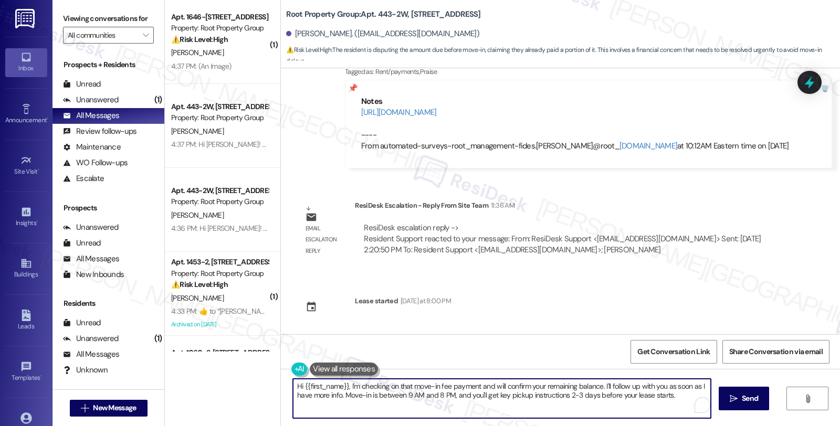
paste textarea "! Only one week to go until move-in at {{property}} — we can’t wait to welcome …"
type textarea "Hi {{first_name}}! Only one week to go until move-in at {{property}} — we can’t…"
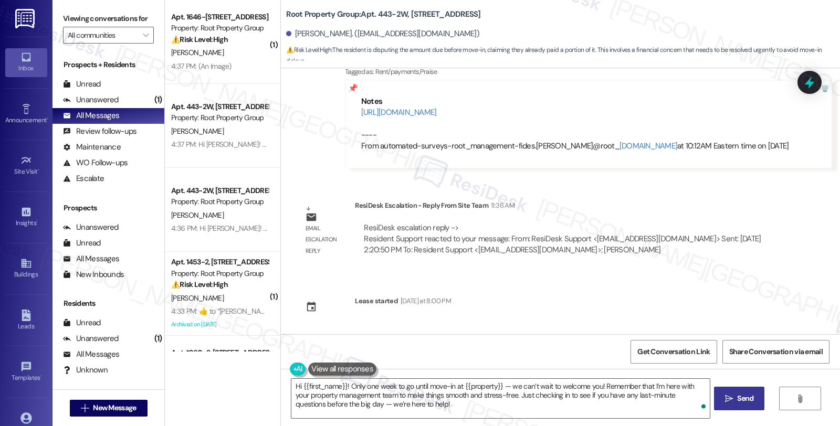
click at [726, 401] on icon "" at bounding box center [729, 399] width 8 height 8
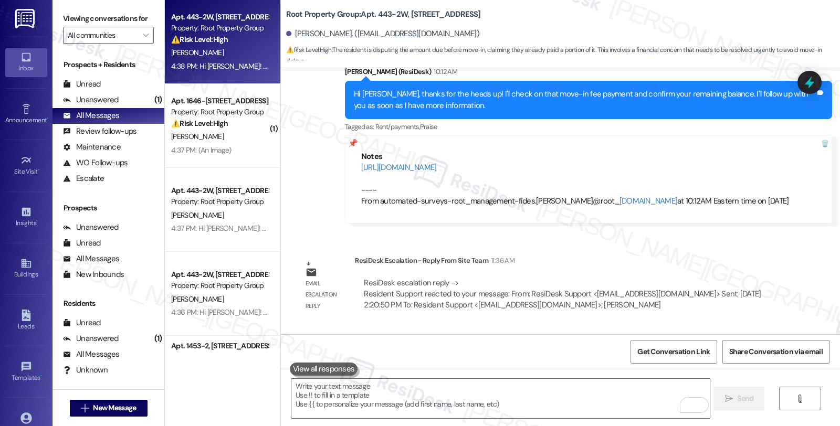
scroll to position [1686, 0]
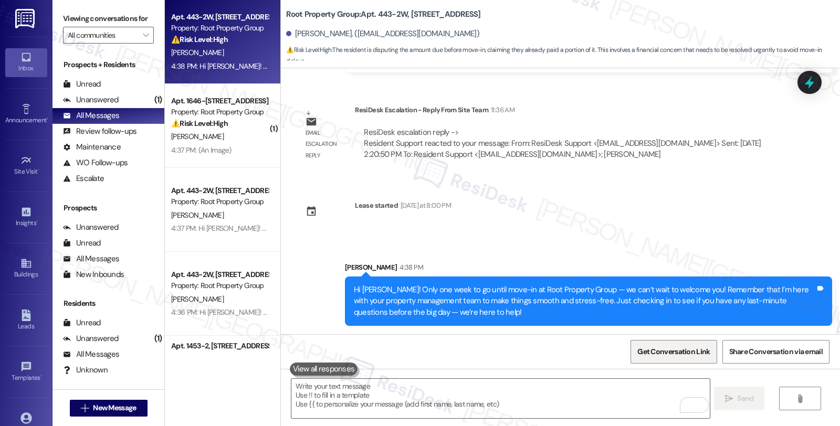
click at [678, 355] on span "Get Conversation Link" at bounding box center [673, 351] width 72 height 11
click at [112, 404] on span "New Message" at bounding box center [114, 408] width 43 height 11
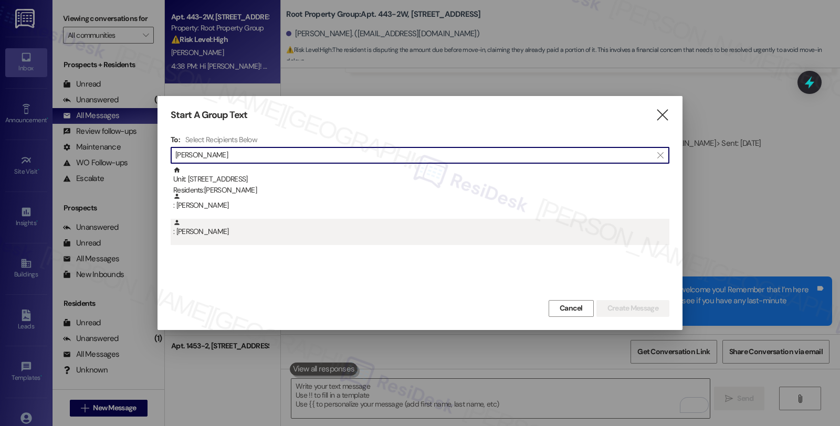
type input "Hickey"
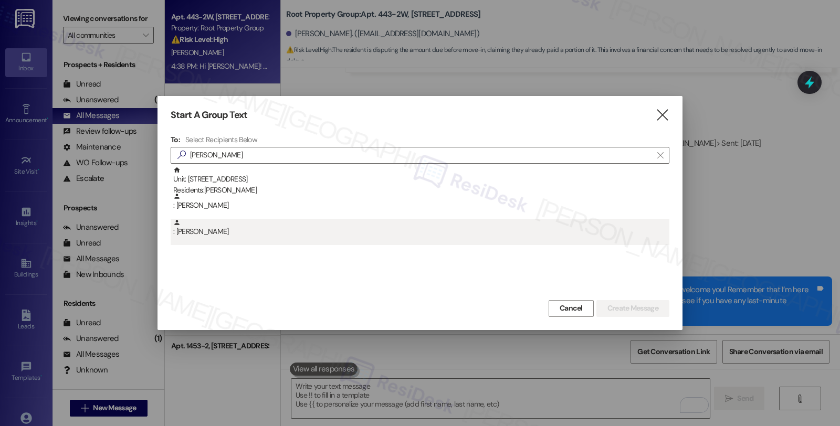
click at [238, 238] on div ": Alec Hickey" at bounding box center [420, 232] width 499 height 26
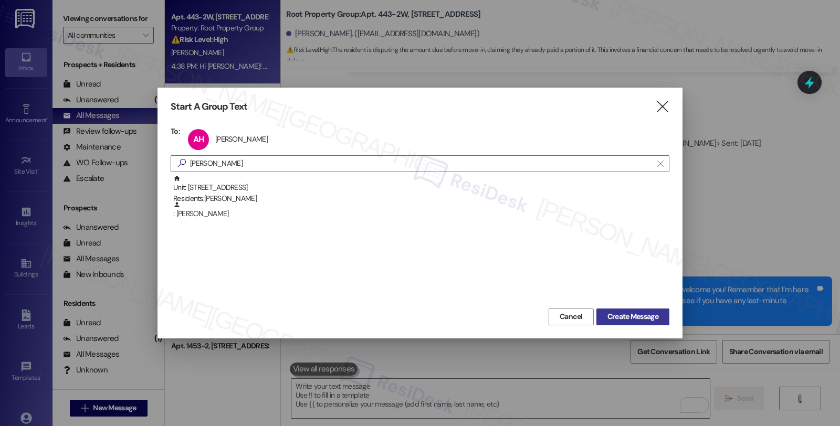
click at [630, 313] on span "Create Message" at bounding box center [632, 316] width 51 height 11
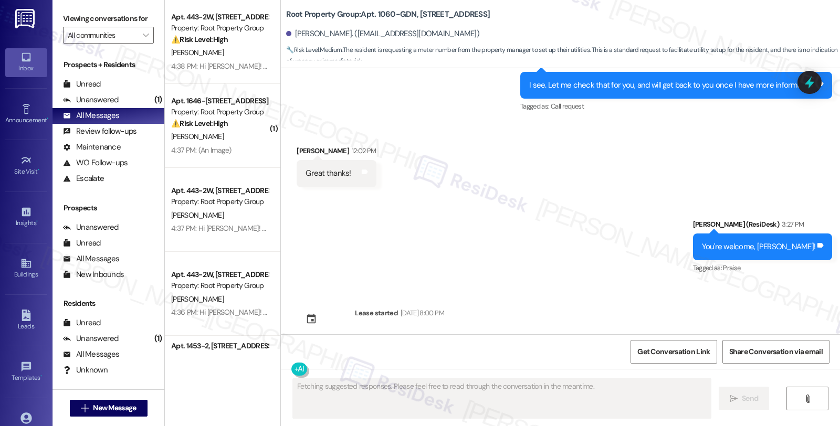
scroll to position [1017, 0]
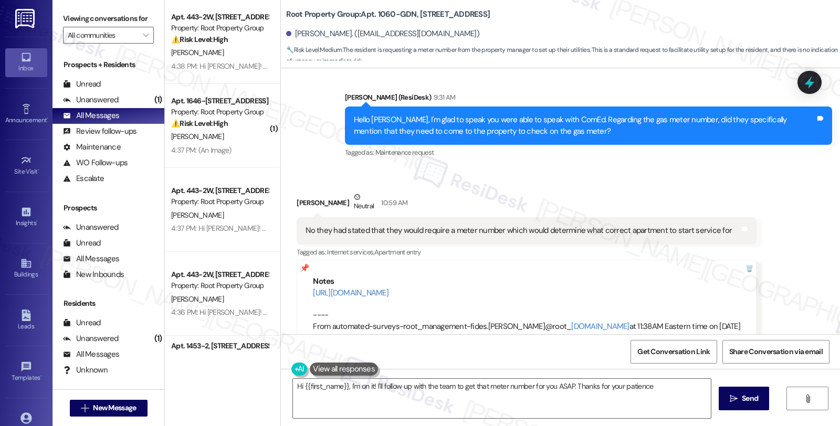
type textarea "Hi {{first_name}}, I'm on it! I'll follow up with the team to get that meter nu…"
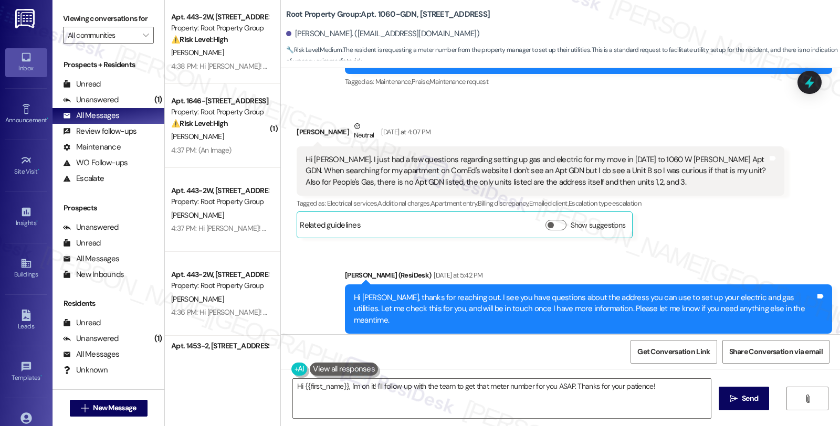
scroll to position [233, 0]
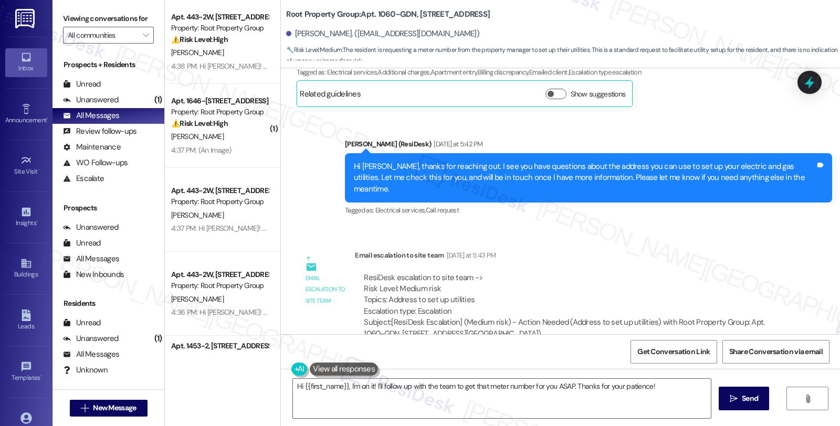
drag, startPoint x: 753, startPoint y: 391, endPoint x: 675, endPoint y: 128, distance: 274.4
click at [675, 128] on div "Sent via SMS Sarah (ResiDesk) Aug 29, 2025 at 4:14 PM Hi Alec! We’re so excited…" at bounding box center [560, 281] width 559 height 426
click at [673, 128] on div "Sent via SMS Sarah (ResiDesk) Yesterday at 5:42 PM Hi Alec, thanks for reaching…" at bounding box center [560, 170] width 559 height 111
click at [667, 352] on span "Get Conversation Link" at bounding box center [673, 351] width 72 height 11
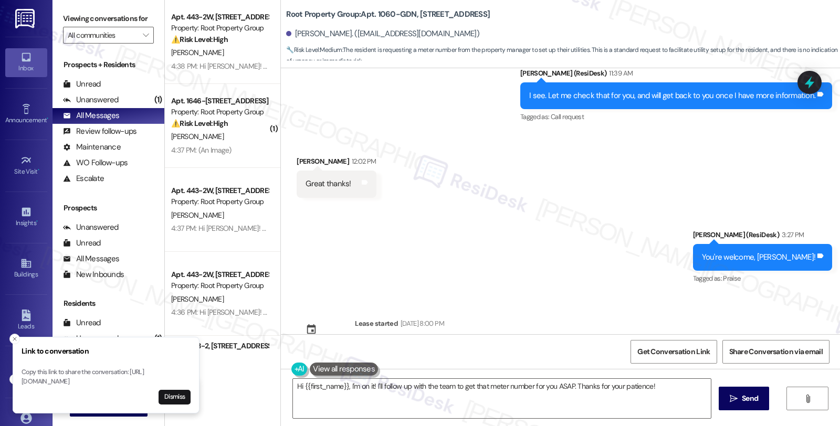
scroll to position [1367, 0]
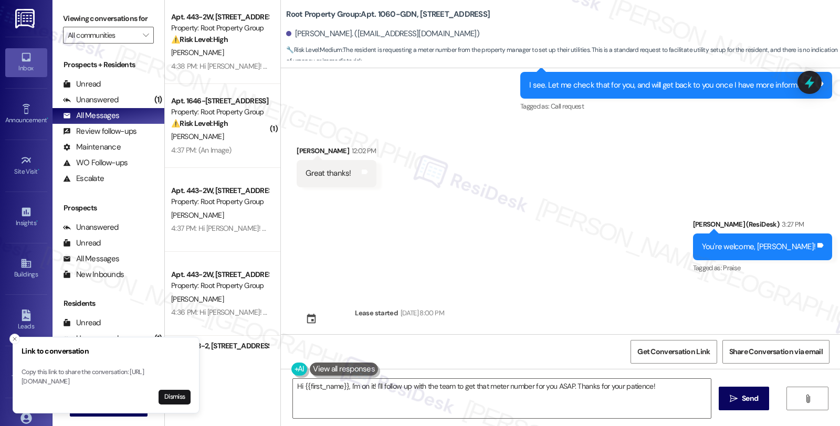
drag, startPoint x: 567, startPoint y: 212, endPoint x: 563, endPoint y: 217, distance: 6.7
click at [567, 212] on div "Sent via SMS Sarah (ResiDesk) 3:27 PM You're welcome, Alec! Tags and notes Tagg…" at bounding box center [560, 239] width 559 height 89
click at [623, 232] on div "Sent via SMS Sarah (ResiDesk) 3:27 PM You're welcome, Alec! Tags and notes Tagg…" at bounding box center [560, 239] width 559 height 89
click at [553, 230] on div "Sent via SMS Sarah (ResiDesk) 3:27 PM You're welcome, Alec! Tags and notes Tagg…" at bounding box center [560, 239] width 559 height 89
click at [18, 334] on button "Close toast" at bounding box center [14, 339] width 10 height 10
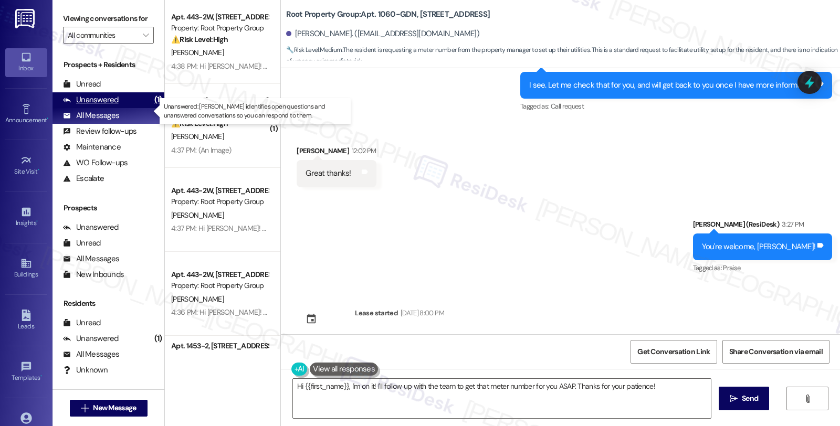
click at [113, 106] on div "Unanswered" at bounding box center [91, 99] width 56 height 11
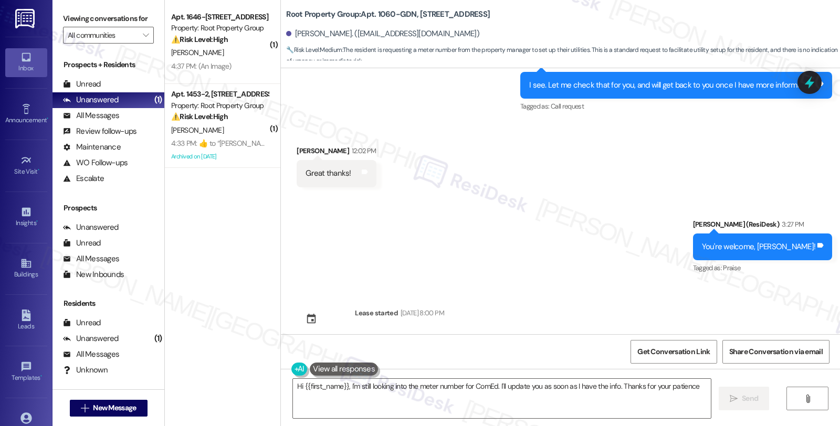
type textarea "Hi {{first_name}}, I'm still looking into the meter number for ComEd. I'll upda…"
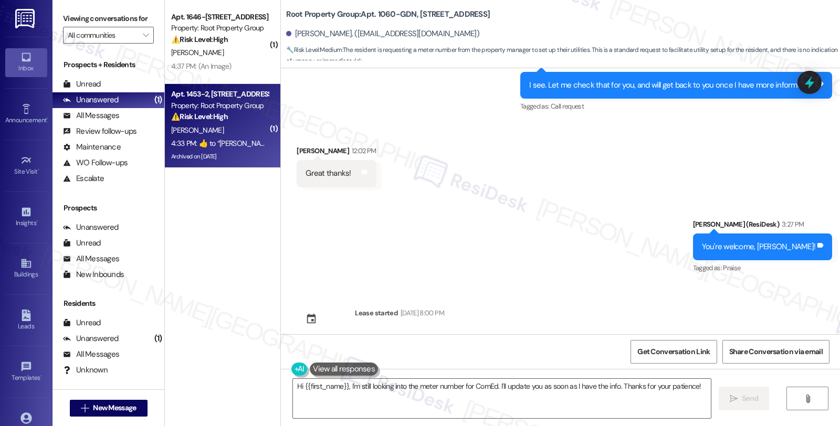
click at [244, 124] on div "[PERSON_NAME]" at bounding box center [219, 130] width 99 height 13
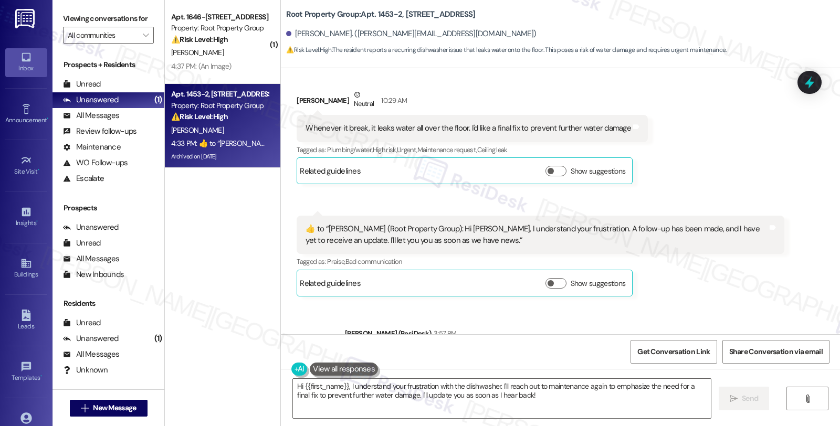
scroll to position [1672, 0]
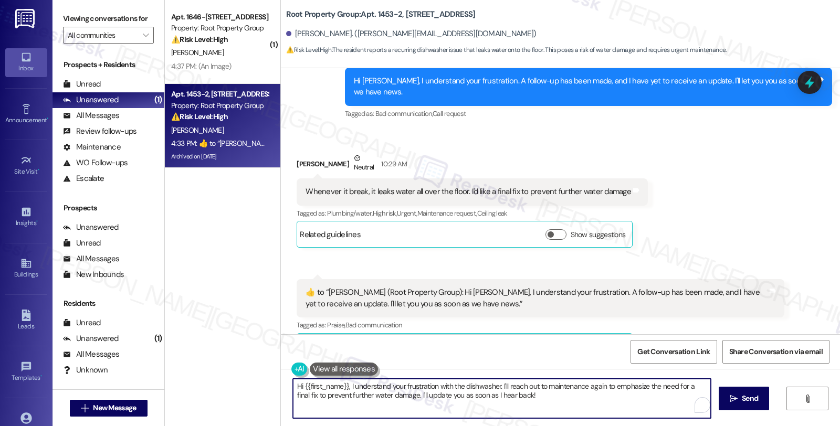
drag, startPoint x: 564, startPoint y: 395, endPoint x: 235, endPoint y: 378, distance: 329.5
click at [235, 378] on div "( 1 ) Apt. 1646-202, 1646 W. Belmont Ave. Property: Root Property Group ⚠️ Risk…" at bounding box center [502, 213] width 675 height 426
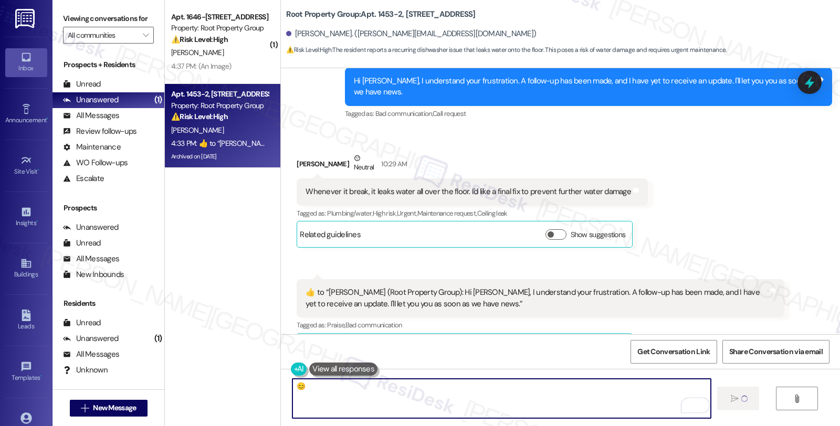
type textarea "😊"
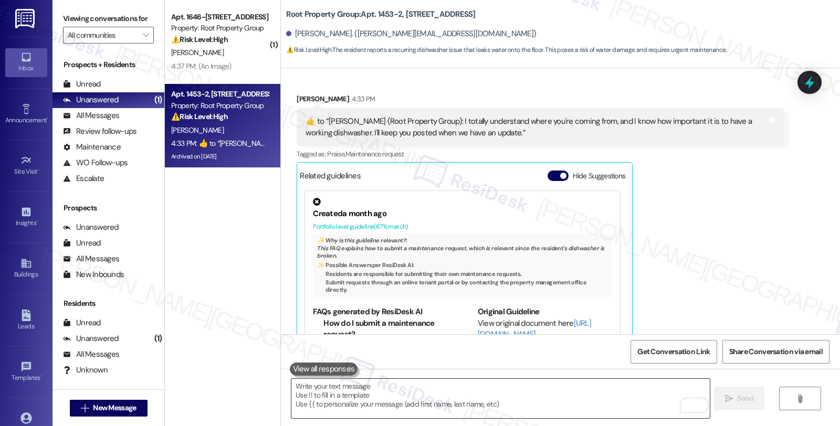
scroll to position [2081, 0]
